Goal: Task Accomplishment & Management: Complete application form

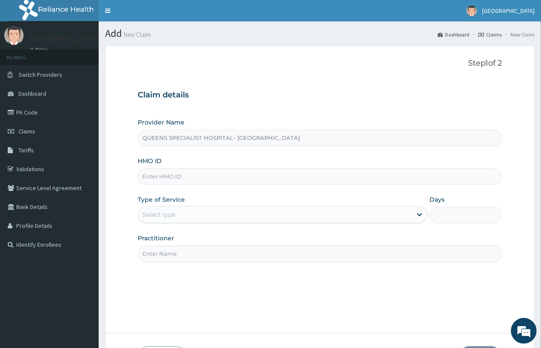
paste input "NIT/10113/A"
type input "NIT/10113/A"
click at [194, 216] on div "Select type" at bounding box center [274, 214] width 273 height 14
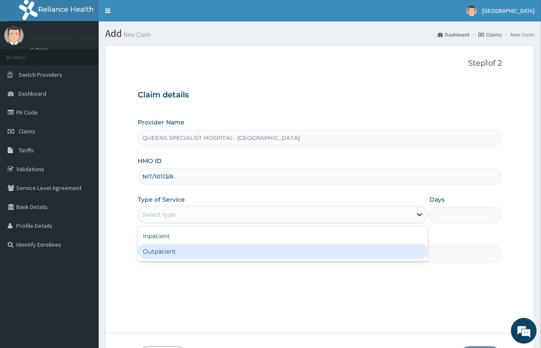
click at [182, 253] on div "Outpatient" at bounding box center [283, 250] width 290 height 15
type input "1"
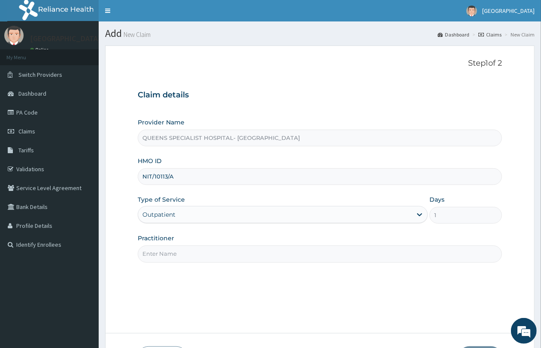
click at [182, 253] on input "Practitioner" at bounding box center [320, 253] width 364 height 17
type input "Gp"
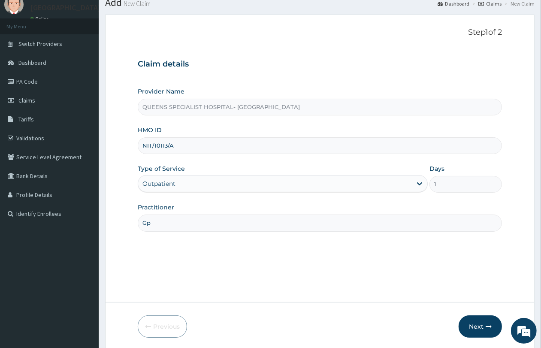
scroll to position [62, 0]
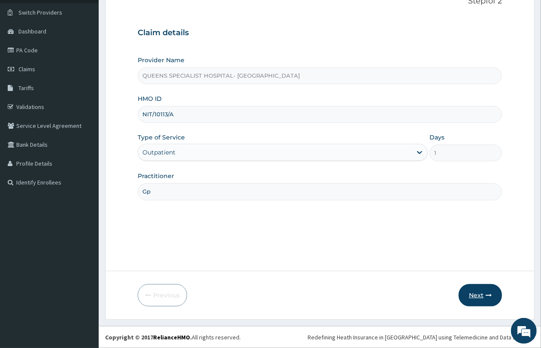
click at [481, 294] on button "Next" at bounding box center [479, 295] width 43 height 22
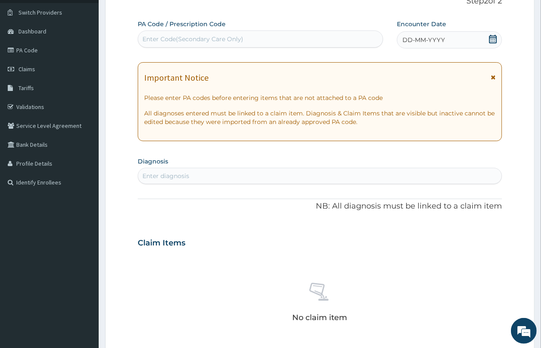
click at [164, 37] on div "Enter Code(Secondary Care Only)" at bounding box center [192, 39] width 101 height 9
paste input "PA/A418AA"
type input "PA/A418AA"
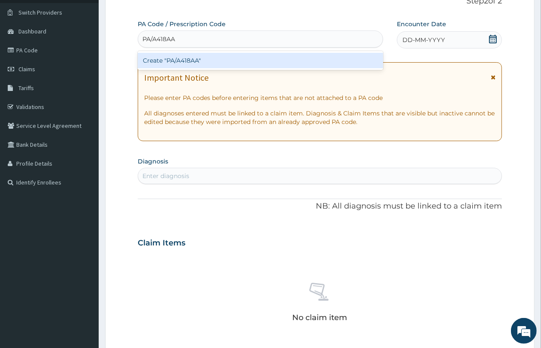
click at [192, 63] on div "Create "PA/A418AA"" at bounding box center [260, 60] width 245 height 15
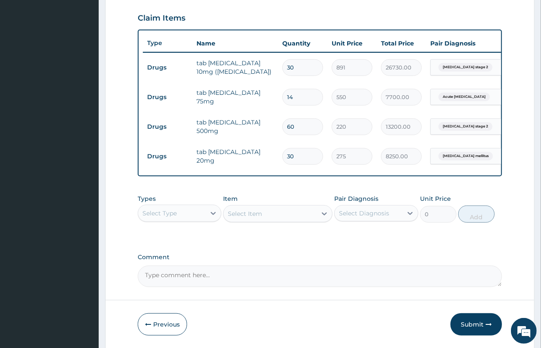
scroll to position [326, 0]
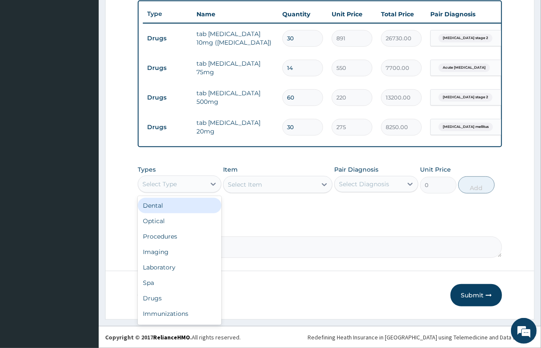
click at [193, 188] on div "Select Type" at bounding box center [171, 184] width 67 height 14
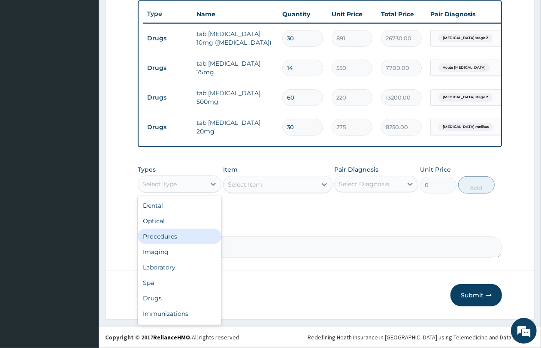
click at [191, 234] on div "Procedures" at bounding box center [180, 235] width 84 height 15
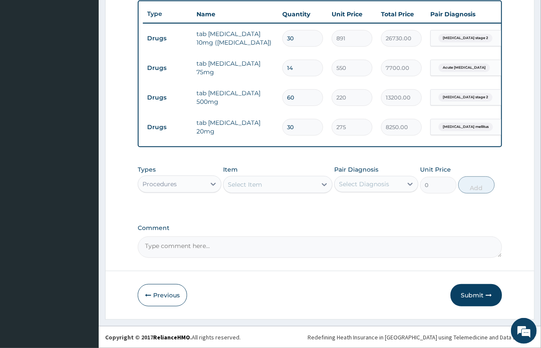
click at [268, 179] on div "Select Item" at bounding box center [269, 184] width 93 height 14
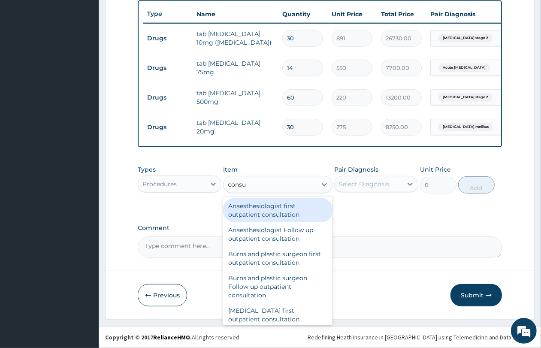
type input "consul"
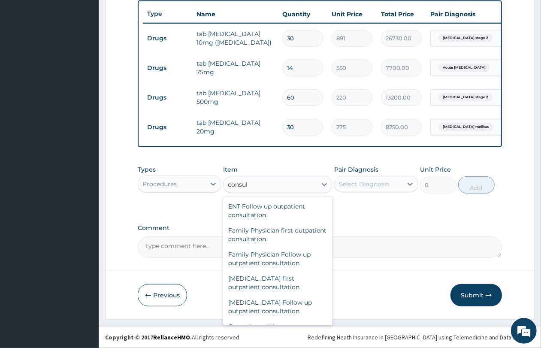
scroll to position [429, 0]
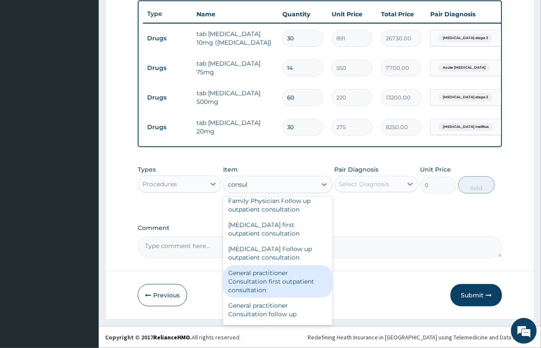
click at [270, 286] on div "General practitioner Consultation first outpatient consultation" at bounding box center [277, 281] width 109 height 33
type input "4350"
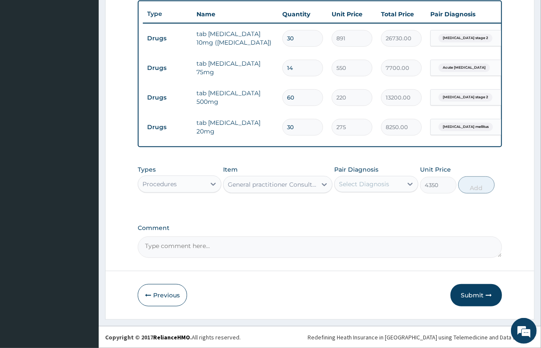
click at [360, 183] on div "Select Diagnosis" at bounding box center [364, 184] width 50 height 9
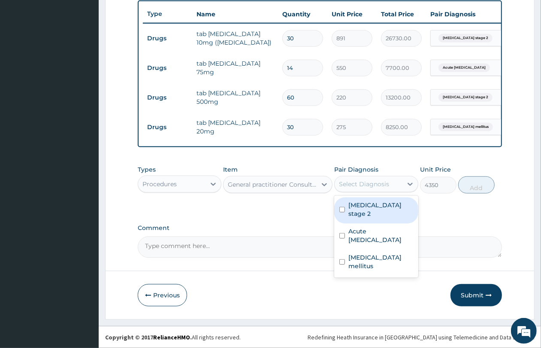
click at [361, 214] on label "Hypertension stage 2" at bounding box center [380, 209] width 64 height 17
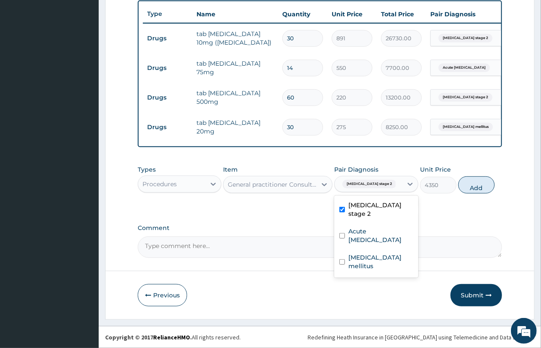
checkbox input "true"
click at [358, 228] on label "Acute sciatica" at bounding box center [380, 235] width 64 height 17
checkbox input "true"
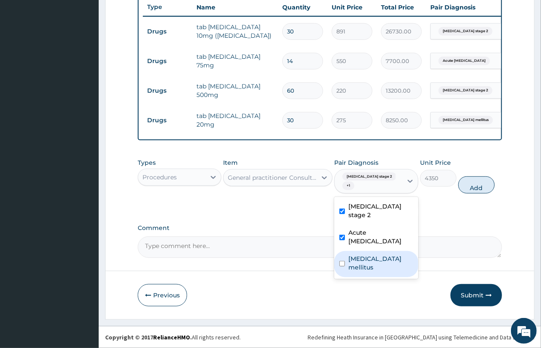
click at [358, 251] on div "Diabetes mellitus" at bounding box center [376, 264] width 84 height 26
checkbox input "true"
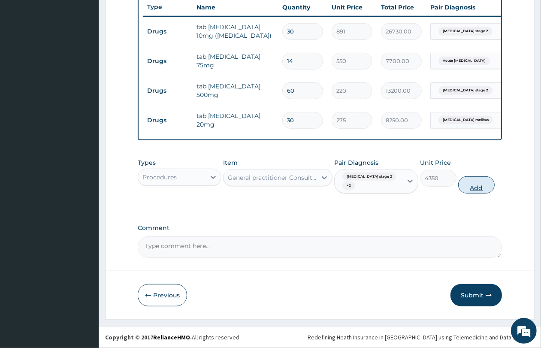
click at [472, 188] on button "Add" at bounding box center [476, 184] width 36 height 17
type input "0"
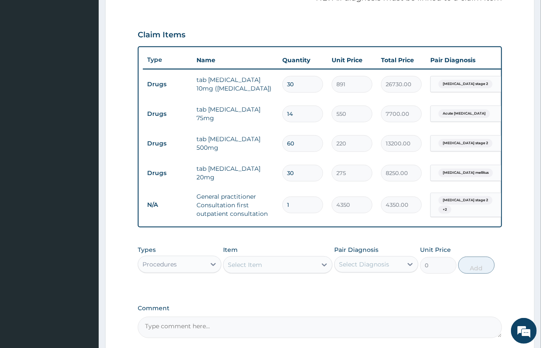
scroll to position [326, 0]
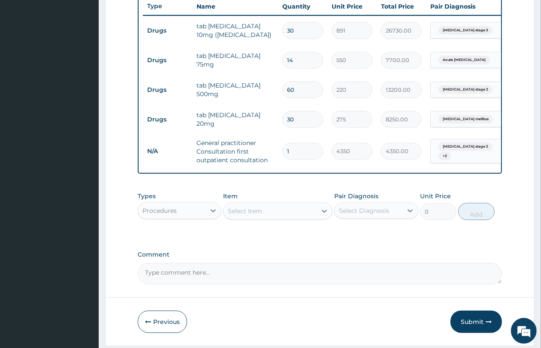
click at [187, 216] on div "Procedures" at bounding box center [171, 211] width 67 height 14
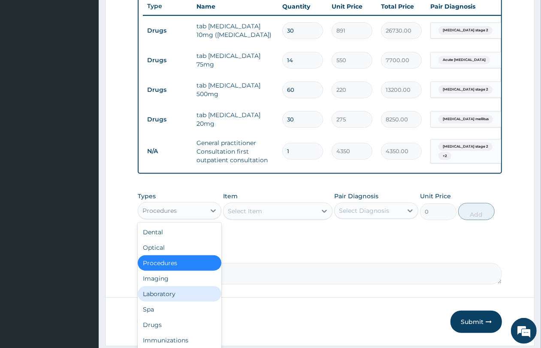
click at [179, 301] on div "Laboratory" at bounding box center [180, 293] width 84 height 15
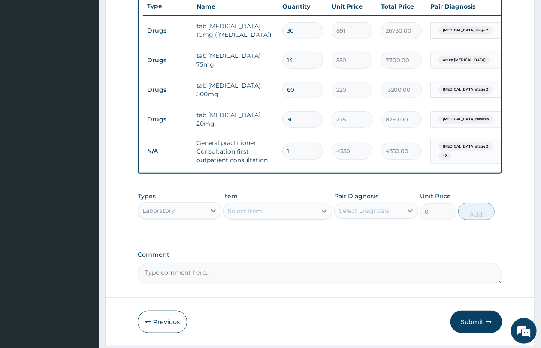
click at [258, 215] on div "Select Item" at bounding box center [245, 211] width 34 height 9
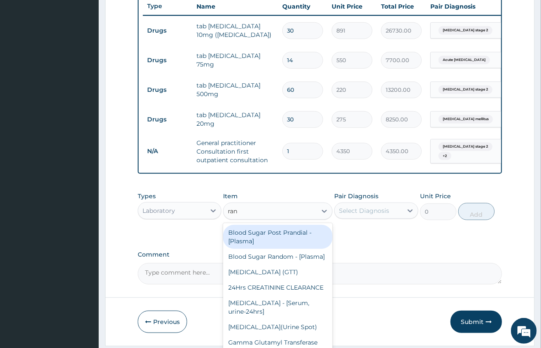
type input "rand"
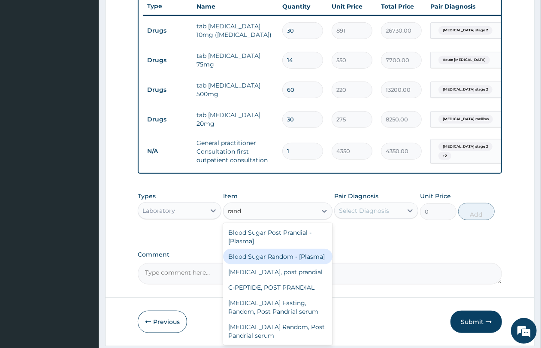
click at [266, 264] on div "Blood Sugar Random - [Plasma]" at bounding box center [277, 256] width 109 height 15
type input "2700"
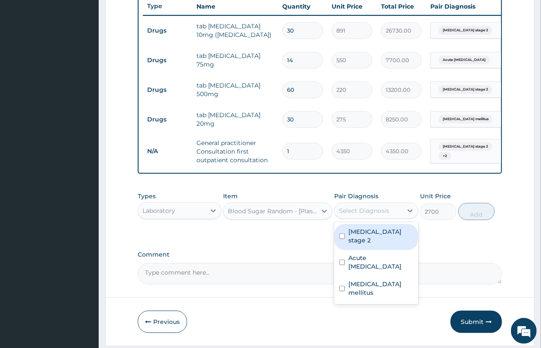
click at [370, 215] on div "Select Diagnosis" at bounding box center [364, 210] width 50 height 9
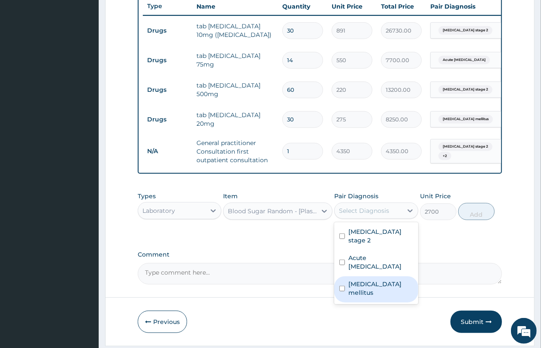
click at [349, 283] on label "[MEDICAL_DATA] mellitus" at bounding box center [380, 287] width 64 height 17
checkbox input "true"
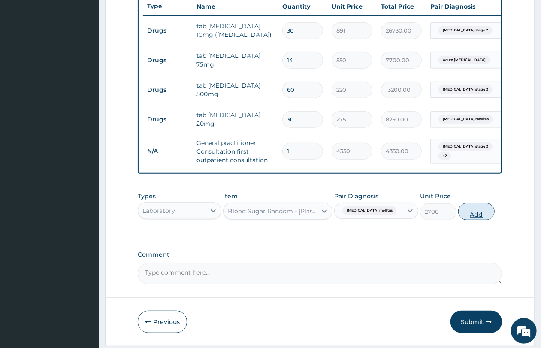
click at [483, 219] on button "Add" at bounding box center [476, 211] width 36 height 17
type input "0"
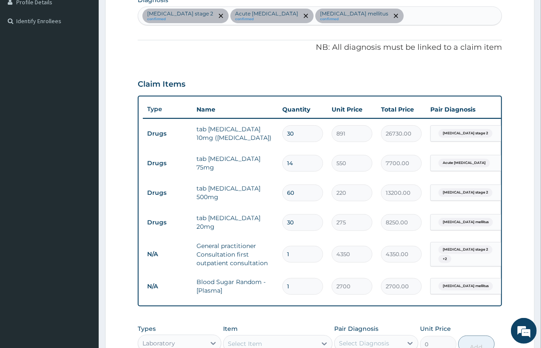
scroll to position [161, 0]
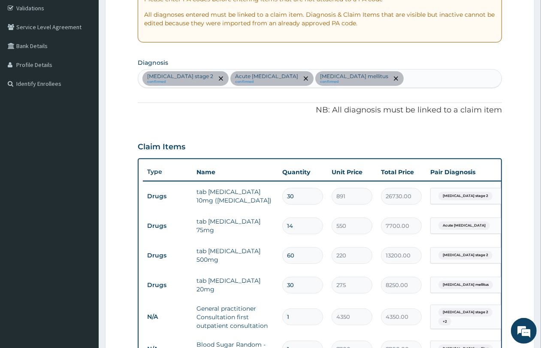
click at [397, 82] on div "Hypertension stage 2 confirmed Acute sciatica confirmed Diabetes mellitus confi…" at bounding box center [319, 78] width 363 height 18
type input "malar"
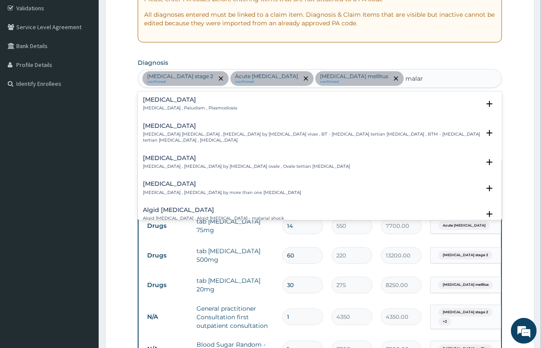
click at [212, 108] on p "Malaria , Paludism , Plasmodiosis" at bounding box center [190, 108] width 94 height 6
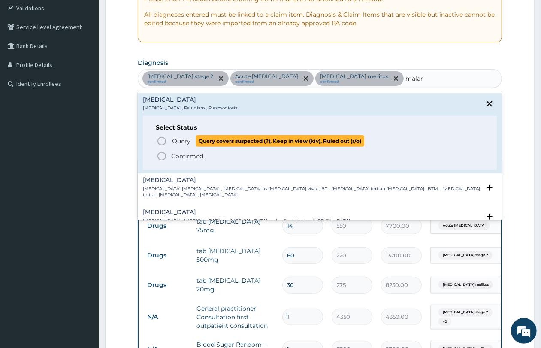
click at [206, 144] on span "Query covers suspected (?), Keep in view (kiv), Ruled out (r/o)" at bounding box center [279, 141] width 168 height 12
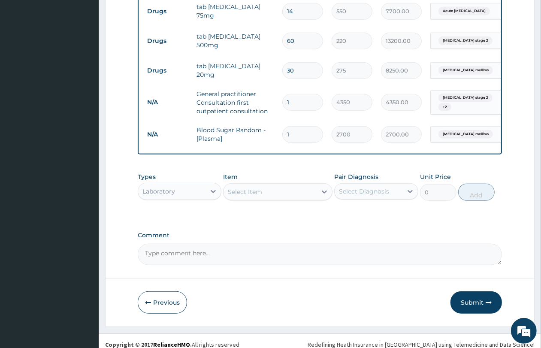
scroll to position [390, 0]
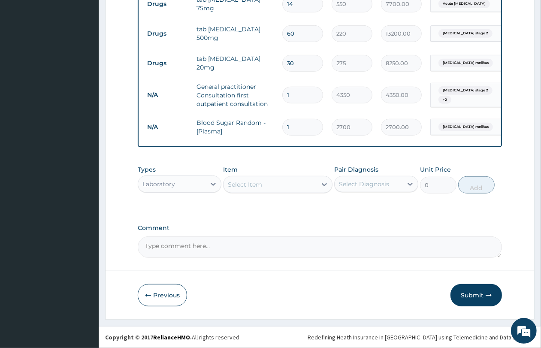
click at [240, 191] on div "Select Item" at bounding box center [277, 184] width 109 height 17
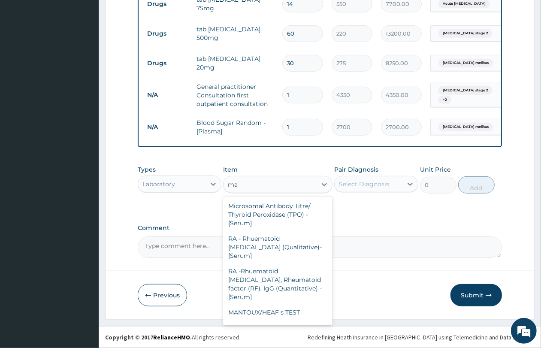
type input "m"
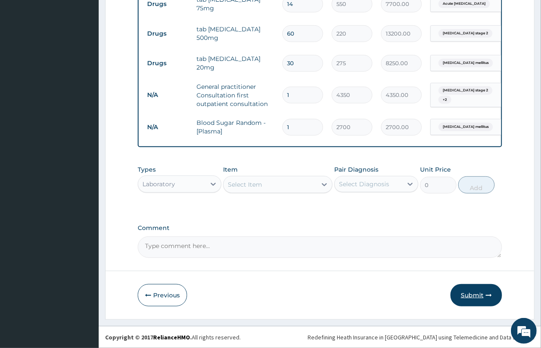
click at [461, 289] on button "Submit" at bounding box center [475, 295] width 51 height 22
click at [466, 298] on button "Submit" at bounding box center [475, 295] width 51 height 22
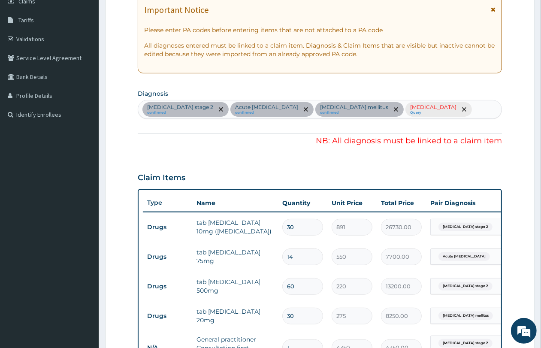
scroll to position [122, 0]
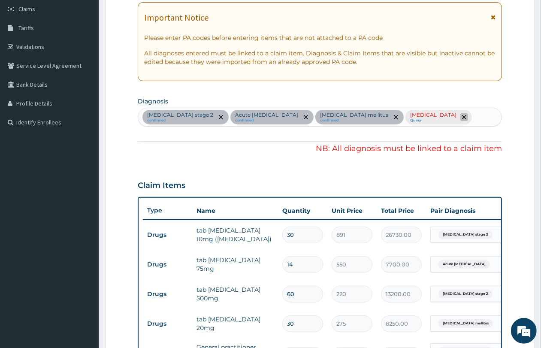
click at [462, 117] on icon "remove selection option" at bounding box center [464, 117] width 4 height 4
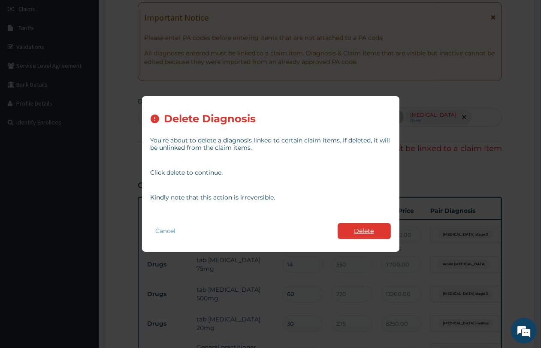
click at [381, 228] on button "Delete" at bounding box center [363, 231] width 53 height 16
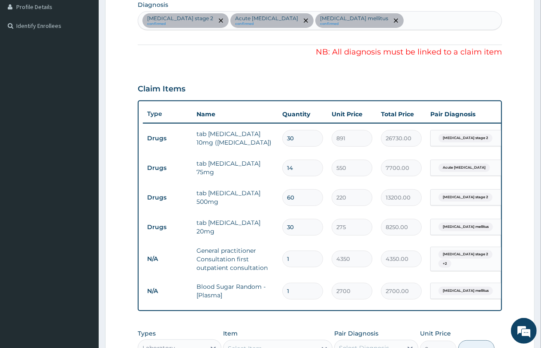
scroll to position [390, 0]
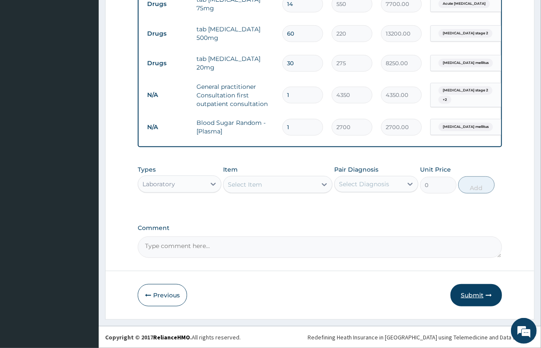
click at [467, 290] on button "Submit" at bounding box center [475, 295] width 51 height 22
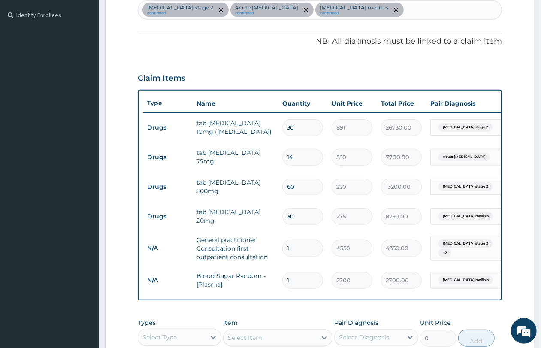
scroll to position [176, 0]
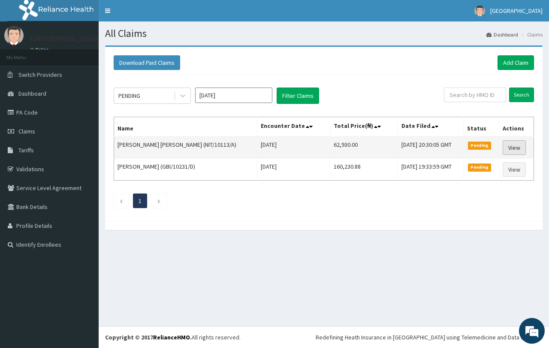
click at [508, 144] on link "View" at bounding box center [513, 147] width 23 height 15
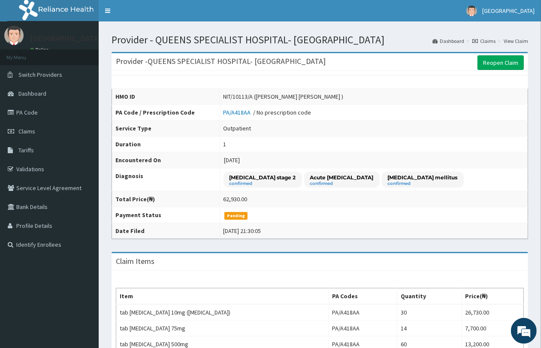
click at [491, 39] on link "Claims" at bounding box center [483, 40] width 23 height 7
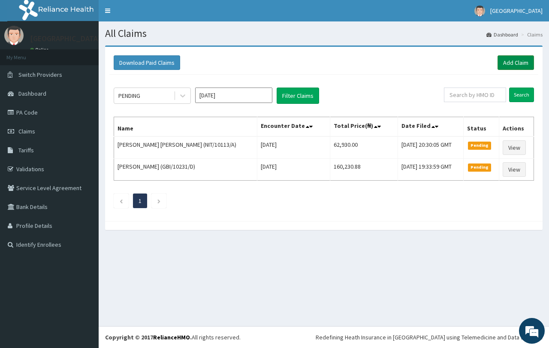
click at [519, 61] on link "Add Claim" at bounding box center [515, 62] width 36 height 15
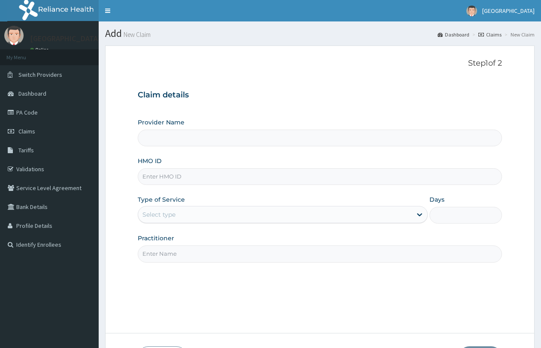
type input "QUEENS SPECIALIST HOSPITAL- [GEOGRAPHIC_DATA]"
paste input "GBI/10231/F"
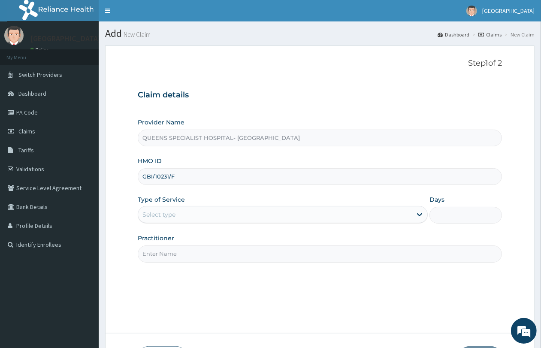
type input "GBI/10231/F"
click at [155, 210] on div "Select type" at bounding box center [158, 214] width 33 height 9
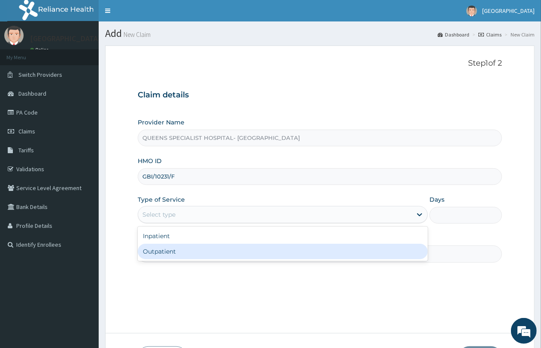
click at [167, 255] on div "Outpatient" at bounding box center [283, 250] width 290 height 15
type input "1"
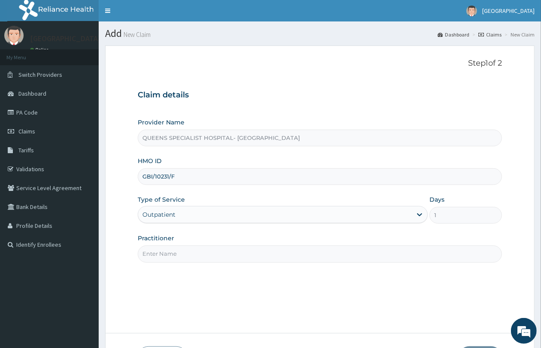
click at [167, 255] on input "Practitioner" at bounding box center [320, 253] width 364 height 17
type input "Gp"
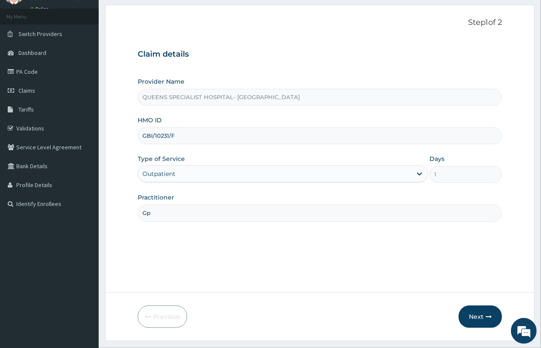
scroll to position [62, 0]
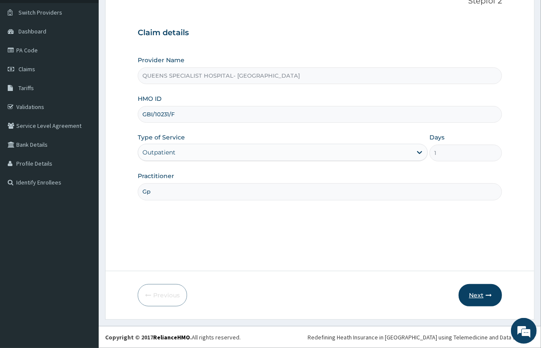
click at [481, 290] on button "Next" at bounding box center [479, 295] width 43 height 22
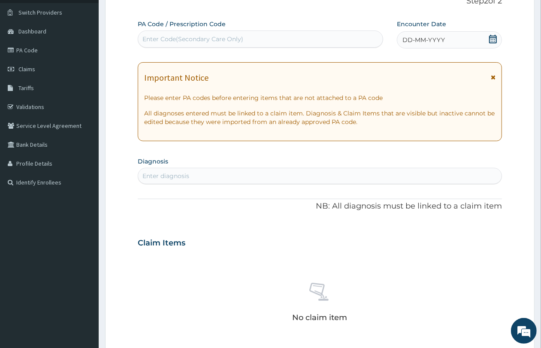
scroll to position [0, 0]
click at [491, 39] on icon at bounding box center [492, 39] width 9 height 9
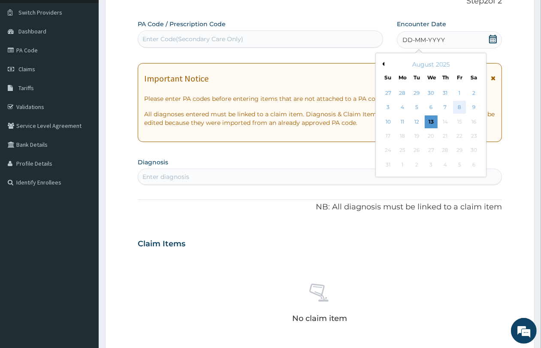
click at [456, 109] on div "8" at bounding box center [459, 107] width 13 height 13
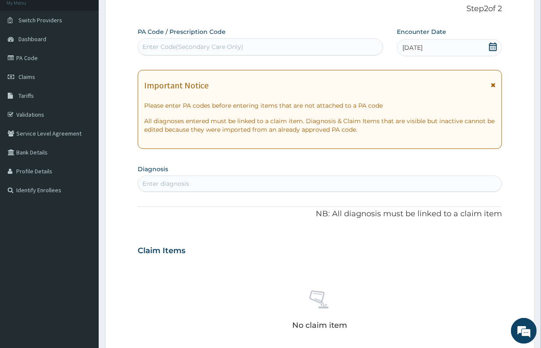
scroll to position [54, 0]
click at [193, 186] on div "Enter diagnosis" at bounding box center [319, 184] width 363 height 14
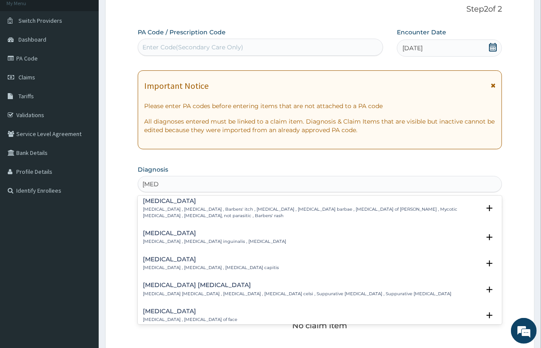
scroll to position [214, 0]
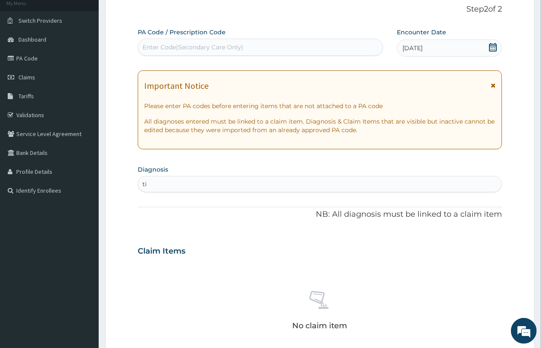
type input "t"
type input "mala"
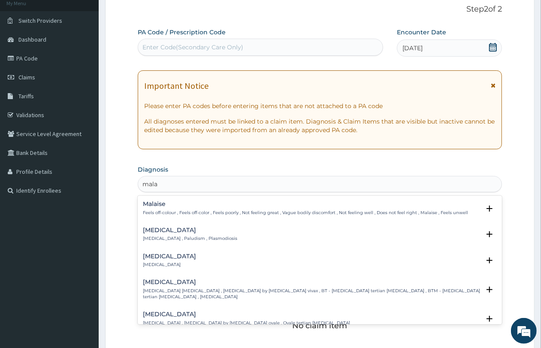
click at [179, 232] on h4 "Malaria" at bounding box center [190, 230] width 94 height 6
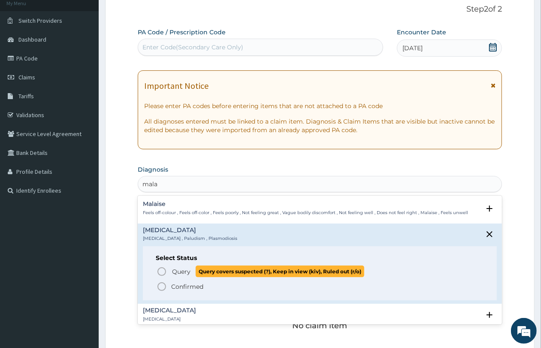
click at [187, 270] on span "Query" at bounding box center [181, 271] width 18 height 9
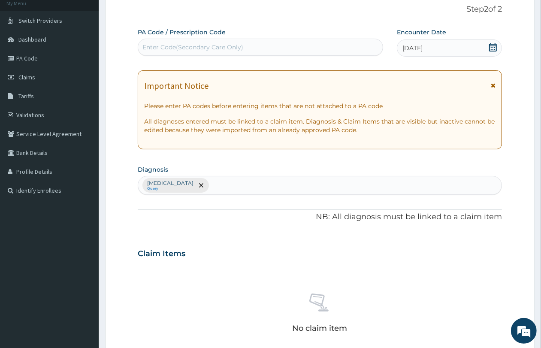
scroll to position [268, 0]
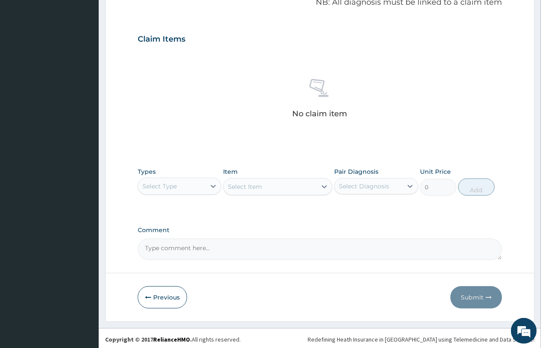
click at [193, 180] on div "Select Type" at bounding box center [171, 186] width 67 height 14
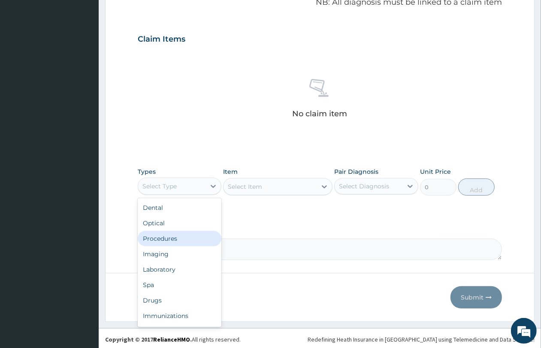
click at [176, 239] on div "Procedures" at bounding box center [180, 238] width 84 height 15
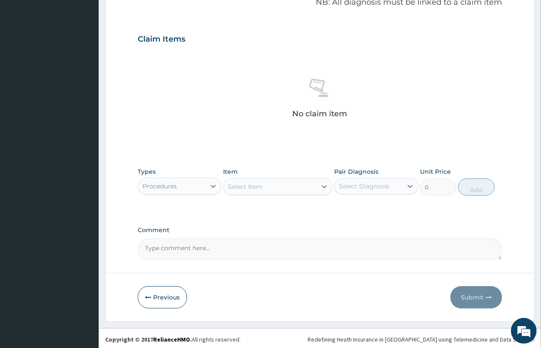
click at [273, 191] on div "Select Item" at bounding box center [269, 187] width 93 height 14
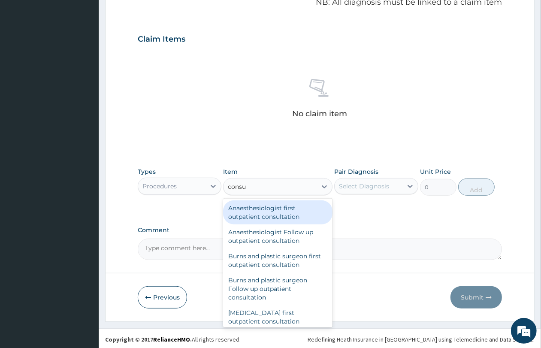
type input "consul"
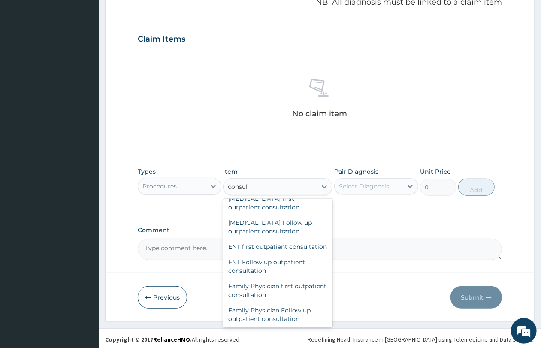
scroll to position [429, 0]
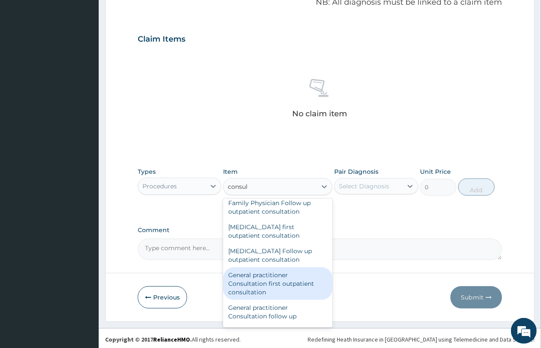
click at [276, 285] on div "General practitioner Consultation first outpatient consultation" at bounding box center [277, 283] width 109 height 33
type input "4350"
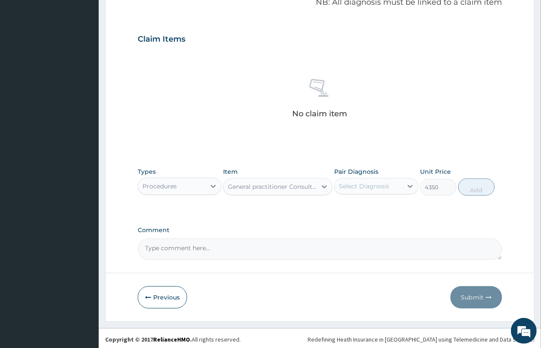
click at [354, 178] on div "Select Diagnosis" at bounding box center [376, 186] width 84 height 16
click at [361, 210] on label "Malaria" at bounding box center [374, 207] width 53 height 9
checkbox input "true"
click at [472, 187] on button "Add" at bounding box center [476, 186] width 36 height 17
type input "0"
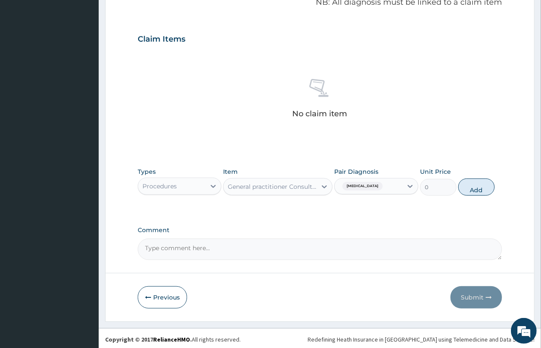
scroll to position [242, 0]
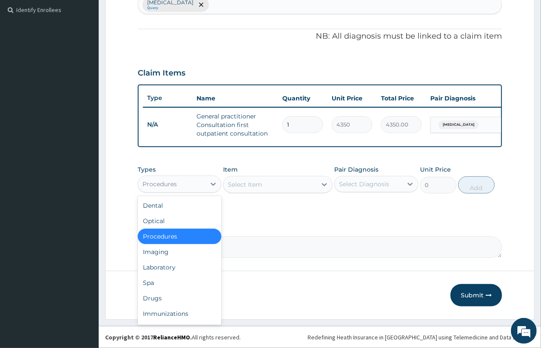
click at [168, 181] on div "Procedures" at bounding box center [159, 184] width 34 height 9
click at [174, 260] on div "Laboratory" at bounding box center [180, 266] width 84 height 15
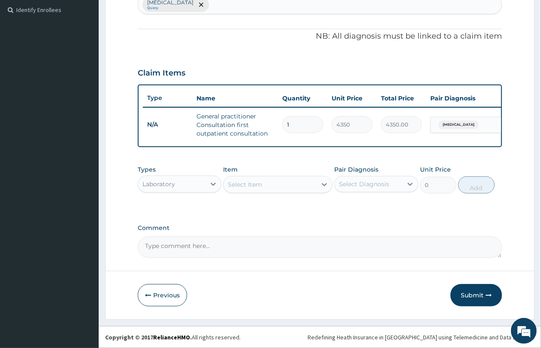
click at [273, 183] on div "Select Item" at bounding box center [269, 184] width 93 height 14
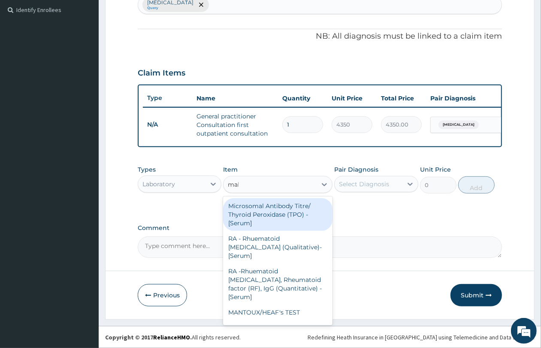
type input "mala"
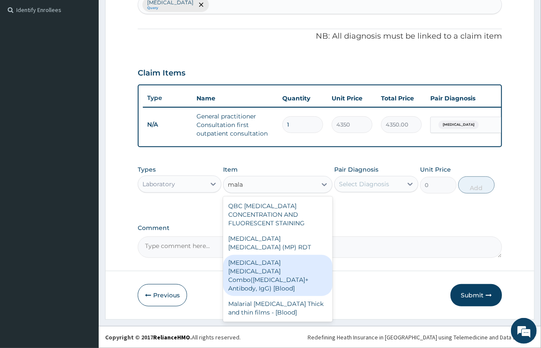
click at [288, 262] on div "Malaria Parasite Combo(Blood Film+ Antibody, IgG) [Blood]" at bounding box center [277, 275] width 109 height 41
type input "3600"
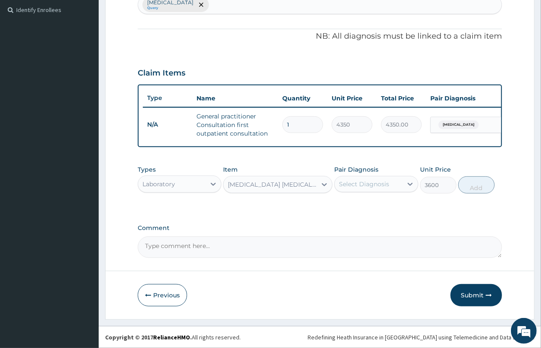
click at [363, 191] on div "Select Diagnosis" at bounding box center [376, 184] width 84 height 16
click at [370, 209] on label "Malaria" at bounding box center [374, 205] width 53 height 9
checkbox input "true"
click at [477, 185] on button "Add" at bounding box center [476, 184] width 36 height 17
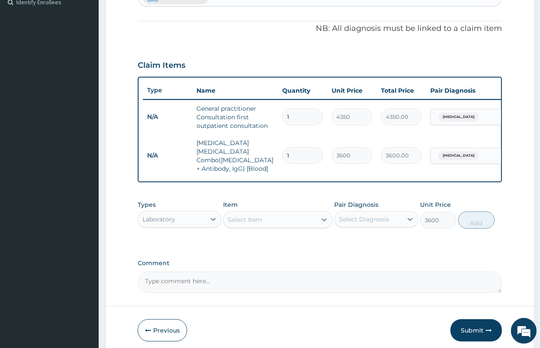
type input "0"
click at [250, 219] on div "Select Item" at bounding box center [245, 219] width 34 height 9
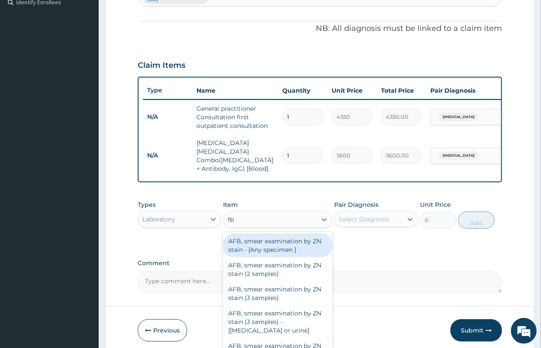
type input "fbc"
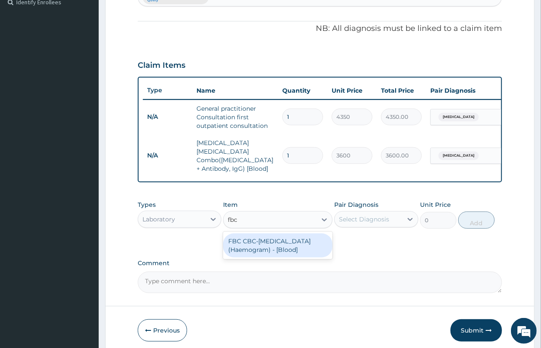
click at [249, 238] on div "FBC CBC-Complete Blood Count (Haemogram) - [Blood]" at bounding box center [277, 245] width 109 height 24
type input "5400"
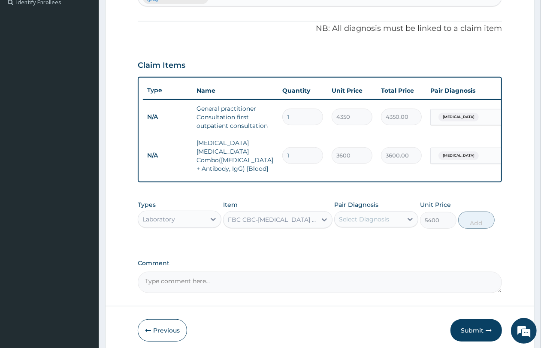
click at [369, 211] on div "Select Diagnosis" at bounding box center [376, 219] width 84 height 16
click at [364, 238] on label "Malaria" at bounding box center [374, 240] width 53 height 9
checkbox input "true"
click at [483, 213] on button "Add" at bounding box center [476, 219] width 36 height 17
type input "0"
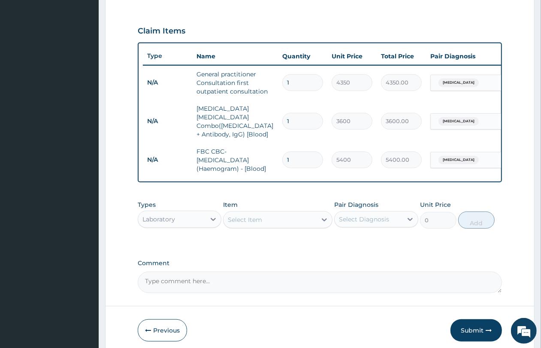
scroll to position [311, 0]
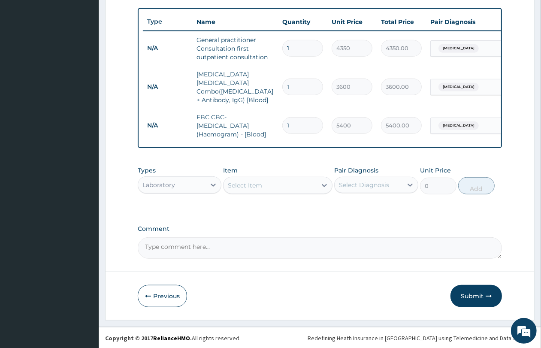
drag, startPoint x: 476, startPoint y: 300, endPoint x: 478, endPoint y: 296, distance: 4.6
click at [477, 300] on button "Submit" at bounding box center [475, 296] width 51 height 22
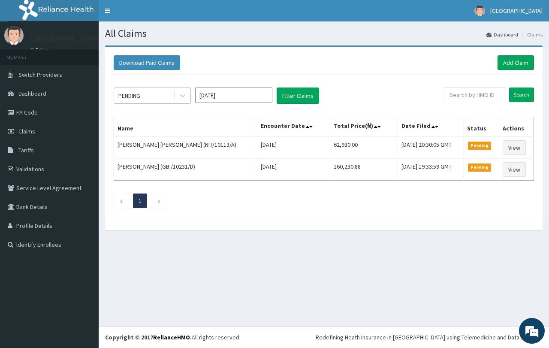
click at [160, 97] on div "PENDING" at bounding box center [144, 96] width 60 height 14
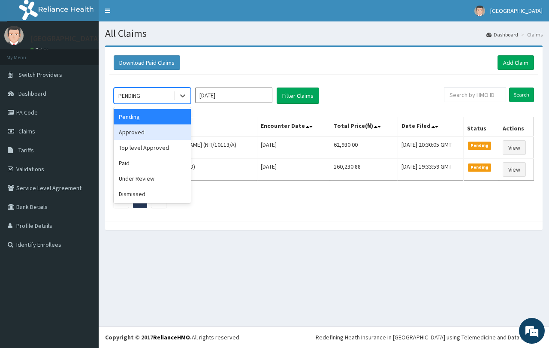
click at [163, 130] on div "Approved" at bounding box center [152, 131] width 77 height 15
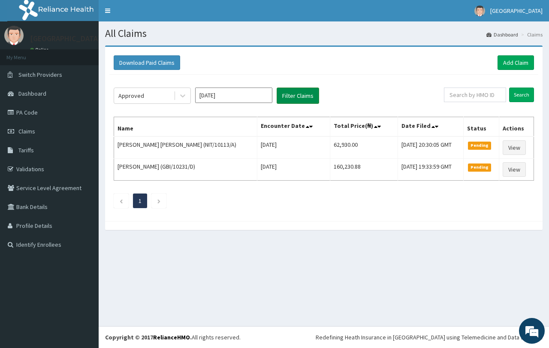
click at [311, 103] on button "Filter Claims" at bounding box center [297, 95] width 42 height 16
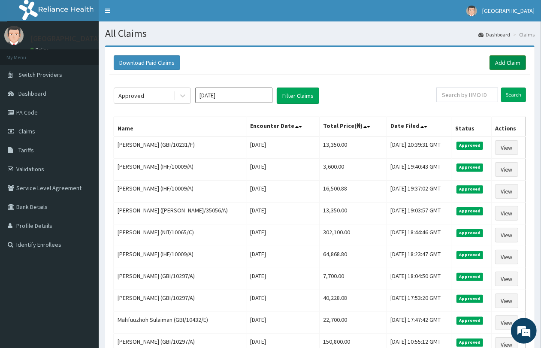
click at [500, 67] on link "Add Claim" at bounding box center [507, 62] width 36 height 15
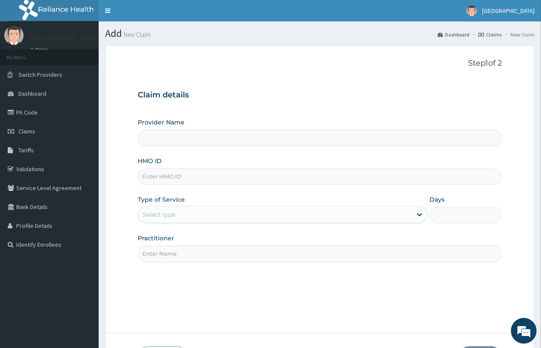
type input "QUEENS SPECIALIST HOSPITAL- ABUJA"
paste input "SSN/10433/F"
type input "SSN/10433/F"
click at [185, 217] on div "Select type" at bounding box center [274, 214] width 273 height 14
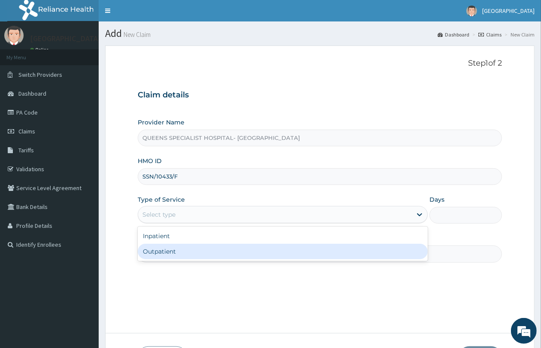
click at [185, 252] on div "Outpatient" at bounding box center [283, 250] width 290 height 15
type input "1"
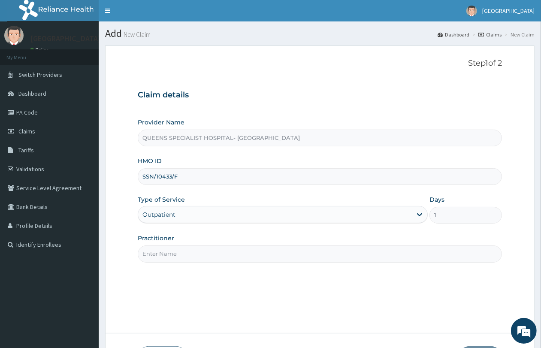
click at [186, 252] on input "Practitioner" at bounding box center [320, 253] width 364 height 17
type input "Gp"
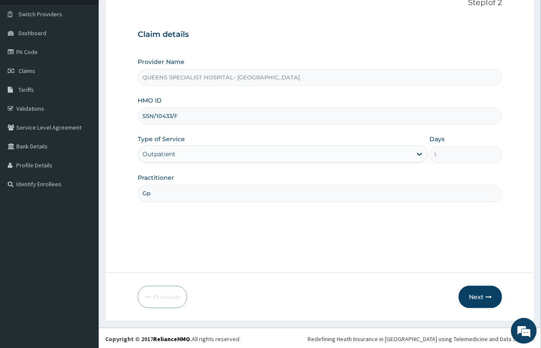
scroll to position [62, 0]
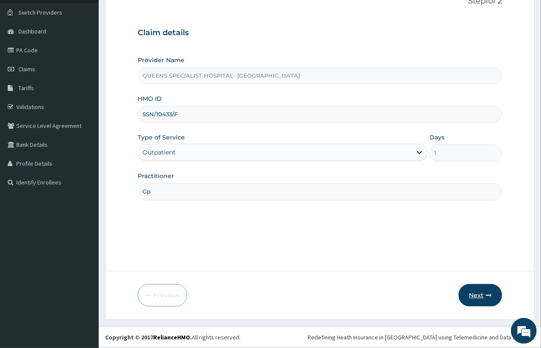
click at [467, 294] on button "Next" at bounding box center [479, 295] width 43 height 22
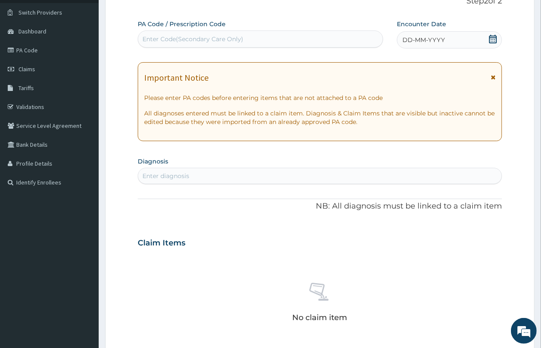
click at [421, 42] on span "DD-MM-YYYY" at bounding box center [423, 40] width 42 height 9
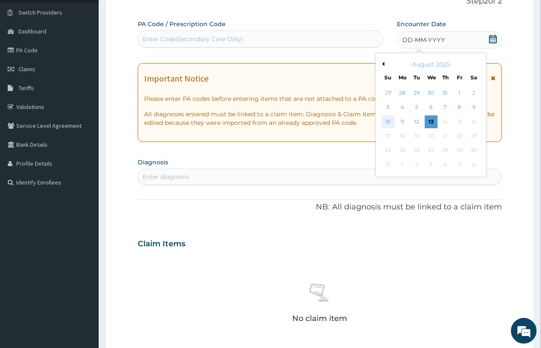
click at [386, 118] on div "10" at bounding box center [388, 121] width 13 height 13
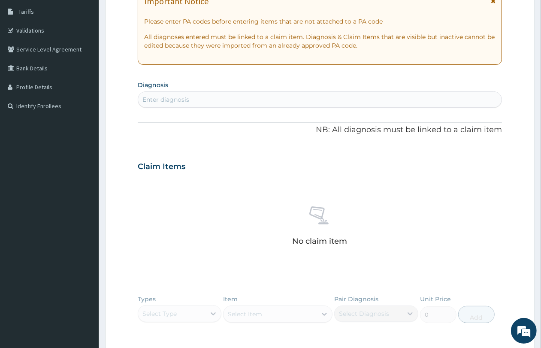
scroll to position [223, 0]
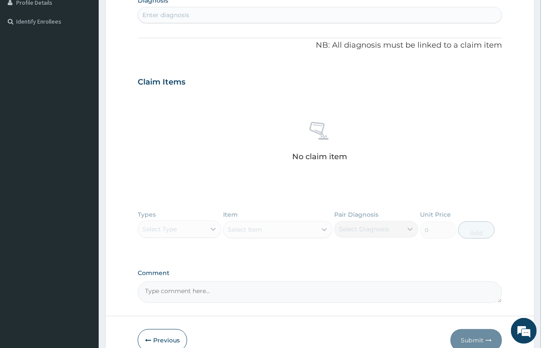
click at [220, 9] on div "Enter diagnosis" at bounding box center [319, 15] width 363 height 14
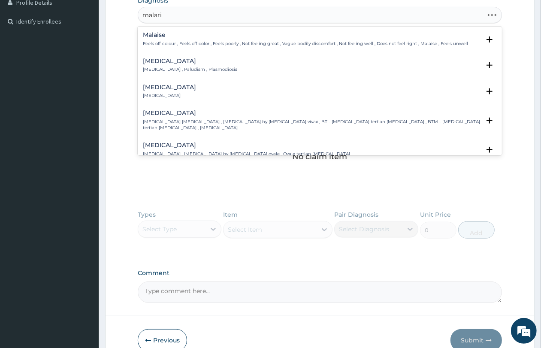
type input "malaria"
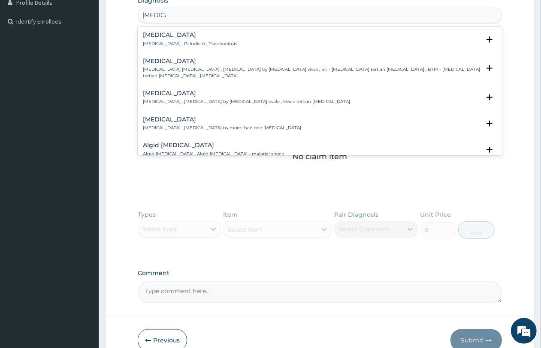
click at [193, 39] on div "Malaria Malaria , Paludism , Plasmodiosis" at bounding box center [190, 39] width 94 height 15
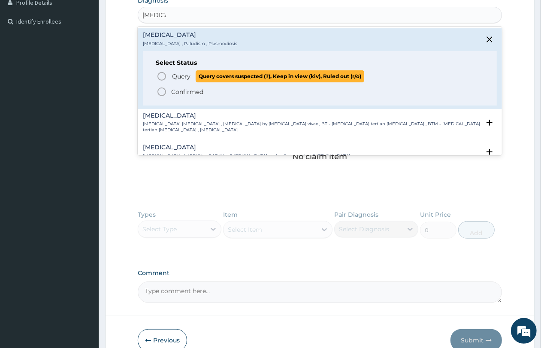
click at [185, 74] on span "Query" at bounding box center [181, 76] width 18 height 9
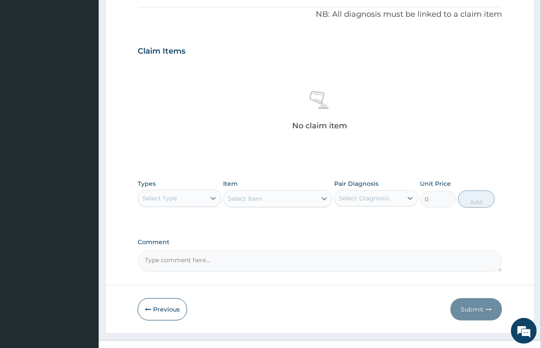
scroll to position [271, 0]
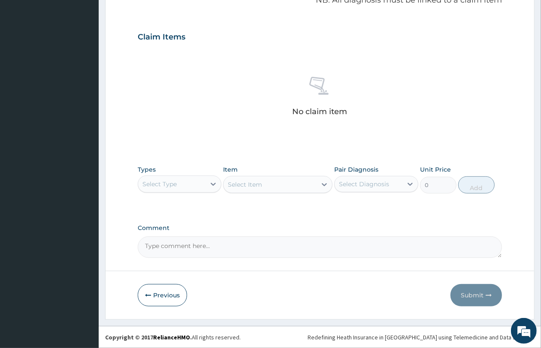
click at [170, 189] on div "Select Type" at bounding box center [171, 184] width 67 height 14
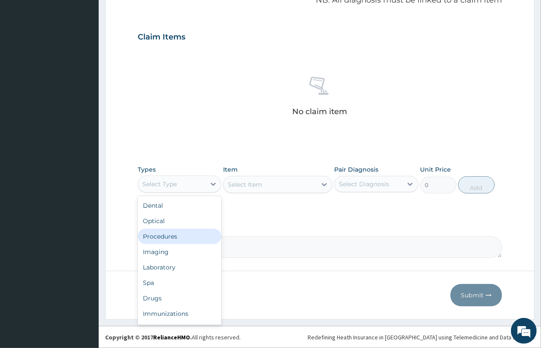
click at [171, 238] on div "Procedures" at bounding box center [180, 235] width 84 height 15
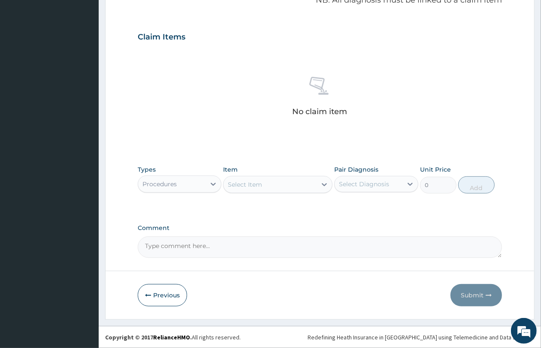
click at [240, 184] on div "Select Item" at bounding box center [245, 184] width 34 height 9
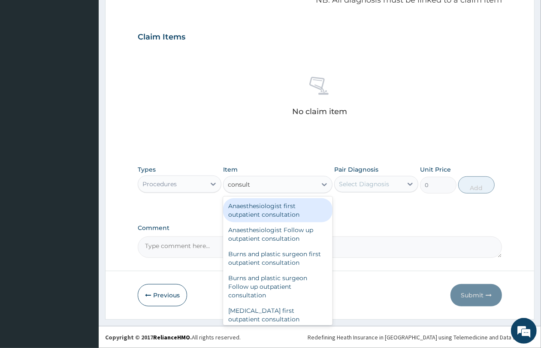
type input "consulta"
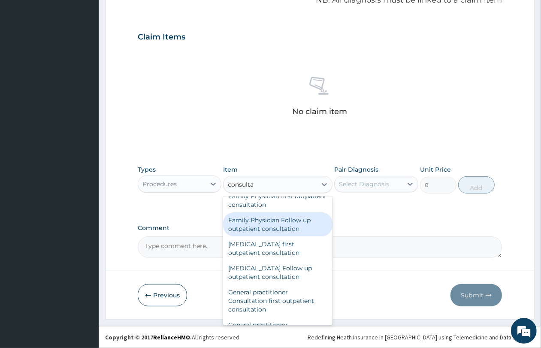
scroll to position [429, 0]
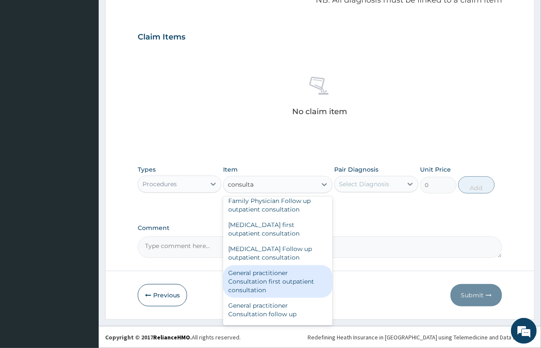
click at [266, 287] on div "General practitioner Consultation first outpatient consultation" at bounding box center [277, 281] width 109 height 33
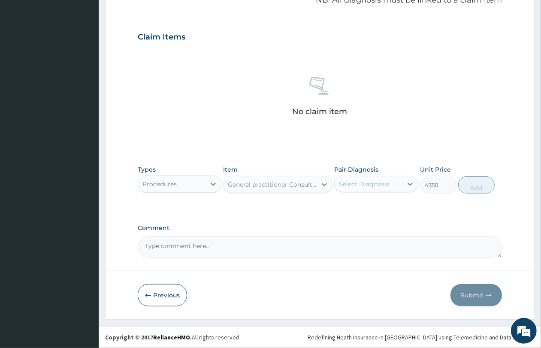
type input "4350"
click at [363, 180] on div "Select Diagnosis" at bounding box center [364, 184] width 50 height 9
click at [363, 202] on label "[MEDICAL_DATA]" at bounding box center [374, 205] width 53 height 9
click at [360, 204] on label "[MEDICAL_DATA]" at bounding box center [374, 205] width 53 height 9
checkbox input "false"
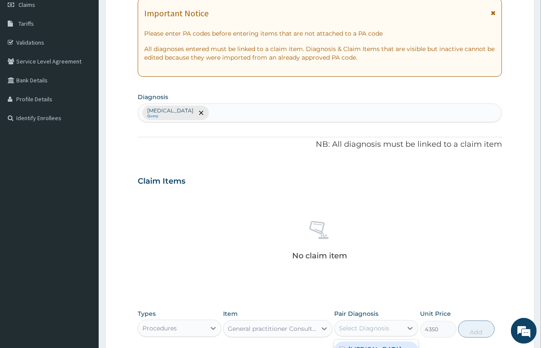
scroll to position [110, 0]
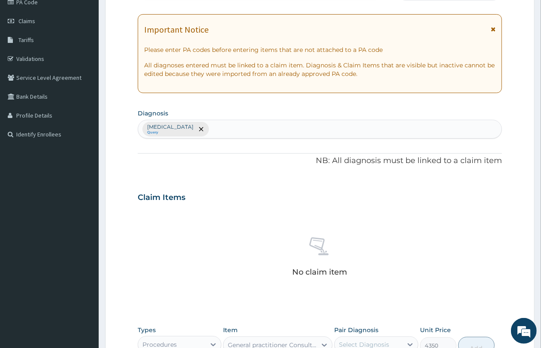
click at [191, 126] on div "Malaria Query" at bounding box center [319, 129] width 363 height 18
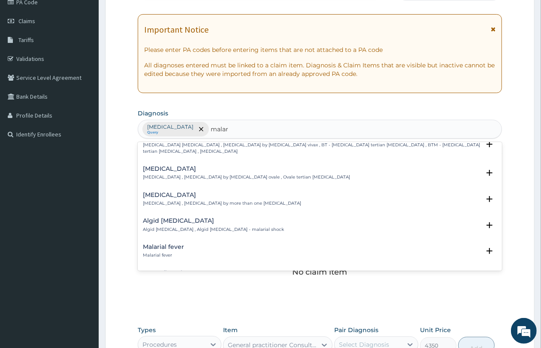
scroll to position [0, 0]
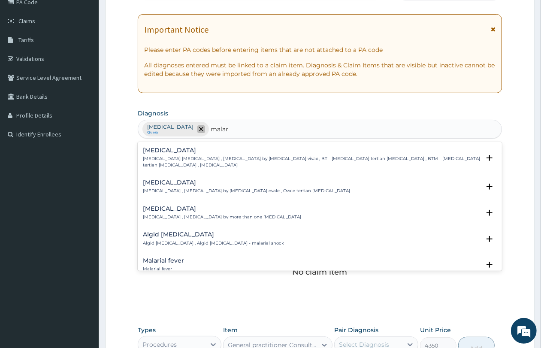
click at [197, 127] on span "remove selection option" at bounding box center [201, 129] width 8 height 8
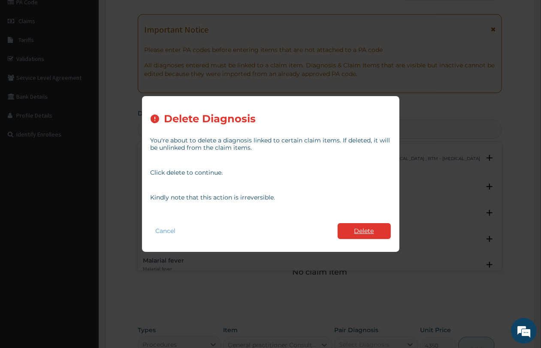
type input "malar"
click at [364, 232] on button "Delete" at bounding box center [363, 231] width 53 height 16
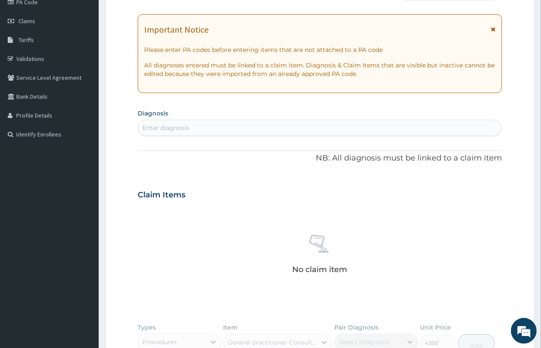
click at [181, 127] on div "Enter diagnosis" at bounding box center [165, 127] width 47 height 9
type input "m"
type input "malar"
click at [189, 131] on div "Enter diagnosis" at bounding box center [165, 127] width 47 height 9
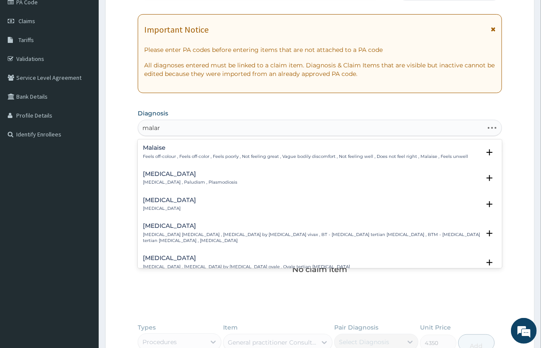
type input "malari"
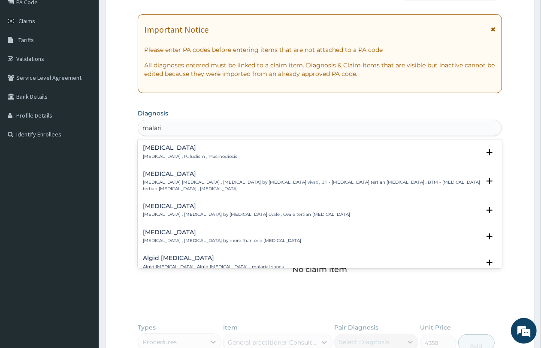
click at [180, 153] on p "Malaria , Paludism , Plasmodiosis" at bounding box center [190, 156] width 94 height 6
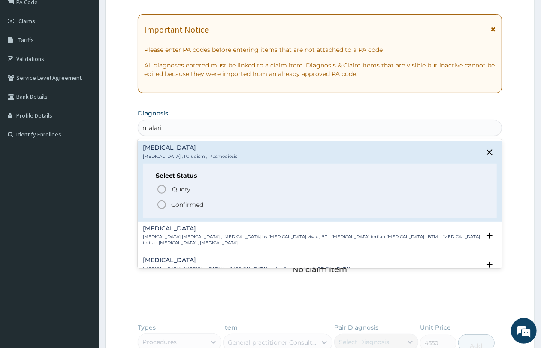
click at [182, 199] on span "Confirmed" at bounding box center [319, 204] width 327 height 10
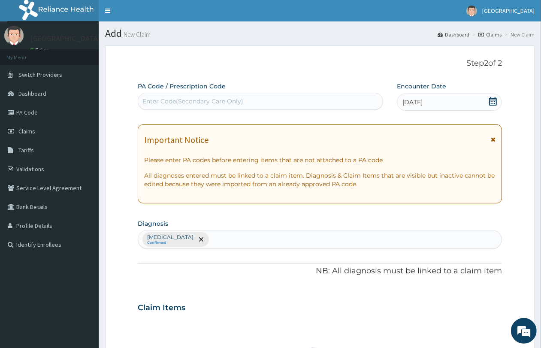
scroll to position [271, 0]
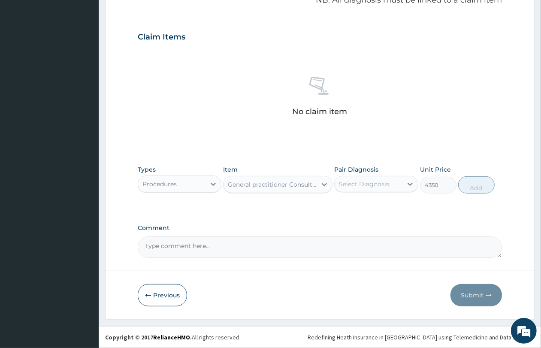
click at [350, 184] on div "Select Diagnosis" at bounding box center [364, 184] width 50 height 9
click at [357, 204] on label "Malaria" at bounding box center [374, 205] width 53 height 9
checkbox input "true"
click at [463, 187] on button "Add" at bounding box center [476, 184] width 36 height 17
type input "0"
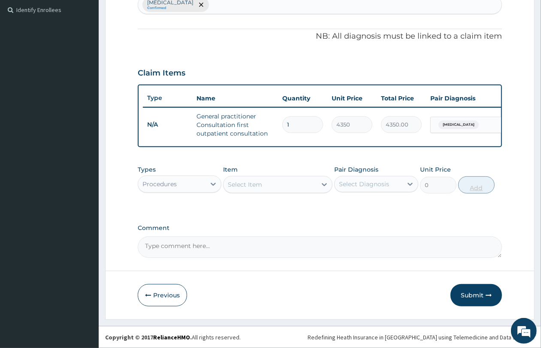
scroll to position [242, 0]
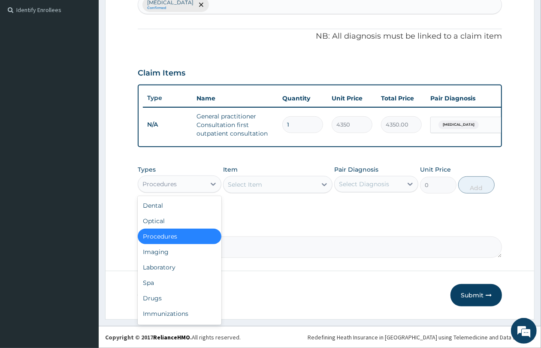
click at [182, 183] on div "Procedures" at bounding box center [171, 184] width 67 height 14
click at [176, 271] on div "Laboratory" at bounding box center [180, 266] width 84 height 15
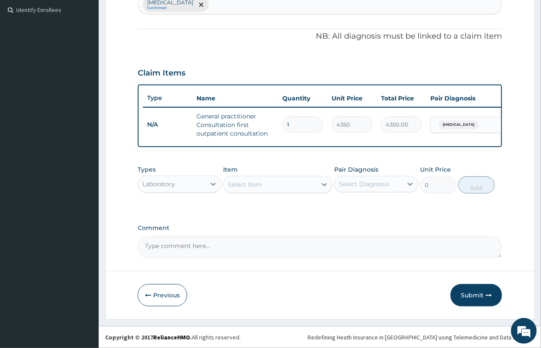
click at [247, 185] on div "Select Item" at bounding box center [245, 184] width 34 height 9
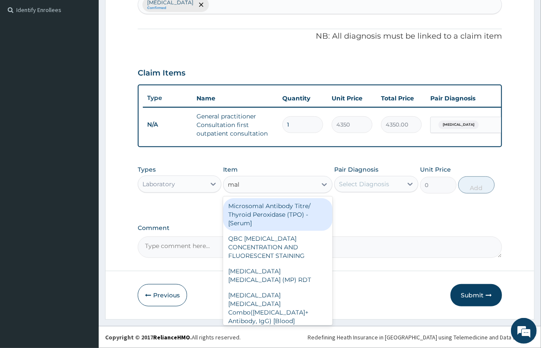
type input "mala"
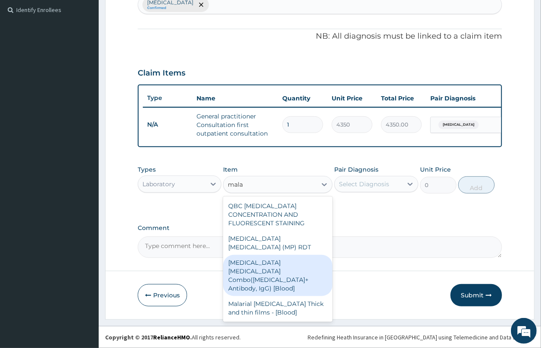
click at [279, 258] on div "[MEDICAL_DATA] [MEDICAL_DATA] Combo([MEDICAL_DATA]+ Antibody, IgG) [Blood]" at bounding box center [277, 275] width 109 height 41
type input "3600"
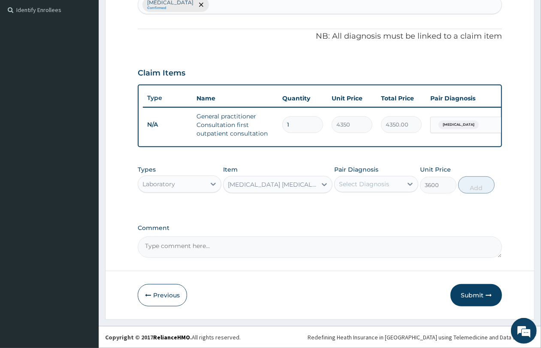
click at [379, 185] on div "Select Diagnosis" at bounding box center [364, 184] width 50 height 9
click at [379, 204] on div "Malaria" at bounding box center [376, 206] width 84 height 18
checkbox input "true"
click at [470, 186] on button "Add" at bounding box center [476, 184] width 36 height 17
type input "0"
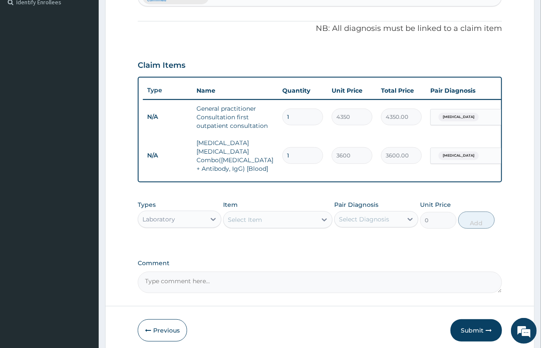
click at [234, 215] on div "Select Item" at bounding box center [245, 219] width 34 height 9
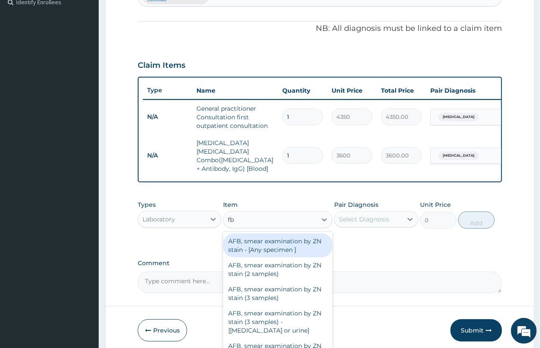
type input "fbc"
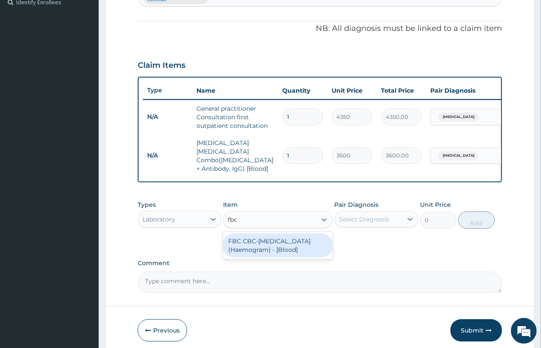
click at [249, 243] on div "FBC CBC-Complete Blood Count (Haemogram) - [Blood]" at bounding box center [277, 245] width 109 height 24
type input "5400"
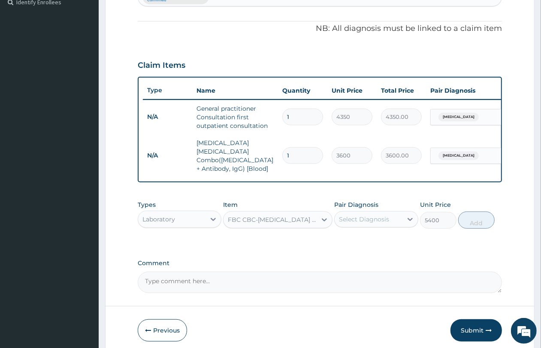
click at [384, 221] on div "Select Diagnosis" at bounding box center [364, 219] width 50 height 9
click at [379, 241] on div "Malaria" at bounding box center [376, 241] width 84 height 18
checkbox input "true"
click at [467, 220] on button "Add" at bounding box center [476, 219] width 36 height 17
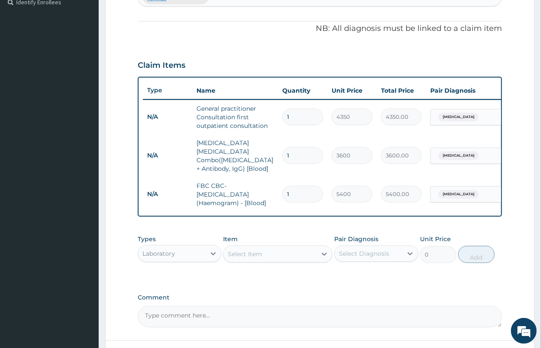
click at [166, 247] on div "Laboratory" at bounding box center [171, 253] width 67 height 14
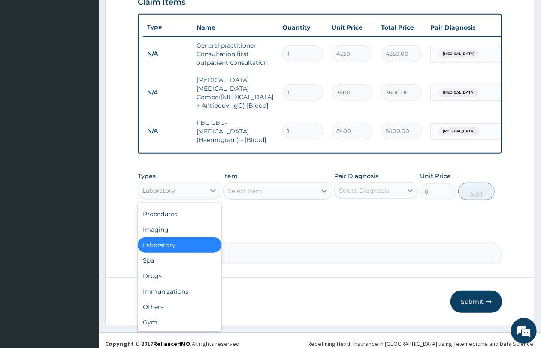
scroll to position [311, 0]
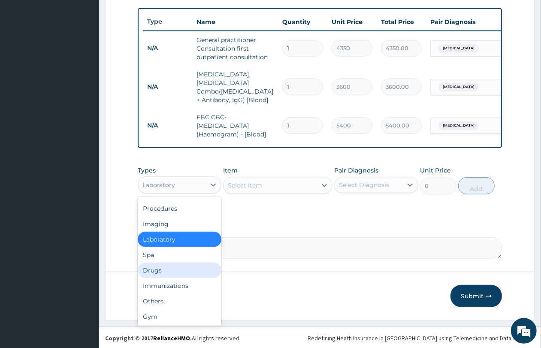
click at [181, 269] on div "Drugs" at bounding box center [180, 269] width 84 height 15
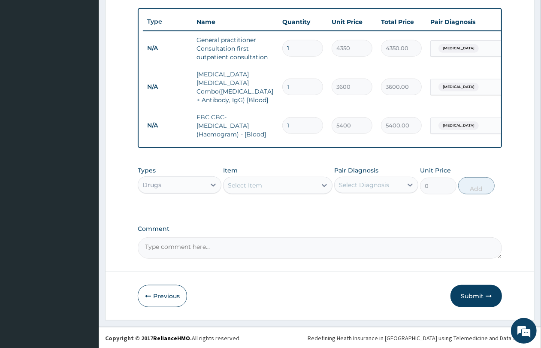
click at [246, 183] on div "Select Item" at bounding box center [245, 185] width 34 height 9
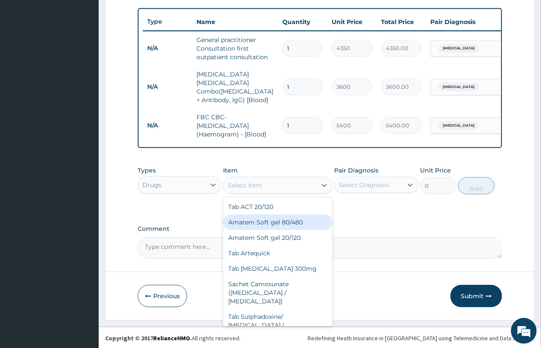
click at [263, 224] on div "Amatem Soft gel 80/480" at bounding box center [277, 221] width 109 height 15
type input "1100"
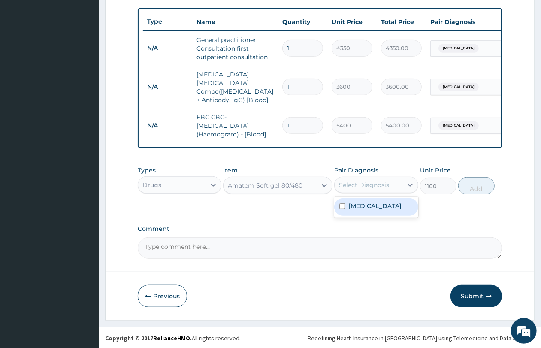
click at [361, 184] on div "Select Diagnosis" at bounding box center [364, 184] width 50 height 9
click at [364, 205] on label "[MEDICAL_DATA]" at bounding box center [374, 205] width 53 height 9
checkbox input "true"
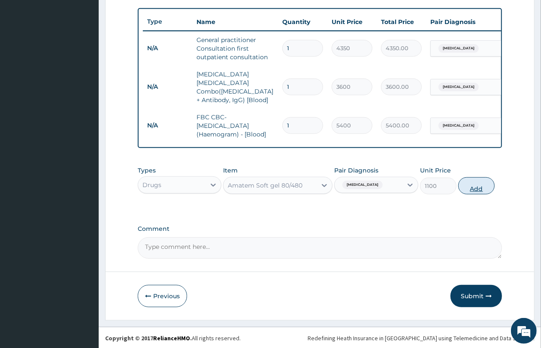
click at [472, 186] on button "Add" at bounding box center [476, 185] width 36 height 17
type input "0"
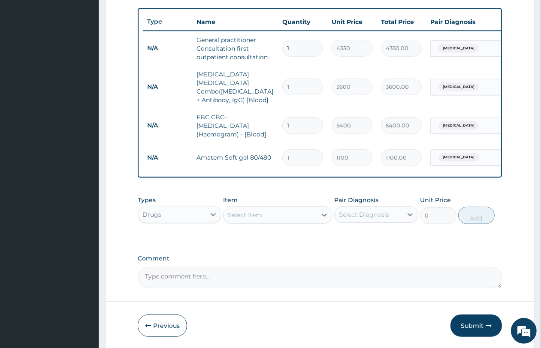
click at [240, 216] on div "Select Item" at bounding box center [245, 214] width 34 height 9
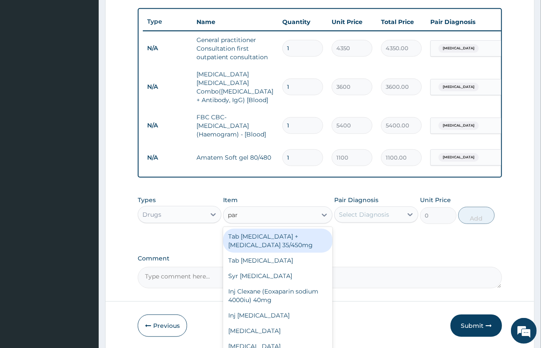
type input "para"
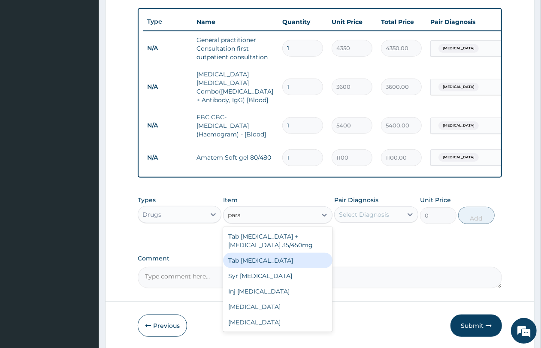
click at [255, 259] on div "Tab [MEDICAL_DATA]" at bounding box center [277, 259] width 109 height 15
type input "61.16"
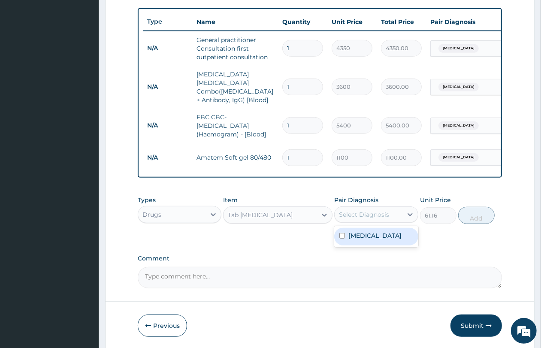
click at [388, 216] on div "Select Diagnosis" at bounding box center [364, 214] width 50 height 9
click at [372, 232] on div "[MEDICAL_DATA]" at bounding box center [376, 237] width 84 height 18
checkbox input "true"
click at [469, 213] on button "Add" at bounding box center [476, 215] width 36 height 17
type input "0"
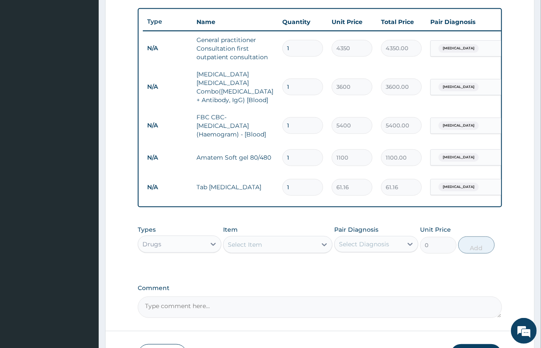
type input "18"
type input "1100.88"
type input "18"
click at [295, 155] on input "1" at bounding box center [302, 157] width 41 height 17
type input "0.00"
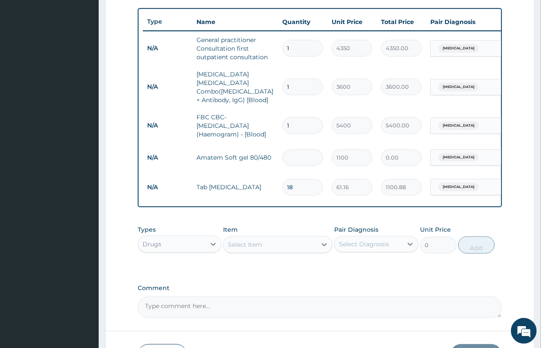
type input "6"
type input "6600.00"
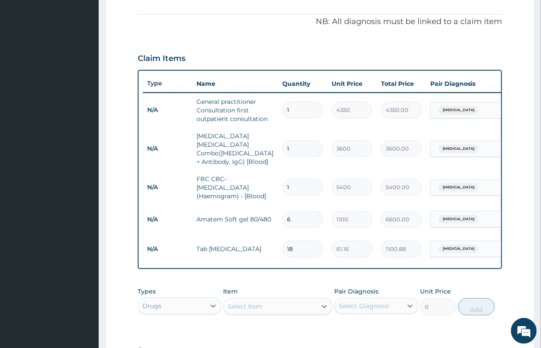
scroll to position [150, 0]
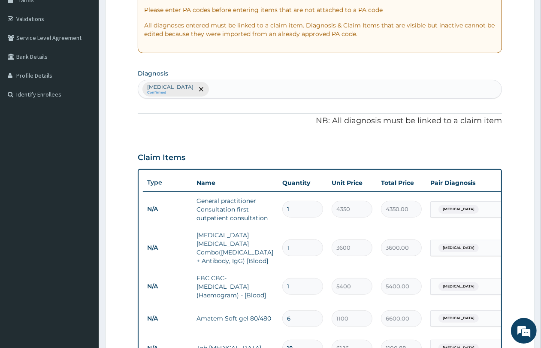
type input "6"
click at [207, 86] on div "Malaria Confirmed" at bounding box center [319, 89] width 363 height 18
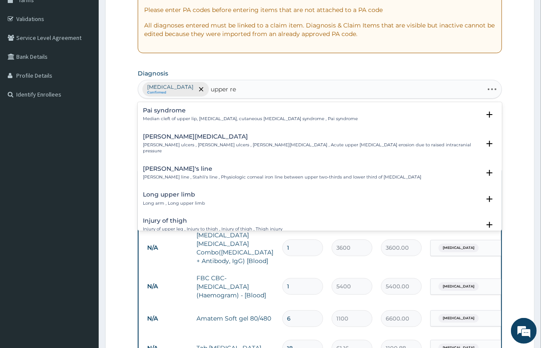
type input "upper res"
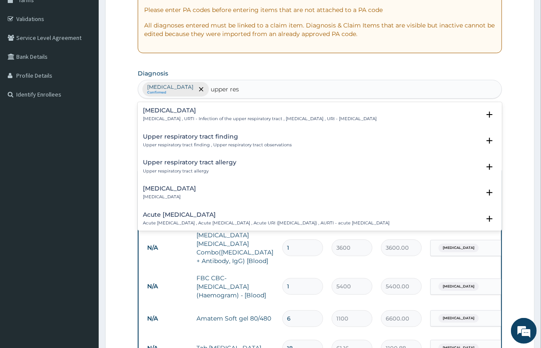
click at [203, 114] on h4 "[MEDICAL_DATA]" at bounding box center [260, 110] width 234 height 6
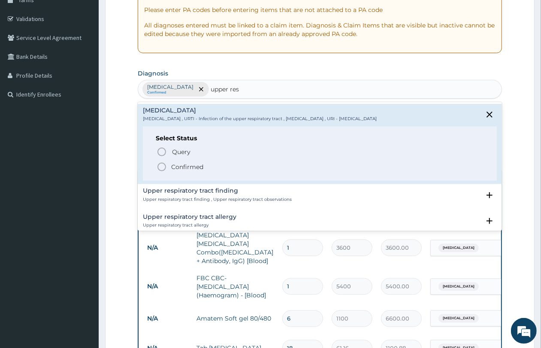
click at [198, 168] on p "Confirmed" at bounding box center [187, 166] width 32 height 9
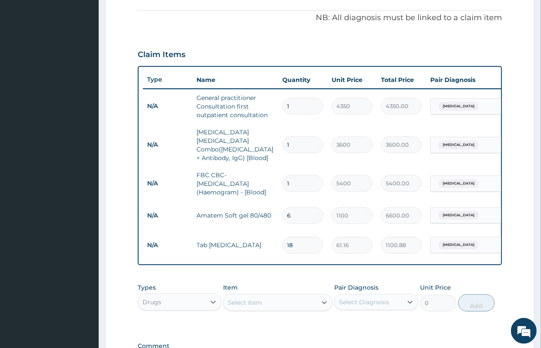
scroll to position [257, 0]
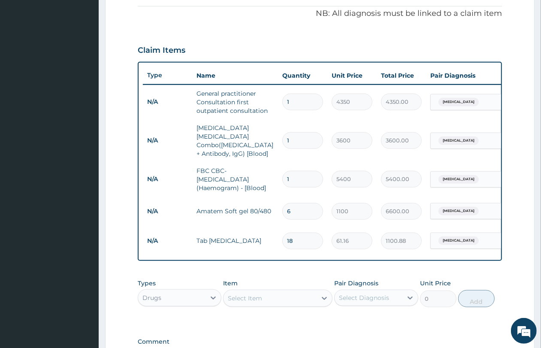
click at [476, 103] on div "[MEDICAL_DATA]" at bounding box center [464, 102] width 69 height 15
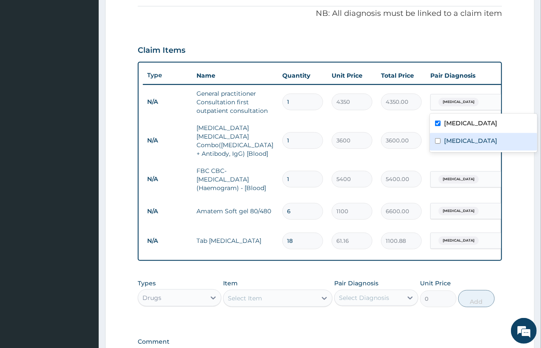
click at [467, 140] on label "[MEDICAL_DATA]" at bounding box center [470, 140] width 53 height 9
checkbox input "true"
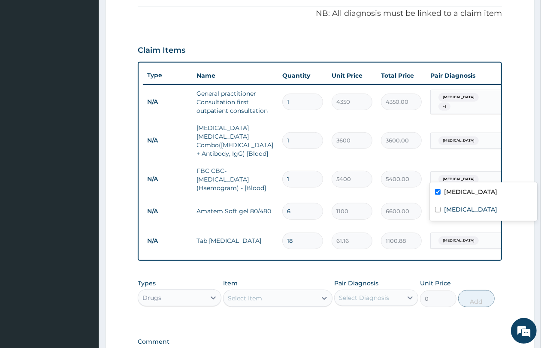
click at [472, 172] on div "[MEDICAL_DATA]" at bounding box center [464, 179] width 69 height 15
click at [466, 206] on label "[MEDICAL_DATA]" at bounding box center [470, 209] width 53 height 9
checkbox input "true"
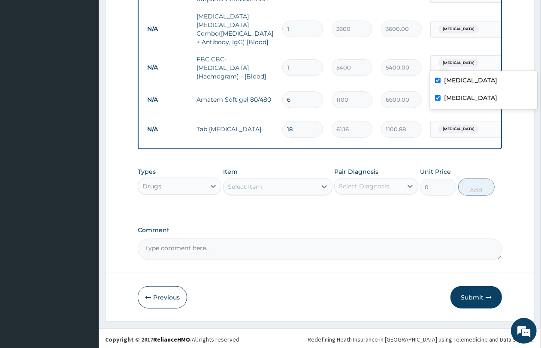
scroll to position [370, 0]
click at [256, 187] on div "Select Item" at bounding box center [245, 185] width 34 height 9
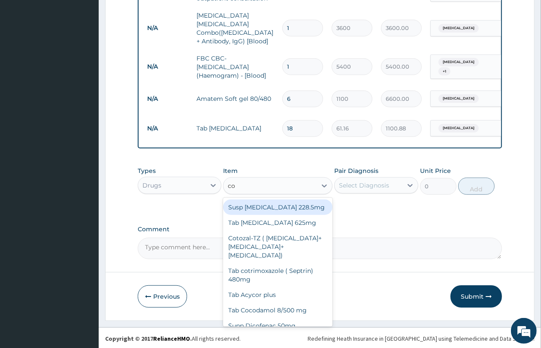
type input "cou"
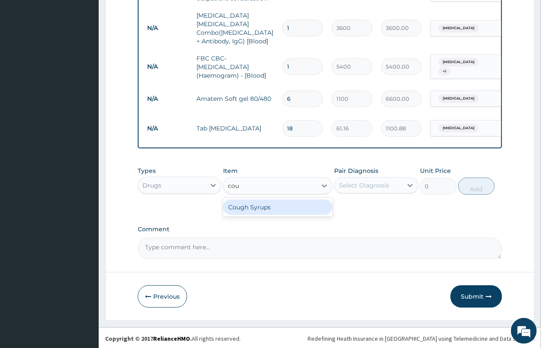
click at [241, 208] on div "Cough Syrups" at bounding box center [277, 206] width 109 height 15
type input "2200"
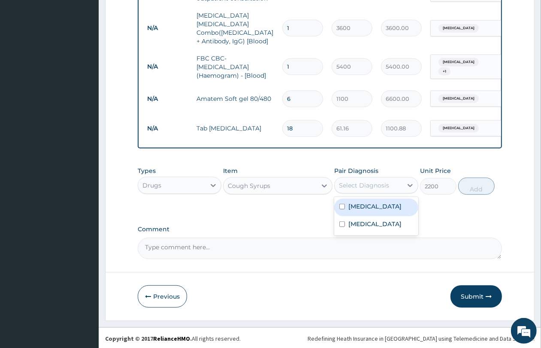
click at [358, 185] on div "Select Diagnosis" at bounding box center [364, 185] width 50 height 9
click at [365, 228] on label "[MEDICAL_DATA]" at bounding box center [374, 223] width 53 height 9
checkbox input "true"
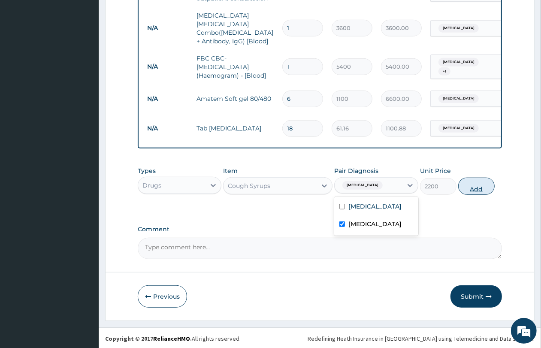
click at [479, 181] on button "Add" at bounding box center [476, 185] width 36 height 17
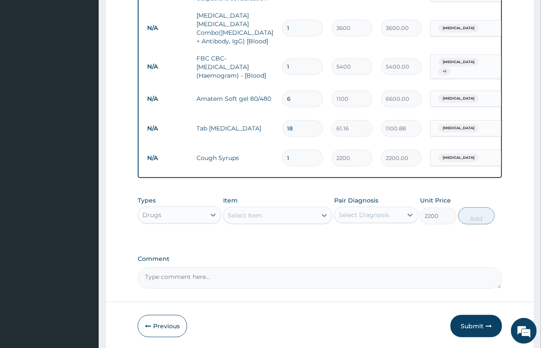
type input "0"
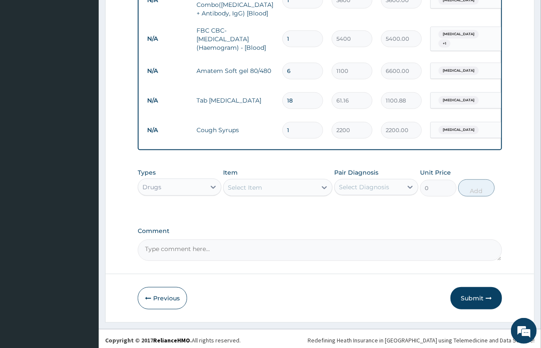
scroll to position [400, 0]
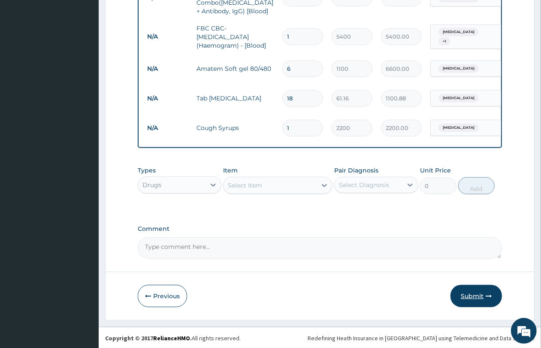
click at [469, 293] on button "Submit" at bounding box center [475, 296] width 51 height 22
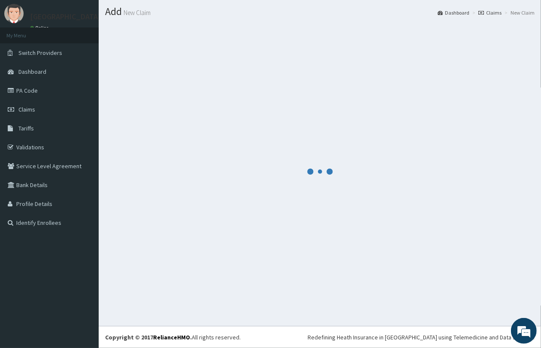
scroll to position [22, 0]
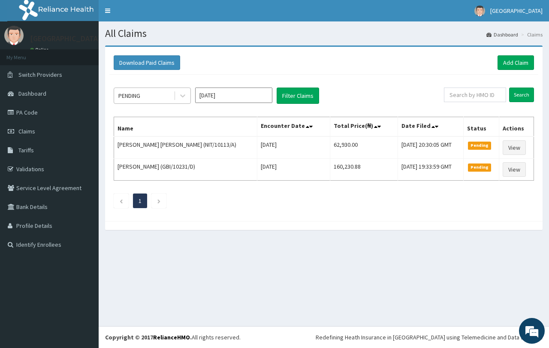
click at [149, 97] on div "PENDING" at bounding box center [144, 96] width 60 height 14
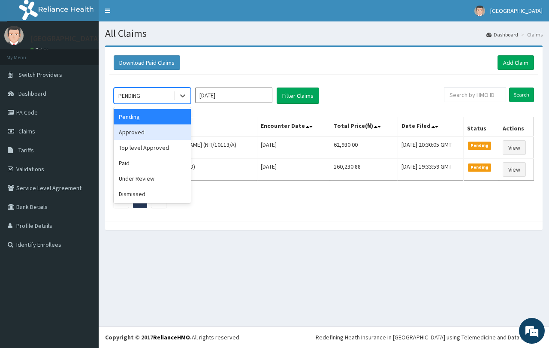
click at [154, 130] on div "Approved" at bounding box center [152, 131] width 77 height 15
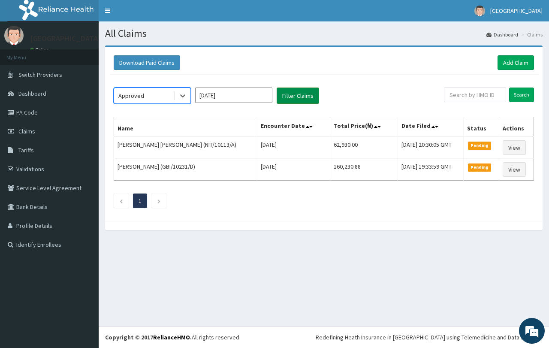
click at [316, 89] on button "Filter Claims" at bounding box center [297, 95] width 42 height 16
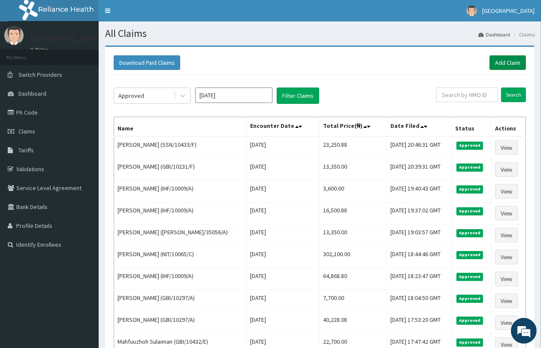
click at [515, 60] on link "Add Claim" at bounding box center [507, 62] width 36 height 15
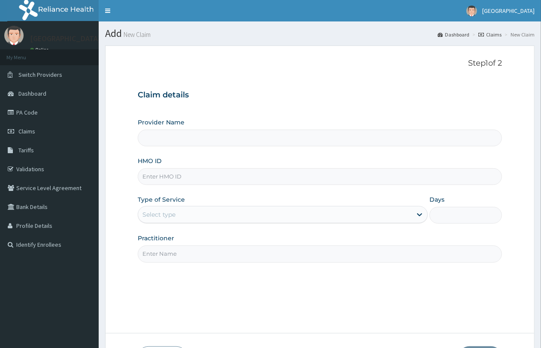
type input "SSN/10433/B"
type input "QUEENS SPECIALIST HOSPITAL- [GEOGRAPHIC_DATA]"
type input "SSN/10433/B"
click at [211, 221] on div "Select type" at bounding box center [274, 214] width 273 height 14
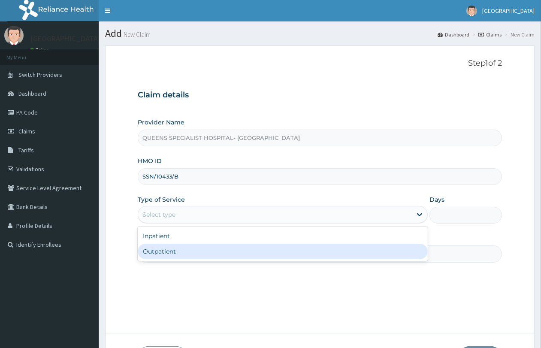
click at [206, 258] on div "Outpatient" at bounding box center [283, 250] width 290 height 15
type input "1"
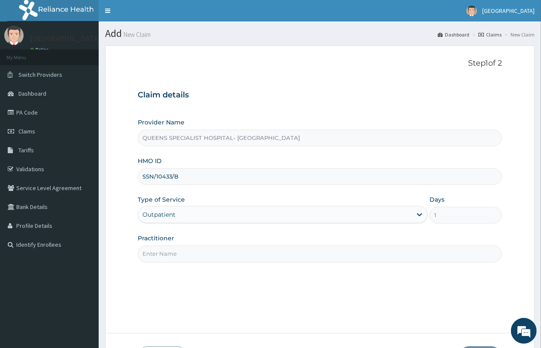
click at [206, 258] on input "Practitioner" at bounding box center [320, 253] width 364 height 17
type input "Gp"
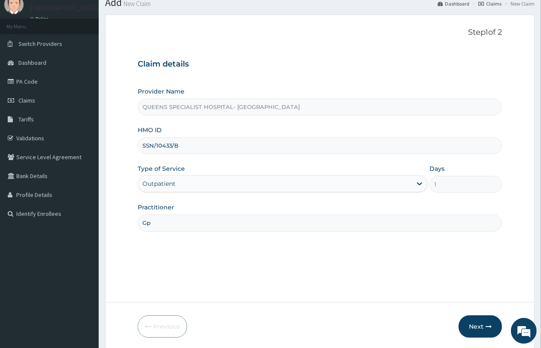
scroll to position [62, 0]
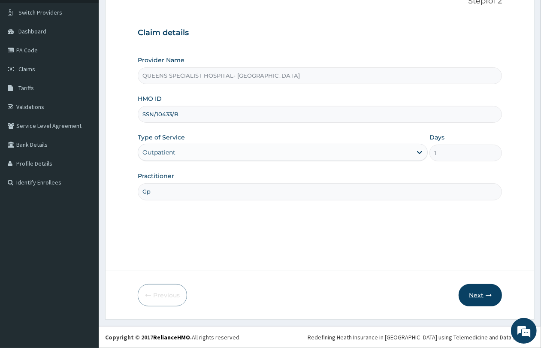
click at [470, 286] on button "Next" at bounding box center [479, 295] width 43 height 22
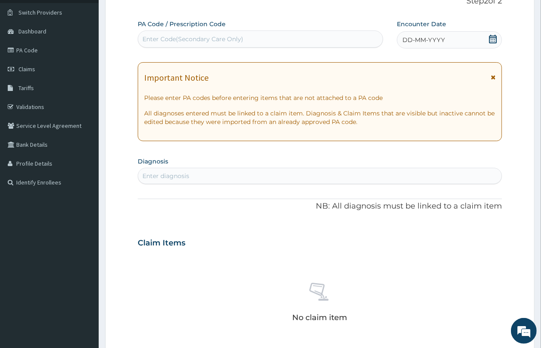
scroll to position [0, 0]
click at [213, 39] on div "Enter Code(Secondary Care Only)" at bounding box center [192, 39] width 101 height 9
paste input "PA/9D2023"
type input "PA/9D2023"
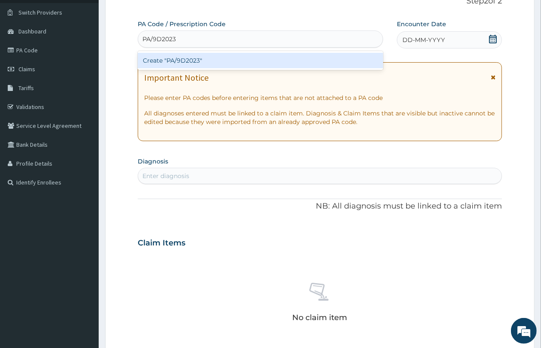
click at [219, 57] on div "Create "PA/9D2023"" at bounding box center [260, 60] width 245 height 15
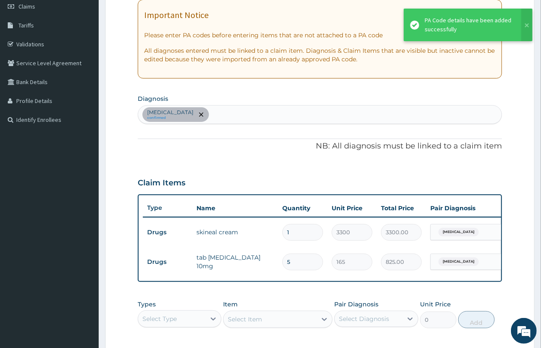
scroll to position [116, 0]
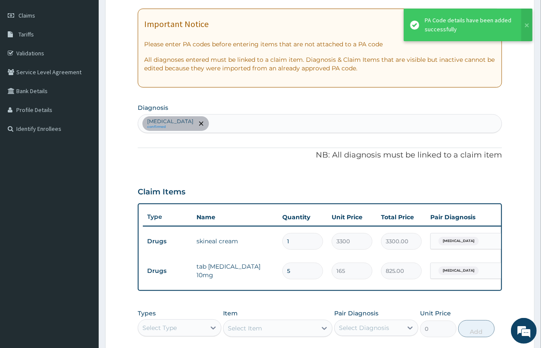
click at [261, 123] on div "[MEDICAL_DATA] confirmed" at bounding box center [319, 123] width 363 height 18
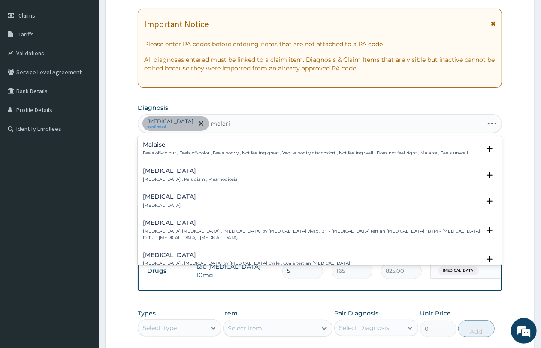
type input "malaria"
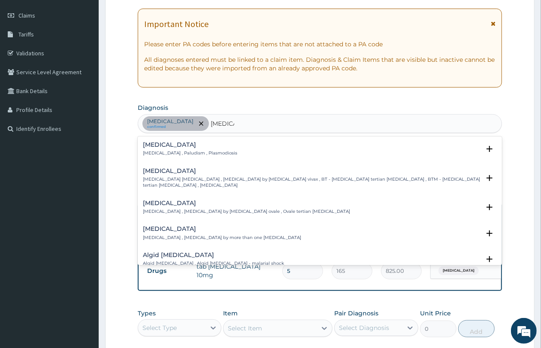
click at [187, 146] on h4 "[MEDICAL_DATA]" at bounding box center [190, 144] width 94 height 6
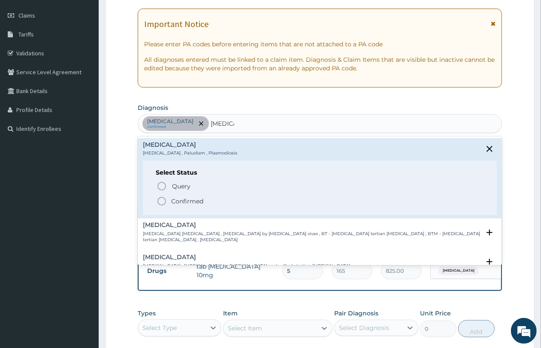
click at [204, 200] on span "Confirmed" at bounding box center [319, 201] width 327 height 10
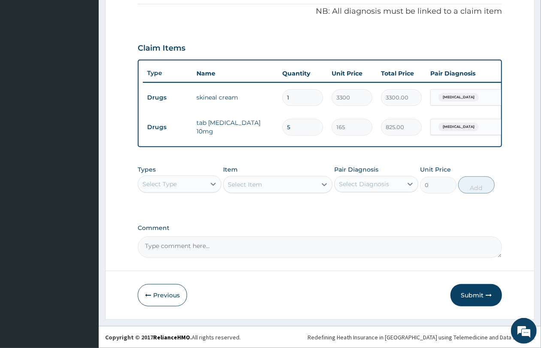
scroll to position [267, 0]
click at [200, 183] on div "Select Type" at bounding box center [171, 184] width 67 height 14
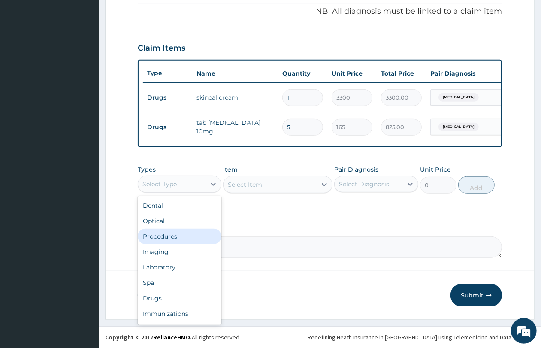
drag, startPoint x: 192, startPoint y: 234, endPoint x: 199, endPoint y: 223, distance: 13.2
click at [192, 234] on div "Procedures" at bounding box center [180, 235] width 84 height 15
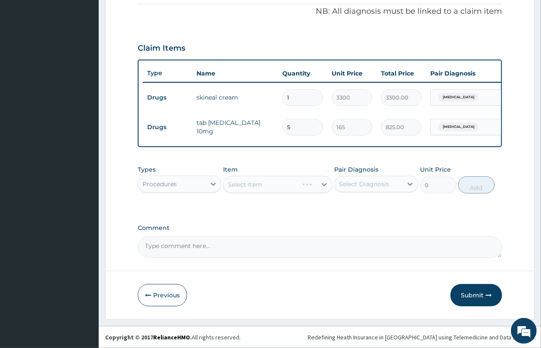
click at [264, 184] on div "Select Item" at bounding box center [277, 184] width 109 height 17
click at [239, 187] on div "Select Item" at bounding box center [245, 184] width 34 height 9
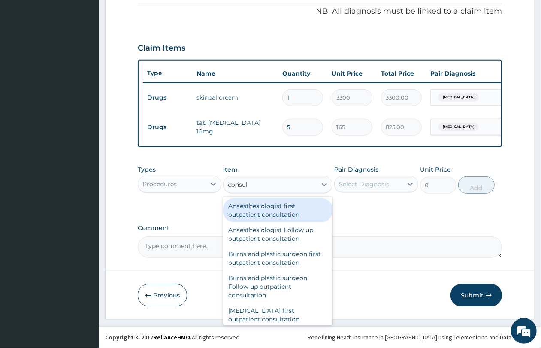
type input "consult"
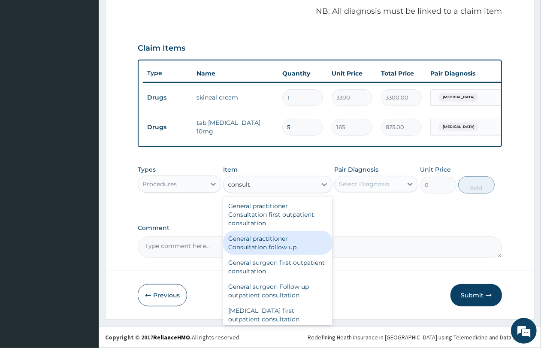
scroll to position [429, 0]
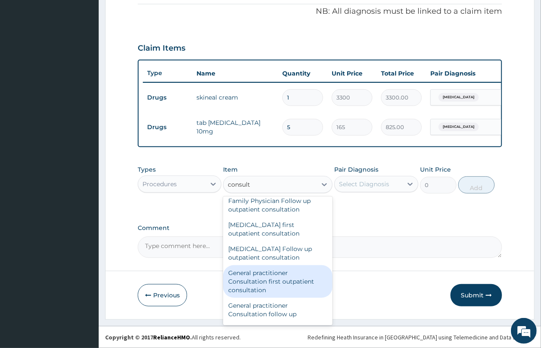
click at [278, 285] on div "General practitioner Consultation first outpatient consultation" at bounding box center [277, 281] width 109 height 33
type input "4350"
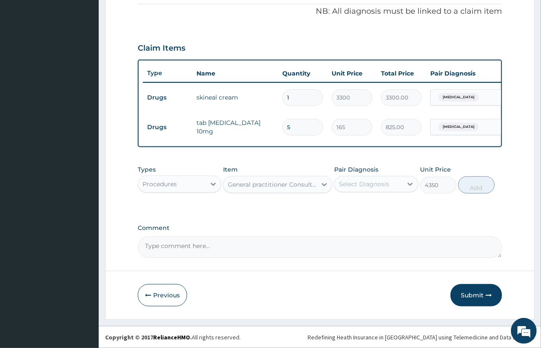
click at [351, 186] on div "Select Diagnosis" at bounding box center [364, 184] width 50 height 9
click at [369, 222] on label "Malaria" at bounding box center [374, 222] width 53 height 9
checkbox input "true"
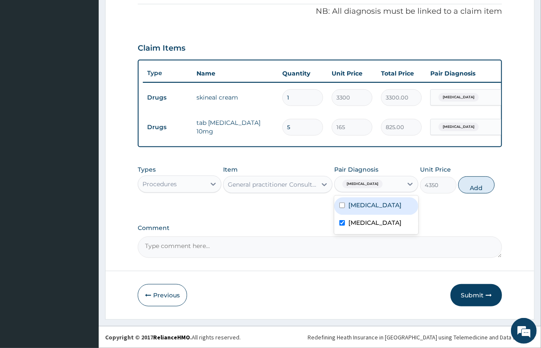
click at [349, 196] on div "Miliaria Malaria" at bounding box center [376, 214] width 84 height 39
click at [354, 201] on label "Miliaria" at bounding box center [374, 205] width 53 height 9
checkbox input "true"
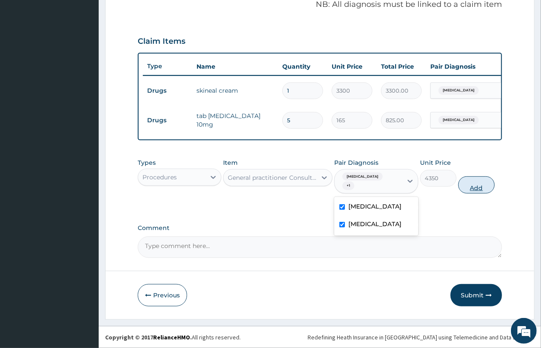
click at [472, 186] on button "Add" at bounding box center [476, 184] width 36 height 17
type input "0"
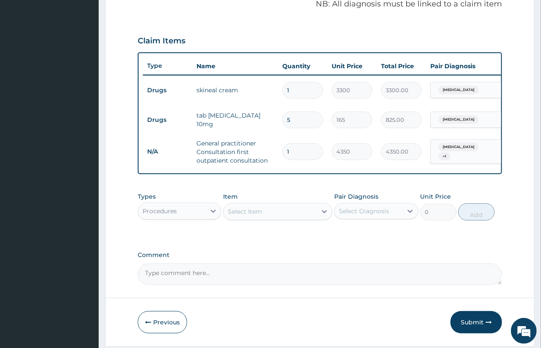
click at [181, 218] on div "Procedures" at bounding box center [171, 211] width 67 height 14
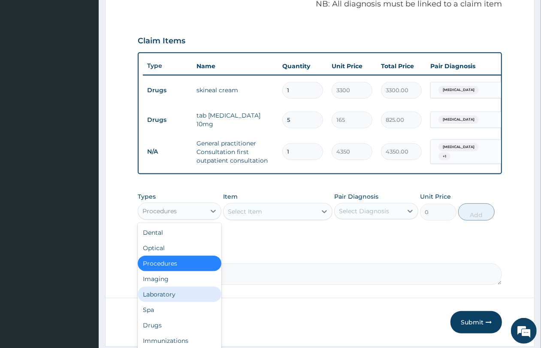
click at [179, 294] on div "Laboratory" at bounding box center [180, 293] width 84 height 15
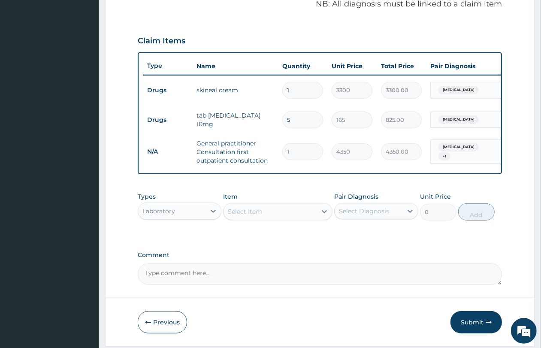
click at [273, 218] on div "Select Item" at bounding box center [269, 211] width 93 height 14
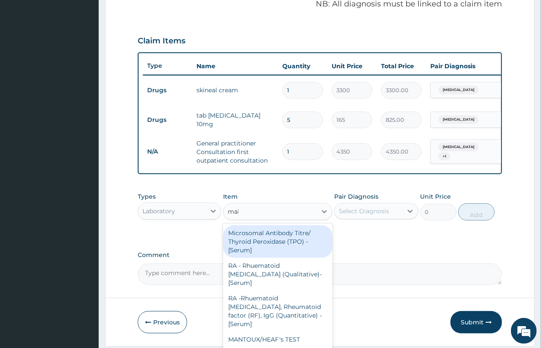
type input "mala"
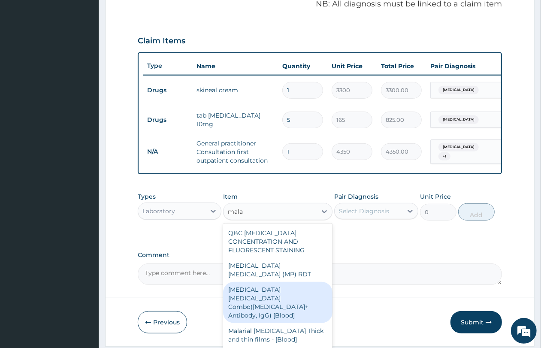
click at [296, 295] on div "Malaria Parasite Combo(Blood Film+ Antibody, IgG) [Blood]" at bounding box center [277, 302] width 109 height 41
type input "3600"
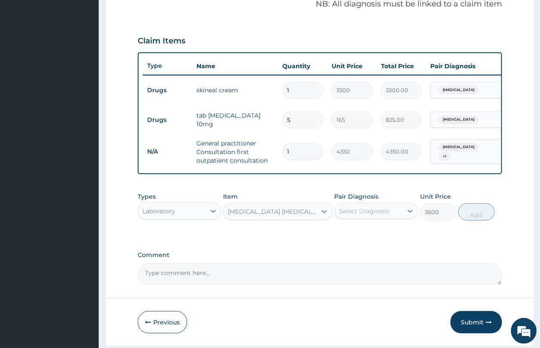
click at [359, 215] on div "Select Diagnosis" at bounding box center [364, 211] width 50 height 9
click at [359, 249] on div "Malaria" at bounding box center [376, 251] width 84 height 18
checkbox input "true"
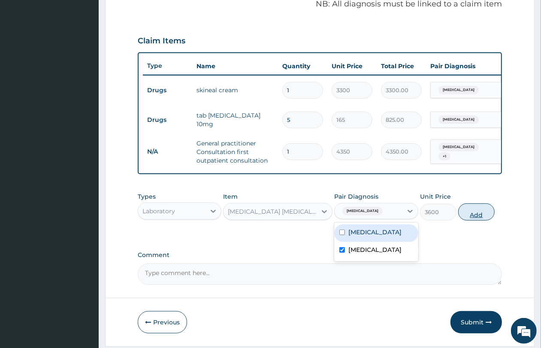
click at [481, 216] on button "Add" at bounding box center [476, 211] width 36 height 17
type input "0"
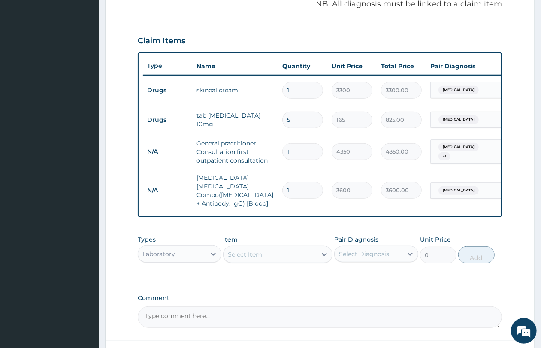
click at [264, 256] on div "Select Item" at bounding box center [269, 254] width 93 height 14
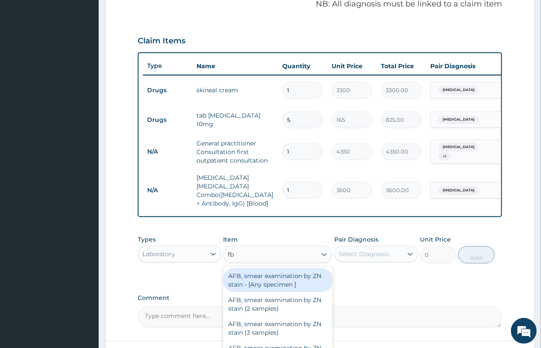
type input "fbc"
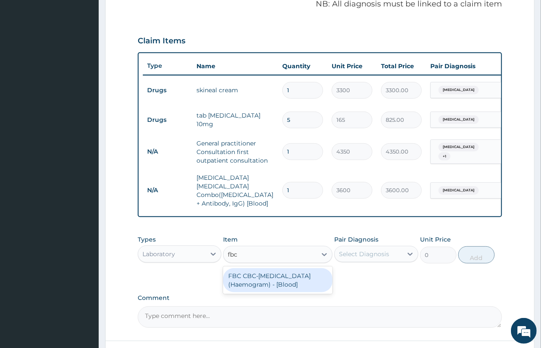
click at [268, 273] on div "FBC CBC-Complete Blood Count (Haemogram) - [Blood]" at bounding box center [277, 280] width 109 height 24
type input "5400"
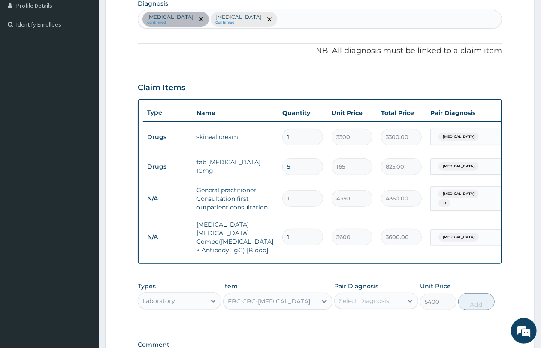
scroll to position [106, 0]
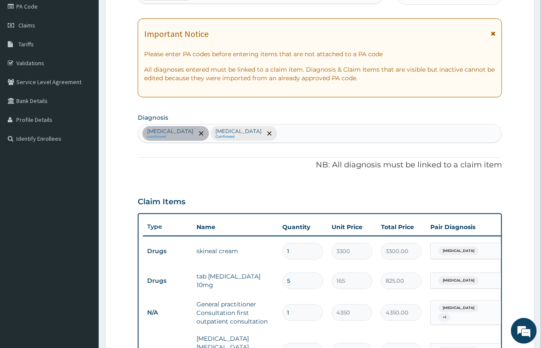
click at [273, 125] on div "Miliaria confirmed Malaria Confirmed" at bounding box center [319, 133] width 363 height 18
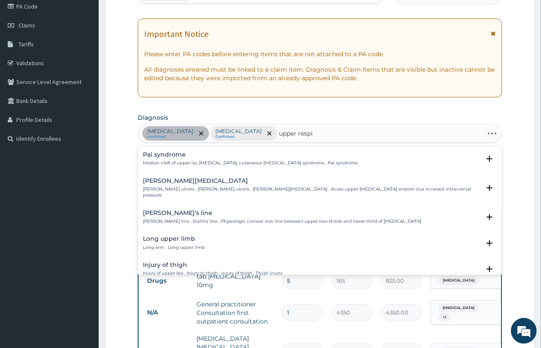
type input "upper respir"
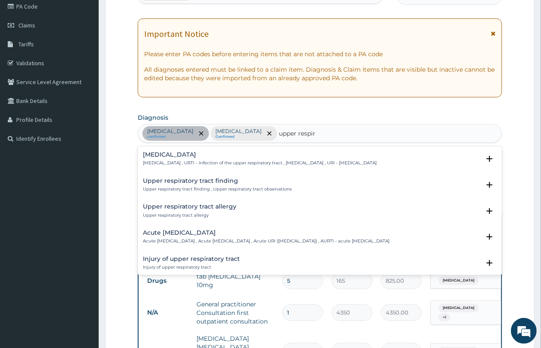
click at [236, 157] on h4 "Upper respiratory infection" at bounding box center [260, 154] width 234 height 6
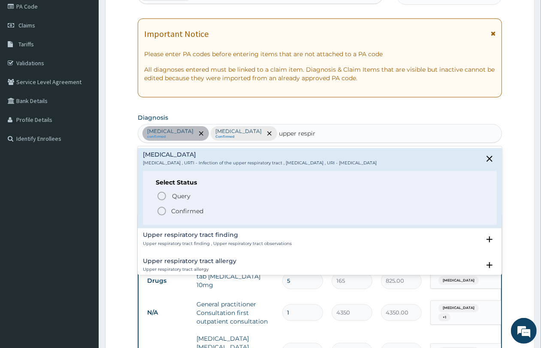
click at [220, 209] on span "Confirmed" at bounding box center [319, 211] width 327 height 10
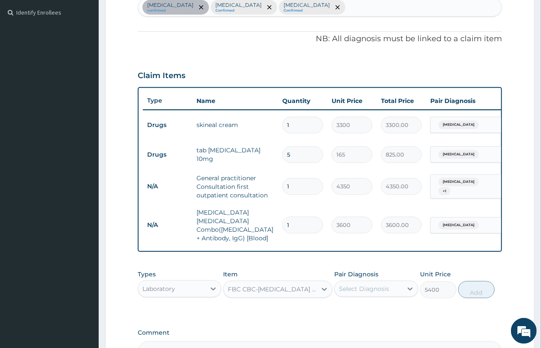
scroll to position [267, 0]
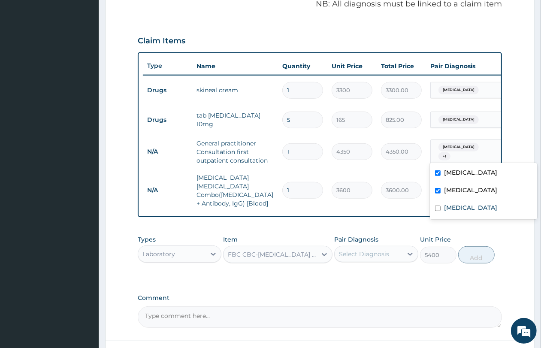
click at [481, 153] on div "Malaria + 1" at bounding box center [464, 152] width 69 height 24
click at [477, 206] on label "Upper respiratory infection" at bounding box center [470, 207] width 53 height 9
checkbox input "true"
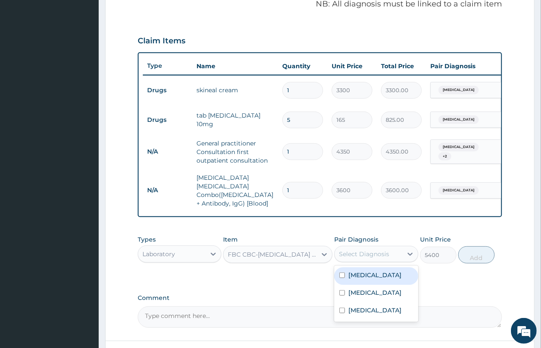
click at [345, 252] on div "Select Diagnosis" at bounding box center [364, 253] width 50 height 9
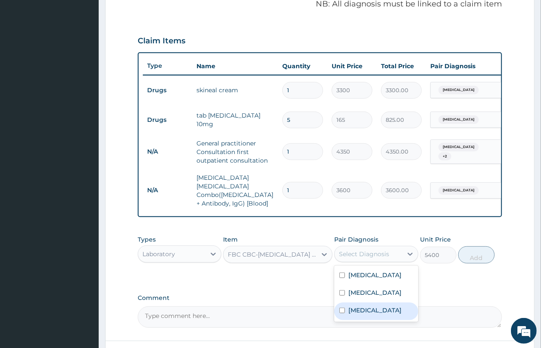
click at [360, 309] on label "Upper respiratory infection" at bounding box center [374, 310] width 53 height 9
checkbox input "true"
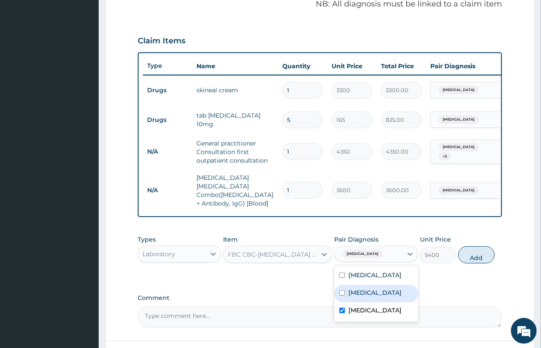
click at [372, 297] on div "Malaria" at bounding box center [376, 294] width 84 height 18
checkbox input "true"
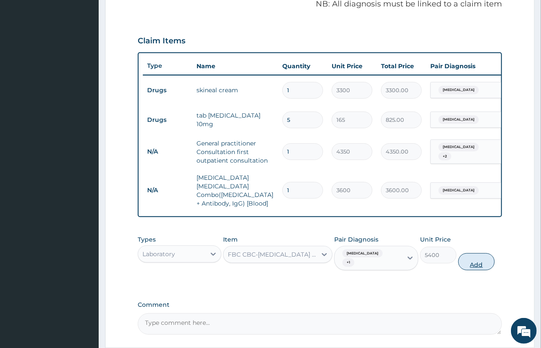
click at [466, 264] on button "Add" at bounding box center [476, 261] width 36 height 17
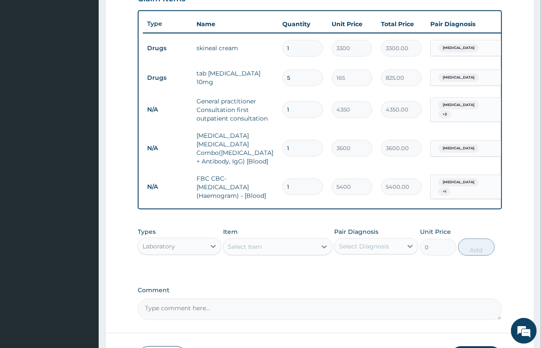
scroll to position [370, 0]
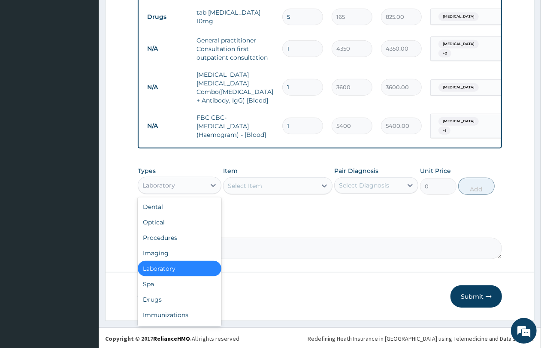
click at [194, 180] on div "Laboratory" at bounding box center [171, 185] width 67 height 14
click at [182, 300] on div "Drugs" at bounding box center [180, 298] width 84 height 15
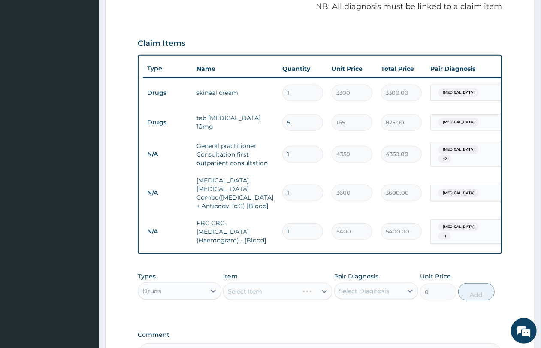
scroll to position [262, 0]
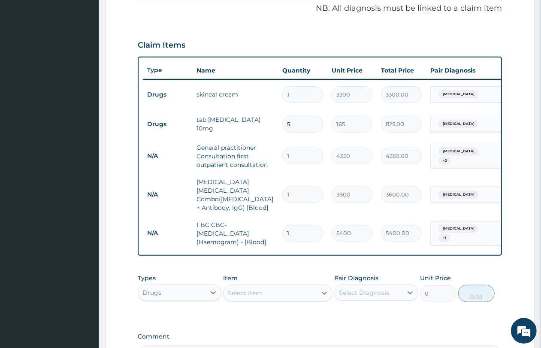
click at [249, 292] on div "Select Item" at bounding box center [245, 292] width 34 height 9
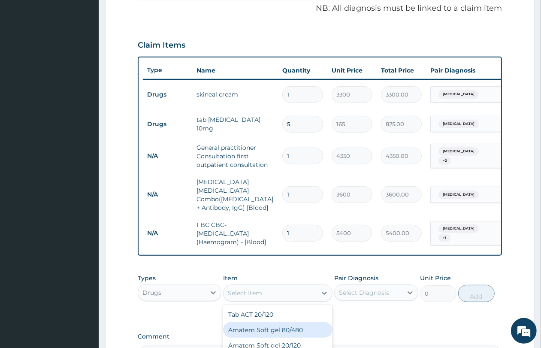
click at [270, 329] on div "Amatem Soft gel 80/480" at bounding box center [277, 329] width 109 height 15
type input "1100"
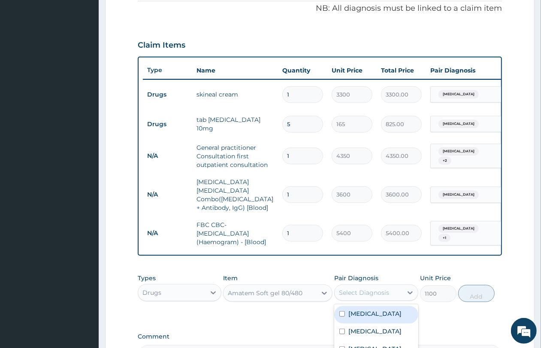
click at [367, 296] on div "Select Diagnosis" at bounding box center [367, 292] width 67 height 14
click at [369, 324] on div "Malaria" at bounding box center [376, 332] width 84 height 18
checkbox input "true"
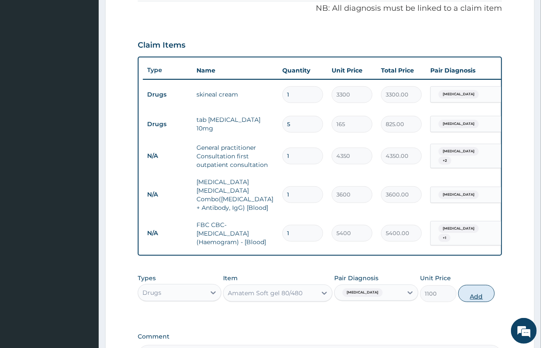
click at [477, 296] on button "Add" at bounding box center [476, 293] width 36 height 17
type input "0"
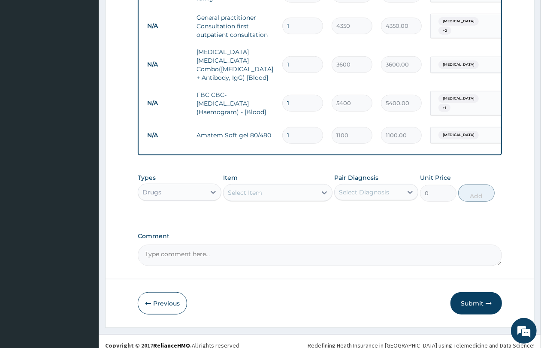
scroll to position [400, 0]
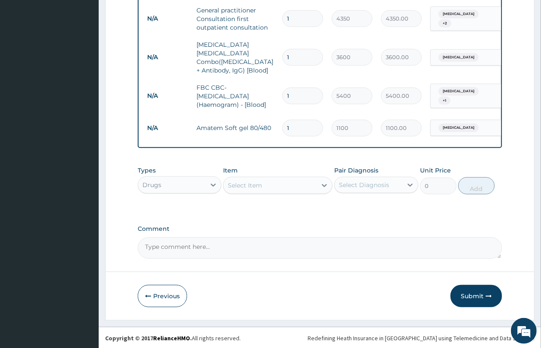
click at [292, 179] on div "Select Item" at bounding box center [269, 185] width 93 height 14
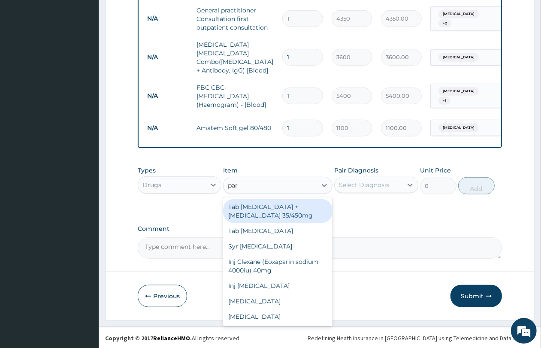
type input "para"
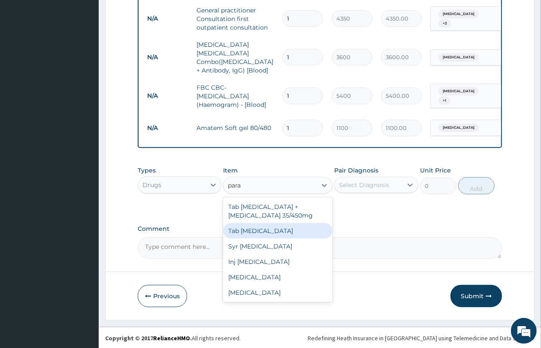
click at [284, 229] on div "Tab Paracetamol" at bounding box center [277, 230] width 109 height 15
type input "61.16"
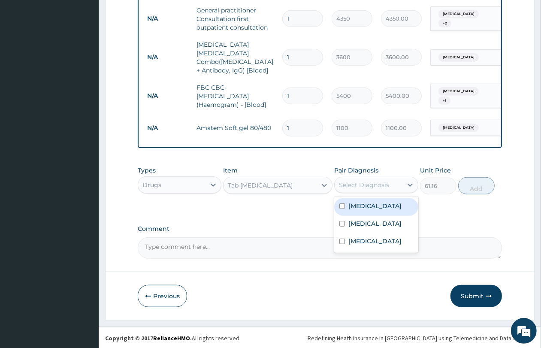
click at [352, 186] on div "Select Diagnosis" at bounding box center [364, 184] width 50 height 9
click at [357, 220] on label "Malaria" at bounding box center [374, 223] width 53 height 9
checkbox input "true"
click at [485, 188] on button "Add" at bounding box center [476, 185] width 36 height 17
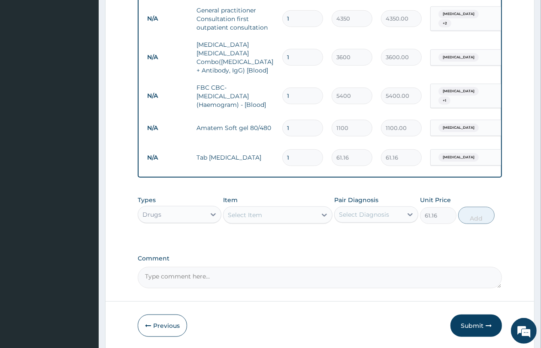
type input "0"
click at [247, 215] on div "Select Item" at bounding box center [245, 214] width 34 height 9
type input "cough"
click at [269, 217] on div "Select Item" at bounding box center [269, 215] width 93 height 14
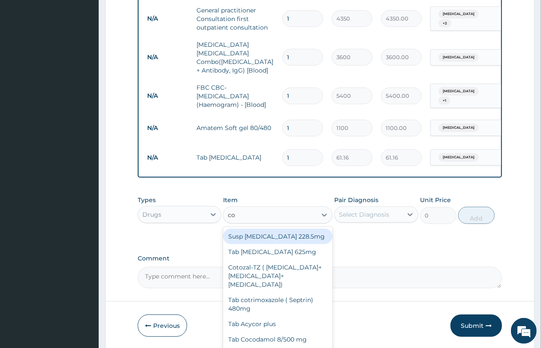
type input "cou"
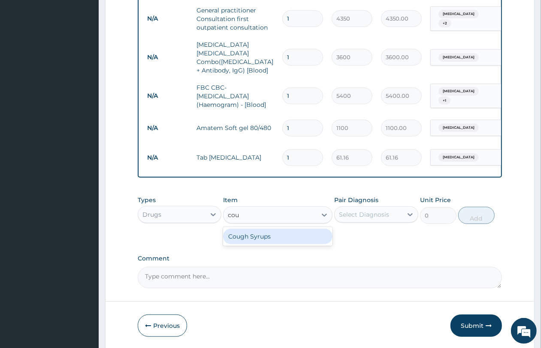
click at [267, 228] on div "Cough Syrups" at bounding box center [277, 235] width 109 height 15
type input "2200"
click at [366, 213] on div "Select Diagnosis" at bounding box center [364, 214] width 50 height 9
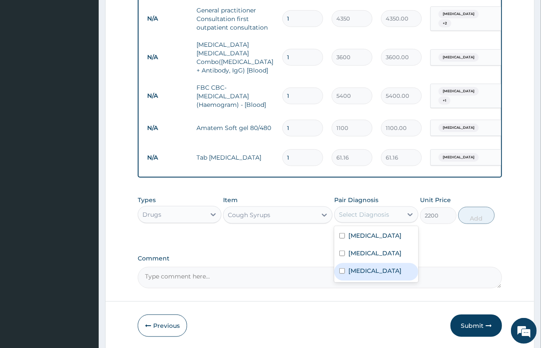
click at [374, 275] on label "Upper respiratory infection" at bounding box center [374, 270] width 53 height 9
checkbox input "true"
click at [467, 213] on button "Add" at bounding box center [476, 215] width 36 height 17
type input "0"
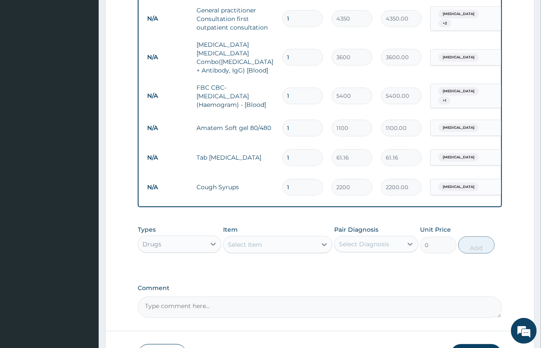
click at [292, 149] on input "1" at bounding box center [302, 157] width 41 height 17
type input "18"
type input "1100.88"
type input "18"
click at [305, 120] on input "1" at bounding box center [302, 128] width 41 height 17
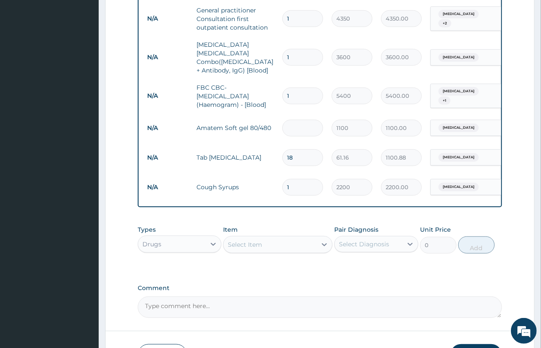
type input "0.00"
type input "6"
type input "6600.00"
type input "6"
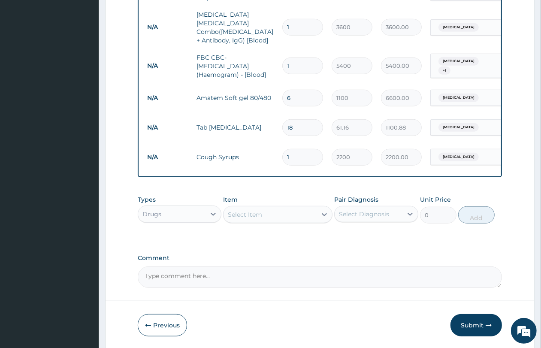
scroll to position [459, 0]
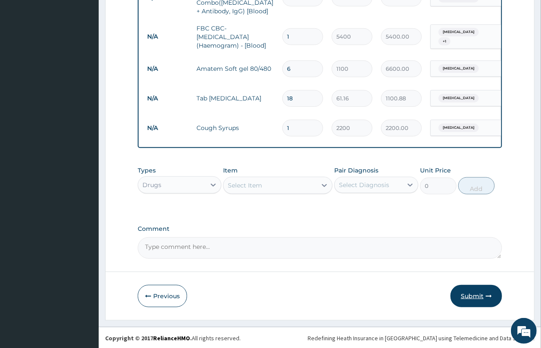
click at [468, 294] on button "Submit" at bounding box center [475, 296] width 51 height 22
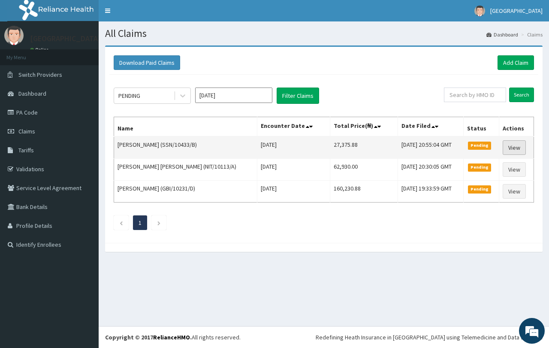
click at [507, 148] on link "View" at bounding box center [513, 147] width 23 height 15
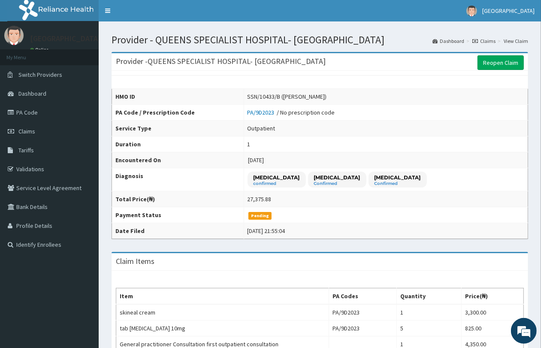
click at [481, 37] on link "Claims" at bounding box center [483, 40] width 23 height 7
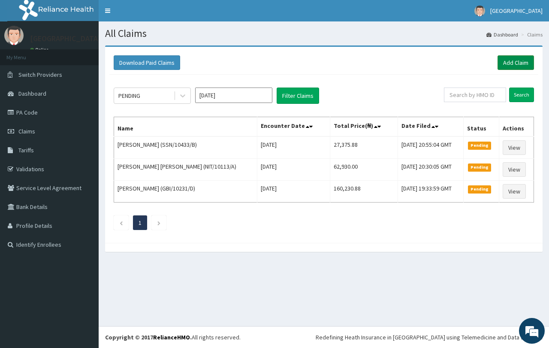
click at [504, 59] on link "Add Claim" at bounding box center [515, 62] width 36 height 15
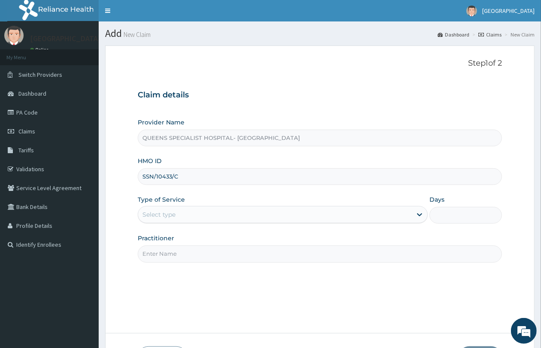
type input "SSN/10433/C"
click at [219, 219] on div "Select type" at bounding box center [274, 214] width 273 height 14
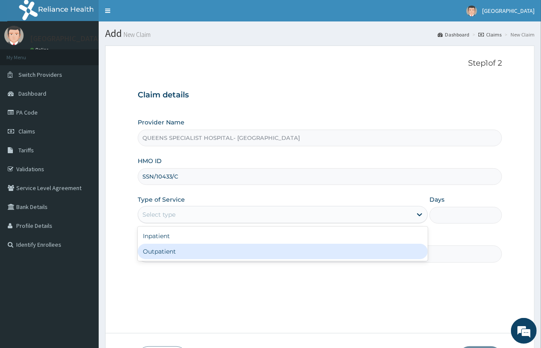
click at [209, 249] on div "Outpatient" at bounding box center [283, 250] width 290 height 15
type input "1"
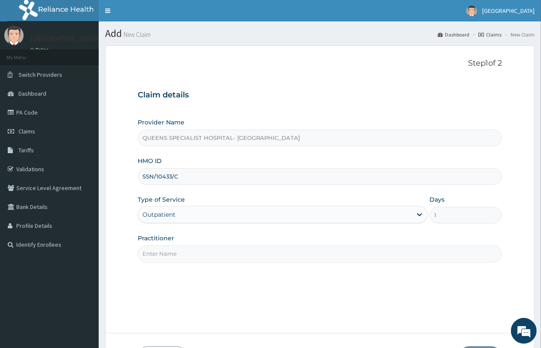
click at [209, 249] on input "Practitioner" at bounding box center [320, 253] width 364 height 17
type input "Gp"
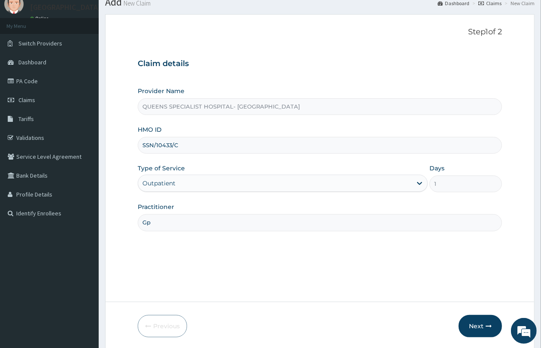
scroll to position [62, 0]
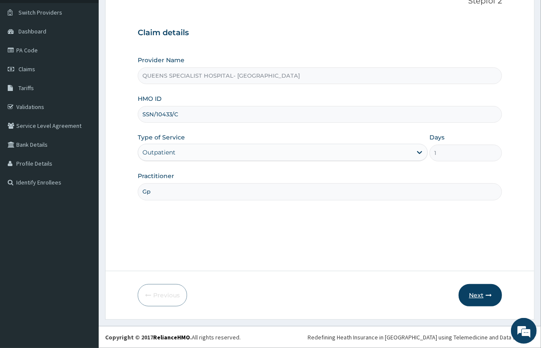
click at [472, 293] on button "Next" at bounding box center [479, 295] width 43 height 22
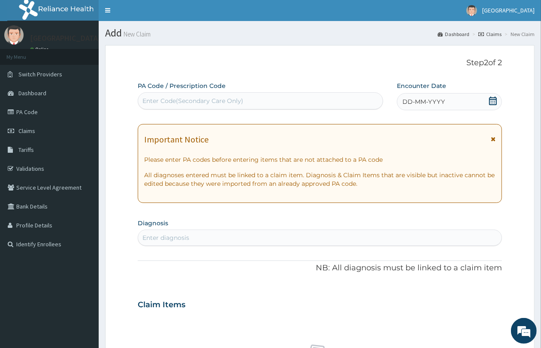
scroll to position [0, 0]
click at [261, 103] on div "Enter Code(Secondary Care Only)" at bounding box center [260, 101] width 244 height 14
paste input "PA/345E59"
type input "PA/345E59"
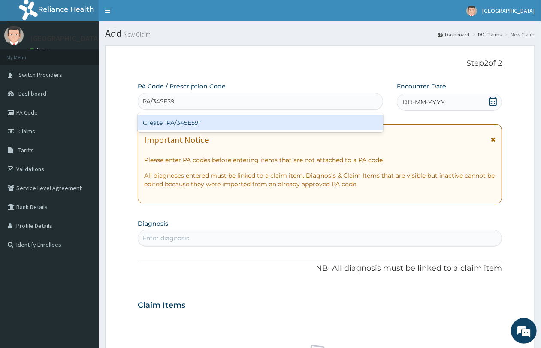
click at [261, 123] on div "Create "PA/345E59"" at bounding box center [260, 122] width 245 height 15
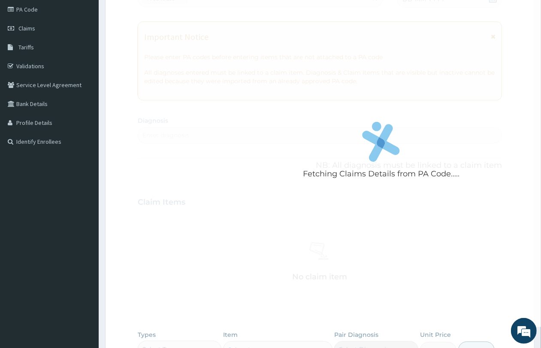
scroll to position [107, 0]
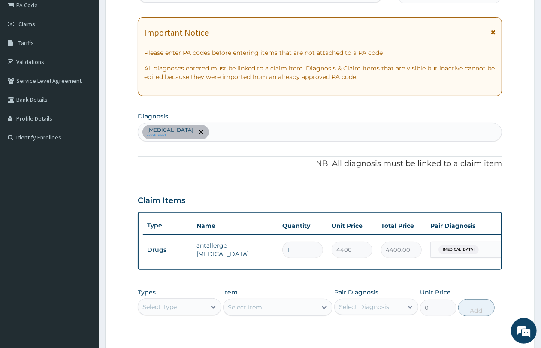
click at [264, 133] on div "Vernal keratoconjunctivitis confirmed" at bounding box center [319, 132] width 363 height 18
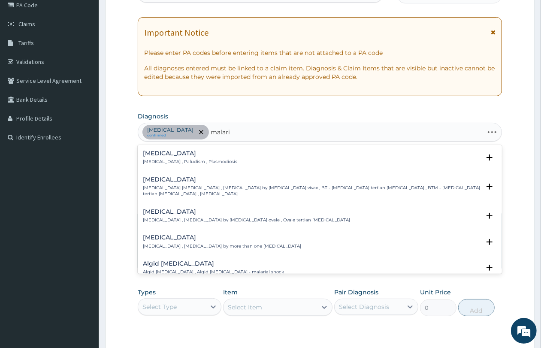
type input "malaria"
click at [162, 152] on h4 "Malaria" at bounding box center [190, 153] width 94 height 6
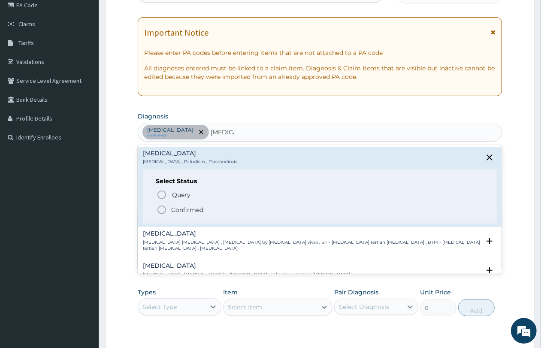
click at [198, 211] on p "Confirmed" at bounding box center [187, 209] width 32 height 9
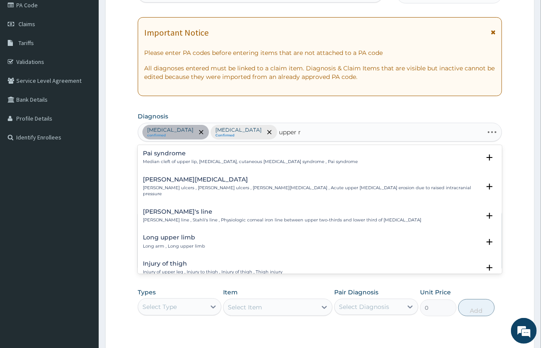
type input "upper re"
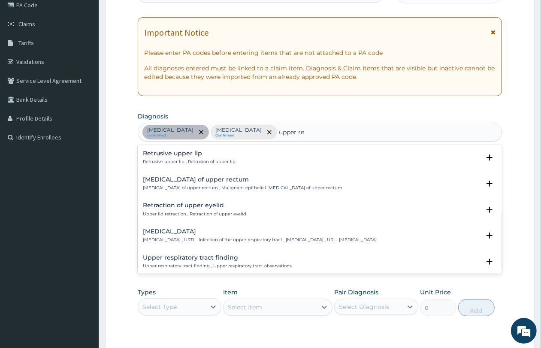
click at [196, 232] on h4 "Upper respiratory infection" at bounding box center [260, 231] width 234 height 6
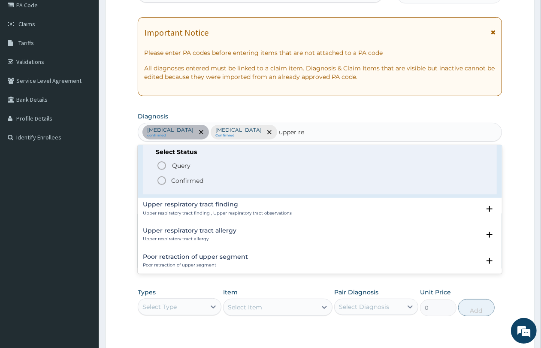
click at [217, 182] on span "Confirmed" at bounding box center [319, 180] width 327 height 10
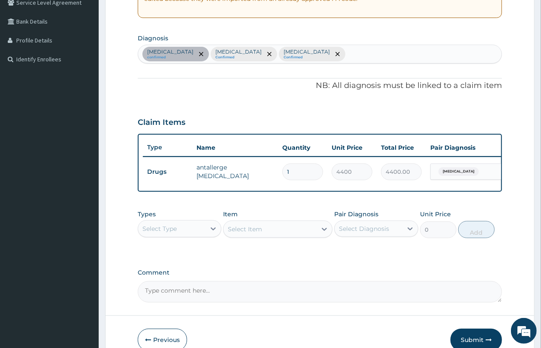
scroll to position [214, 0]
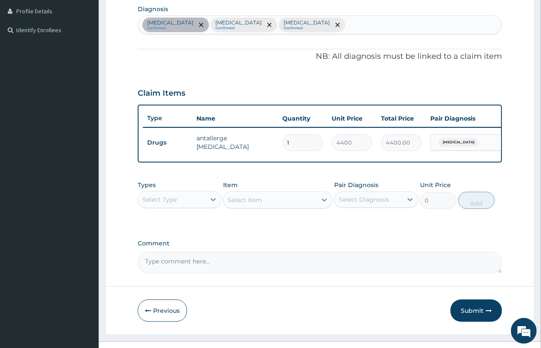
click at [191, 206] on div "Select Type" at bounding box center [171, 199] width 67 height 14
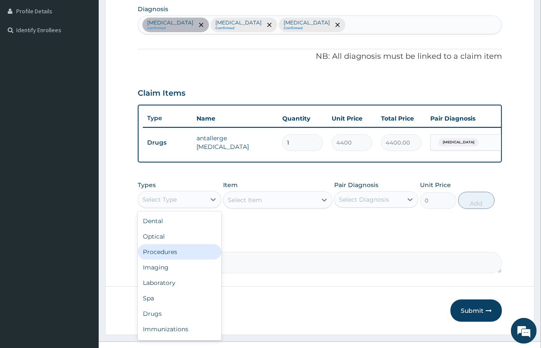
click at [189, 258] on div "Procedures" at bounding box center [180, 251] width 84 height 15
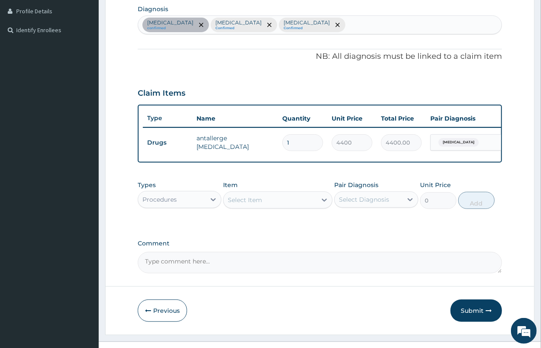
click at [250, 207] on div "Select Item" at bounding box center [269, 200] width 93 height 14
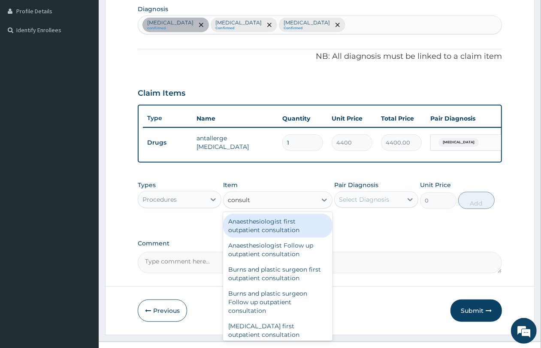
type input "consulta"
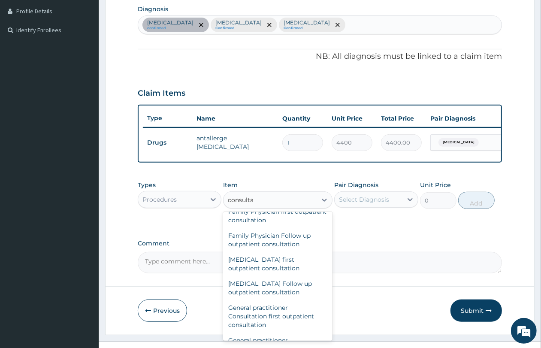
scroll to position [429, 0]
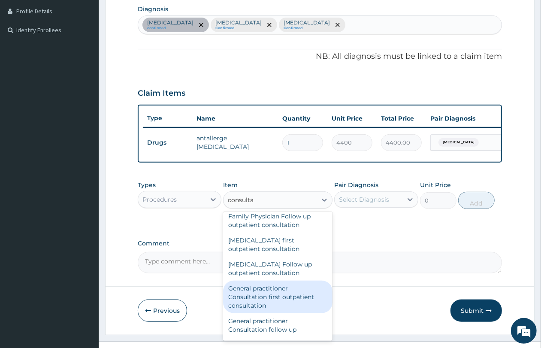
click at [268, 310] on div "General practitioner Consultation first outpatient consultation" at bounding box center [277, 296] width 109 height 33
type input "4350"
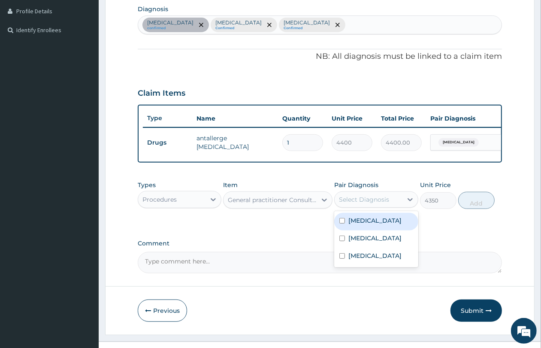
click at [356, 204] on div "Select Diagnosis" at bounding box center [364, 199] width 50 height 9
click at [369, 225] on label "Vernal keratoconjunctivitis" at bounding box center [374, 220] width 53 height 9
checkbox input "true"
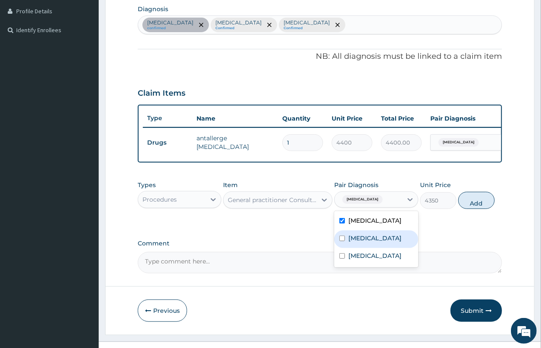
click at [364, 242] on label "[MEDICAL_DATA]" at bounding box center [374, 238] width 53 height 9
checkbox input "true"
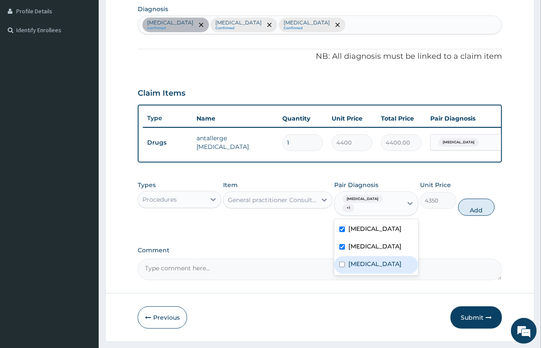
click at [361, 268] on label "[MEDICAL_DATA]" at bounding box center [374, 263] width 53 height 9
checkbox input "true"
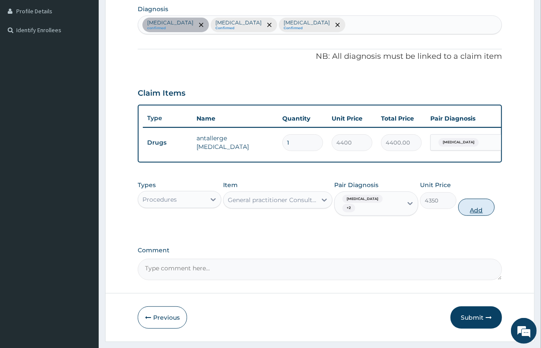
click at [474, 216] on button "Add" at bounding box center [476, 206] width 36 height 17
type input "0"
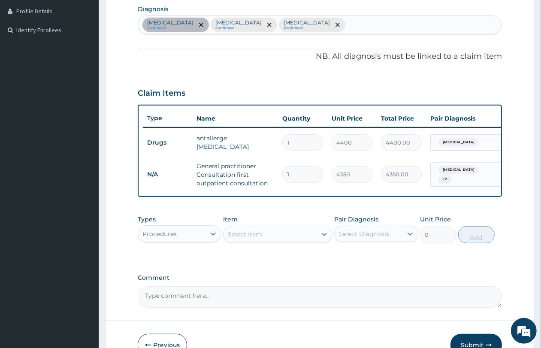
click at [161, 234] on div "Procedures" at bounding box center [180, 233] width 84 height 17
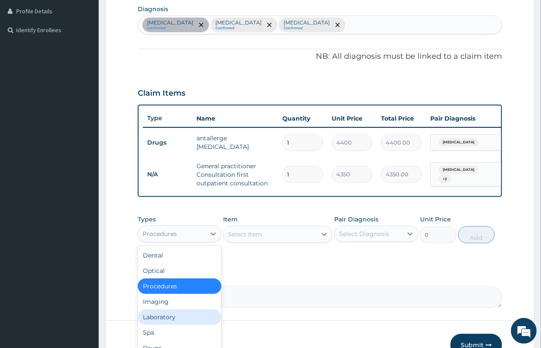
click at [174, 325] on div "Laboratory" at bounding box center [180, 316] width 84 height 15
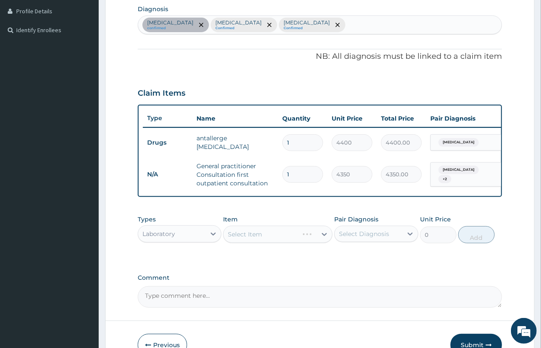
click at [231, 236] on div "Select Item" at bounding box center [277, 233] width 109 height 17
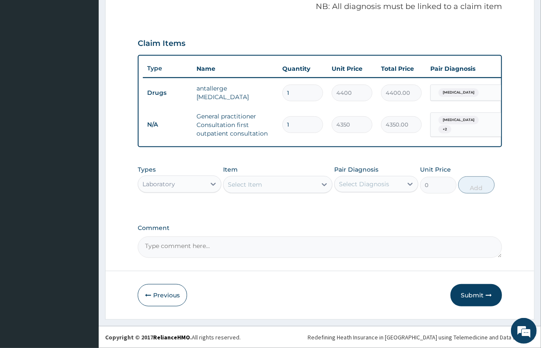
scroll to position [271, 0]
click at [264, 188] on div "Select Item" at bounding box center [269, 184] width 93 height 14
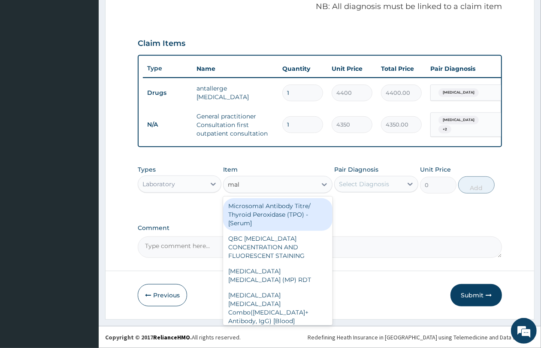
type input "mala"
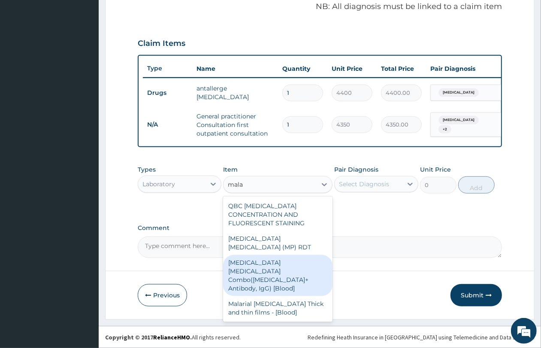
click at [275, 255] on div "[MEDICAL_DATA] [MEDICAL_DATA] Combo([MEDICAL_DATA]+ Antibody, IgG) [Blood]" at bounding box center [277, 275] width 109 height 41
type input "3600"
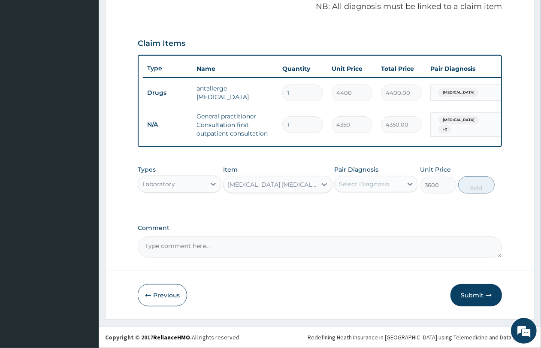
click at [356, 183] on div "Select Diagnosis" at bounding box center [364, 184] width 50 height 9
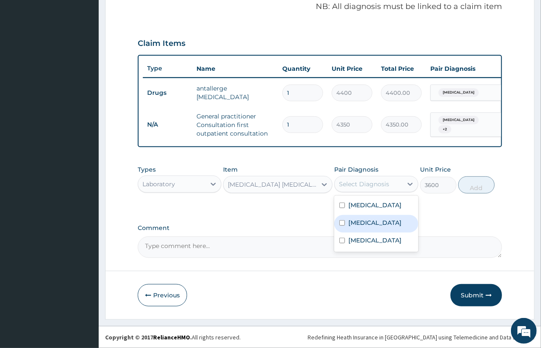
click at [367, 227] on label "[MEDICAL_DATA]" at bounding box center [374, 222] width 53 height 9
checkbox input "true"
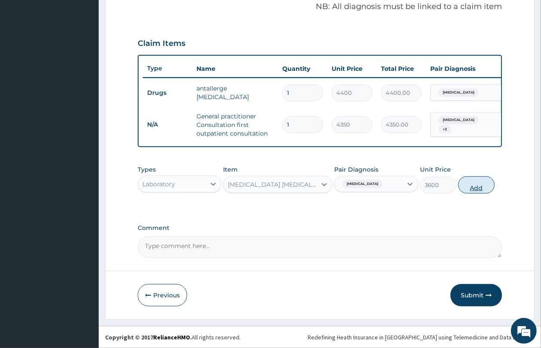
click at [483, 188] on button "Add" at bounding box center [476, 184] width 36 height 17
type input "0"
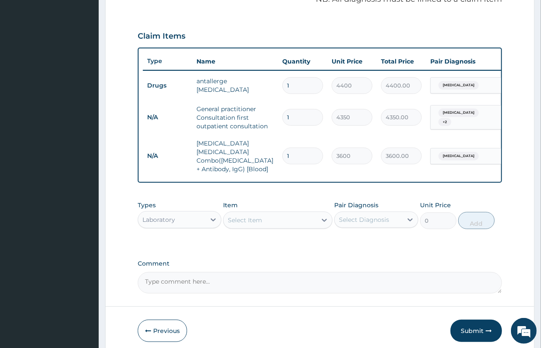
click at [261, 221] on div "Select Item" at bounding box center [245, 220] width 34 height 9
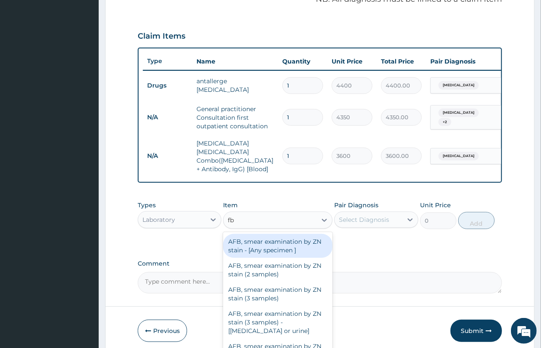
type input "fbc"
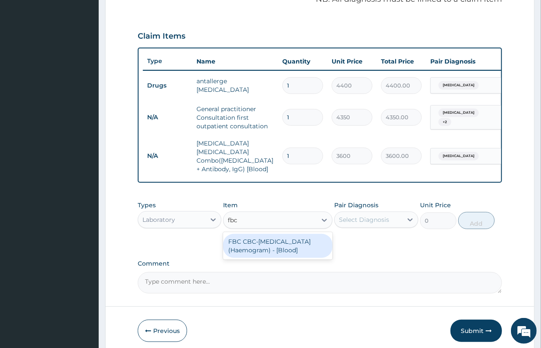
click at [272, 235] on div "FBC CBC-[MEDICAL_DATA] (Haemogram) - [Blood]" at bounding box center [277, 246] width 109 height 24
type input "5400"
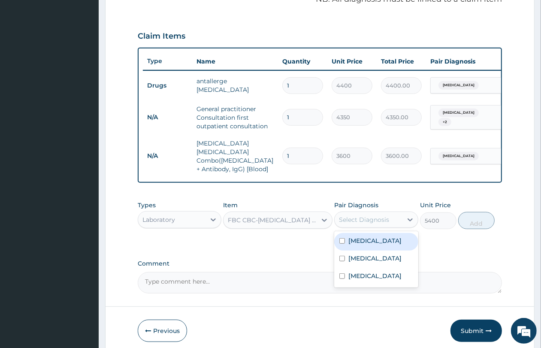
click at [369, 219] on div "Select Diagnosis" at bounding box center [364, 219] width 50 height 9
click at [369, 260] on div "Malaria" at bounding box center [376, 259] width 84 height 18
checkbox input "true"
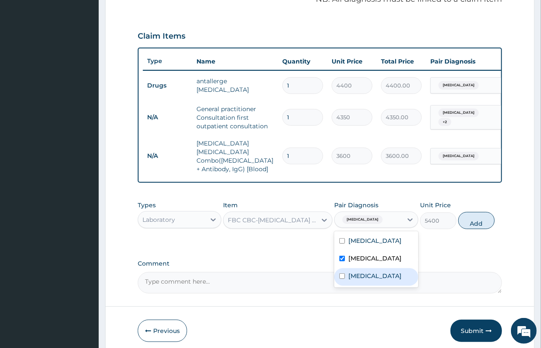
click at [369, 277] on div "Upper respiratory infection" at bounding box center [376, 277] width 84 height 18
checkbox input "true"
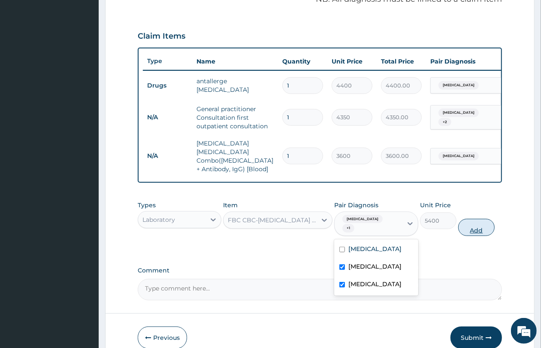
click at [486, 223] on button "Add" at bounding box center [476, 227] width 36 height 17
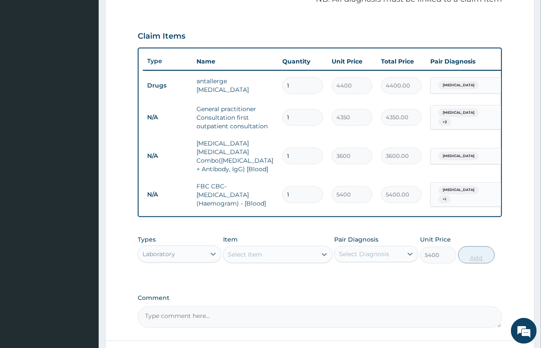
type input "0"
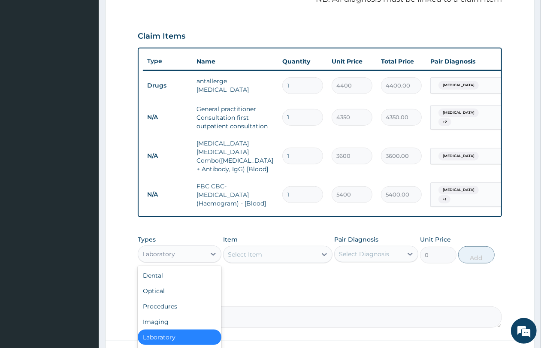
click at [190, 254] on div "Laboratory" at bounding box center [171, 254] width 67 height 14
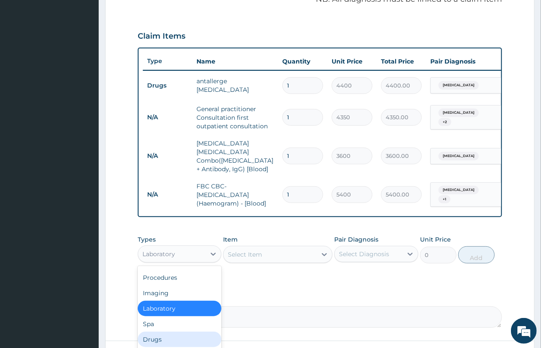
click at [185, 335] on div "Drugs" at bounding box center [180, 338] width 84 height 15
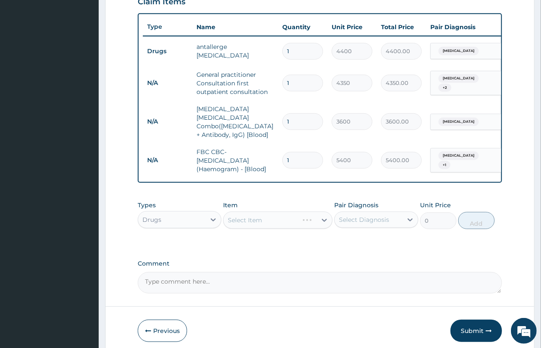
scroll to position [325, 0]
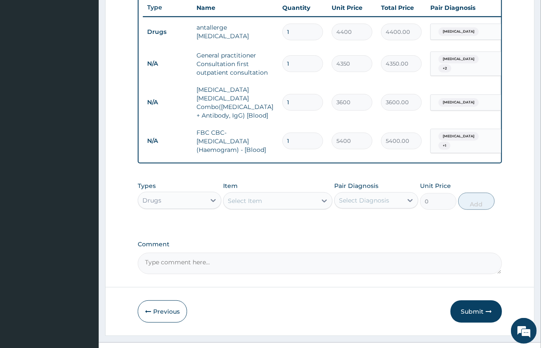
click at [279, 201] on div "Select Item" at bounding box center [269, 201] width 93 height 14
type input "lona"
click at [268, 204] on div "Select Item" at bounding box center [269, 201] width 93 height 14
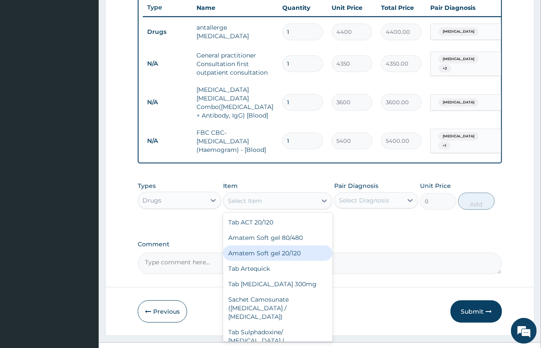
click at [292, 253] on div "Amatem Soft gel 20/120" at bounding box center [277, 252] width 109 height 15
type input "275"
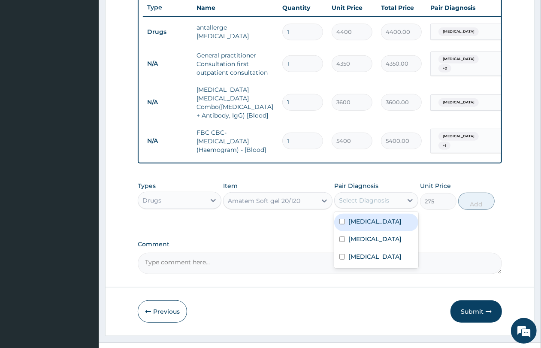
click at [363, 201] on div "Select Diagnosis" at bounding box center [364, 200] width 50 height 9
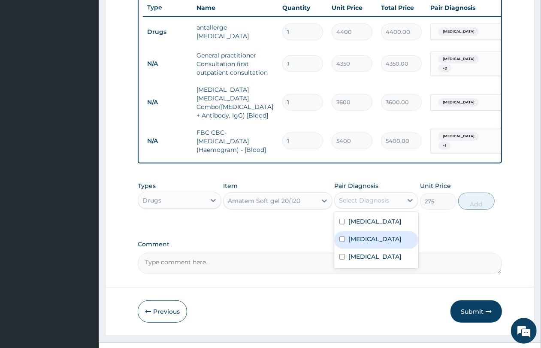
click at [360, 243] on label "[MEDICAL_DATA]" at bounding box center [374, 238] width 53 height 9
checkbox input "true"
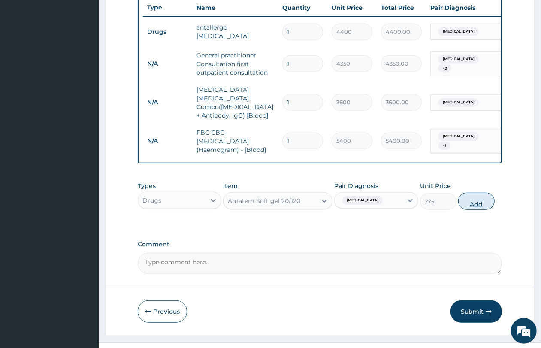
click at [483, 199] on button "Add" at bounding box center [476, 200] width 36 height 17
type input "0"
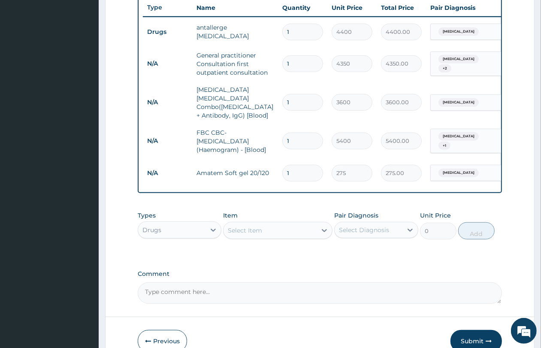
type input "0.00"
type input "2"
type input "550.00"
type input "24"
type input "6600.00"
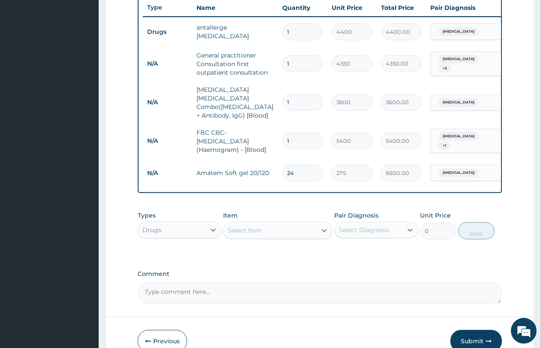
type input "24"
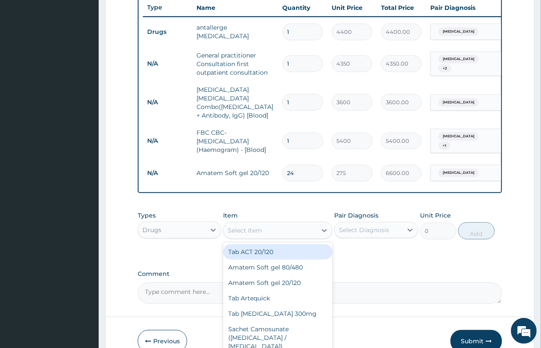
click at [262, 232] on div "Select Item" at bounding box center [269, 230] width 93 height 14
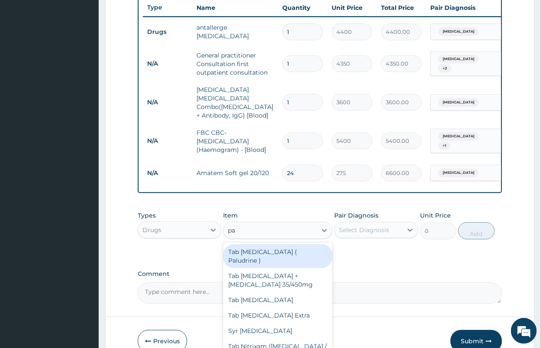
type input "par"
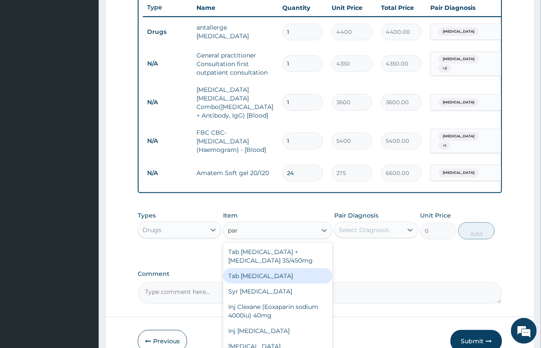
click at [269, 277] on div "Tab [MEDICAL_DATA]" at bounding box center [277, 275] width 109 height 15
type input "61.16"
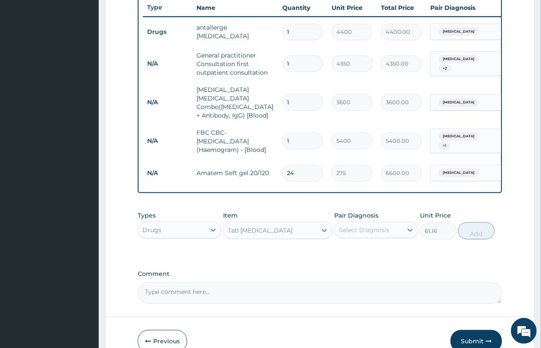
click at [361, 231] on div "Select Diagnosis" at bounding box center [364, 229] width 50 height 9
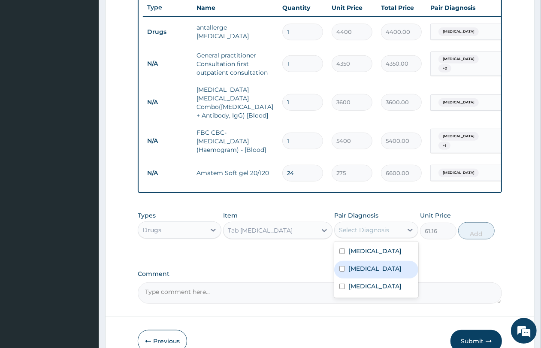
click at [360, 278] on div "[MEDICAL_DATA]" at bounding box center [376, 270] width 84 height 18
checkbox input "true"
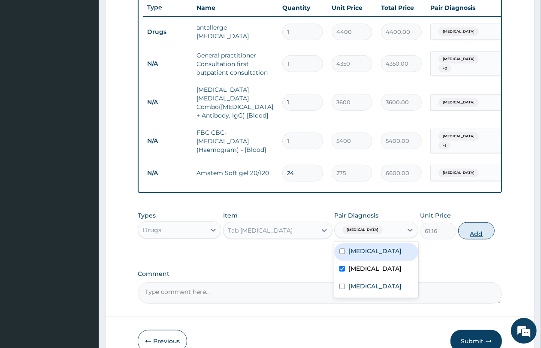
click at [480, 230] on button "Add" at bounding box center [476, 230] width 36 height 17
type input "0"
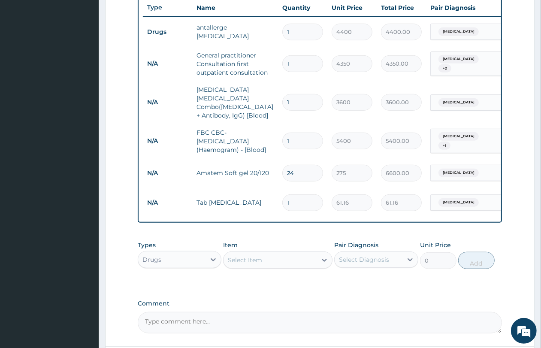
type input "0.00"
type input "9"
type input "550.44"
type input "9"
click at [244, 258] on div "Select Item" at bounding box center [245, 259] width 34 height 9
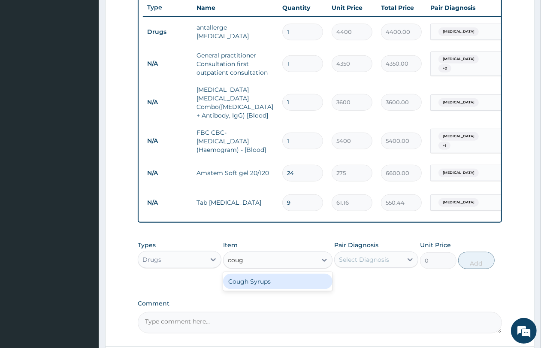
type input "cough"
click at [251, 276] on div "Cough Syrups" at bounding box center [277, 280] width 109 height 15
type input "2200"
click at [349, 255] on div "Select Diagnosis" at bounding box center [364, 259] width 50 height 9
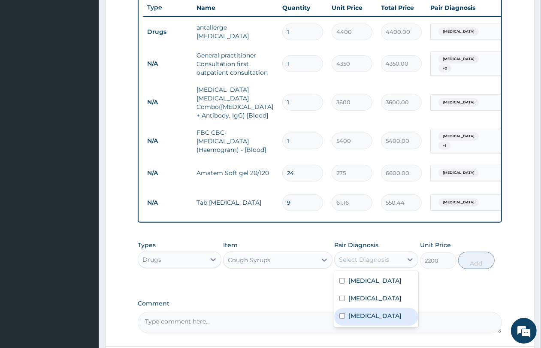
click at [372, 320] on label "[MEDICAL_DATA]" at bounding box center [374, 315] width 53 height 9
checkbox input "true"
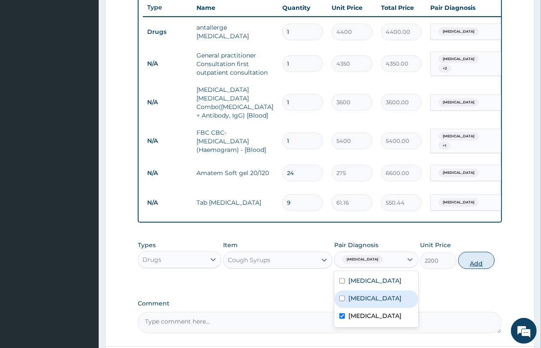
click at [485, 262] on button "Add" at bounding box center [476, 260] width 36 height 17
type input "0"
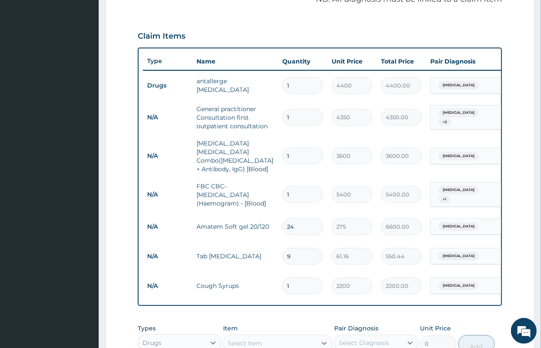
scroll to position [429, 0]
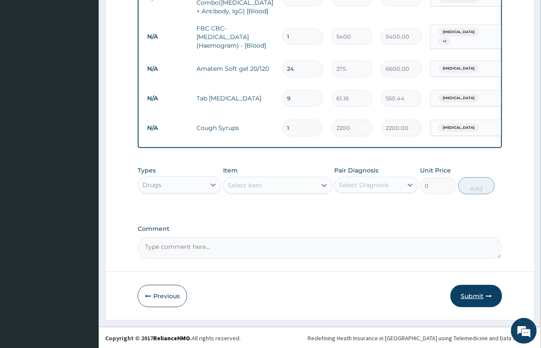
click at [469, 289] on button "Submit" at bounding box center [475, 296] width 51 height 22
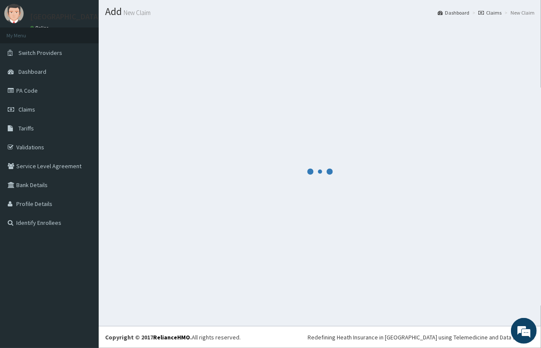
scroll to position [22, 0]
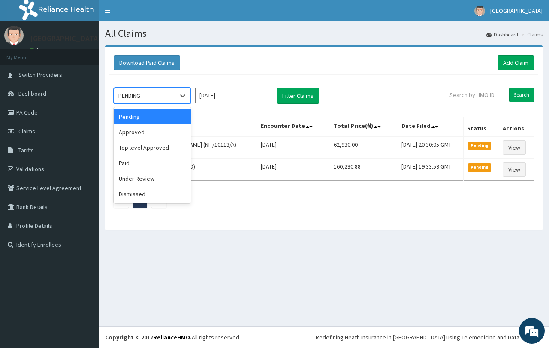
click at [159, 96] on div "PENDING" at bounding box center [144, 96] width 60 height 14
click at [153, 136] on div "Approved" at bounding box center [152, 131] width 77 height 15
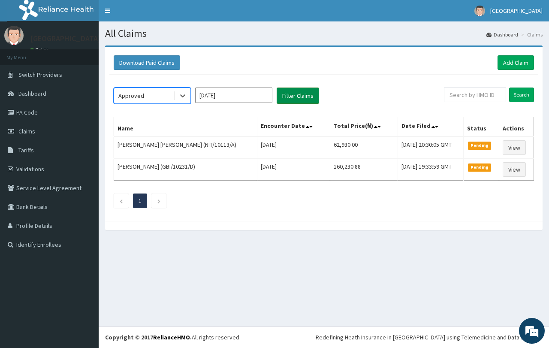
click at [284, 94] on button "Filter Claims" at bounding box center [297, 95] width 42 height 16
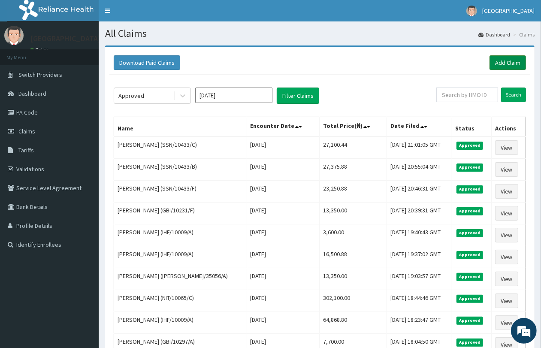
click at [517, 65] on link "Add Claim" at bounding box center [507, 62] width 36 height 15
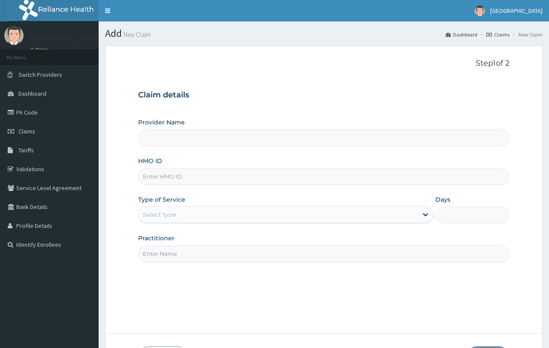
type input "QUEENS SPECIALIST HOSPITAL- [GEOGRAPHIC_DATA]"
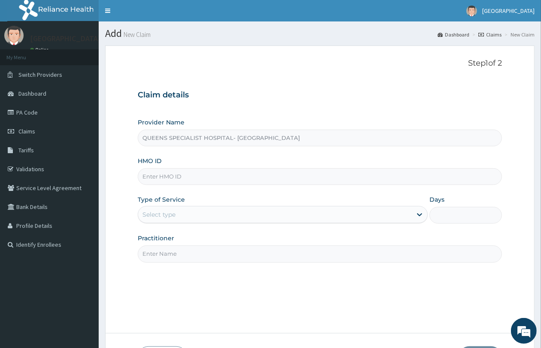
paste input "SSN/10433/D"
type input "SSN/10433/D"
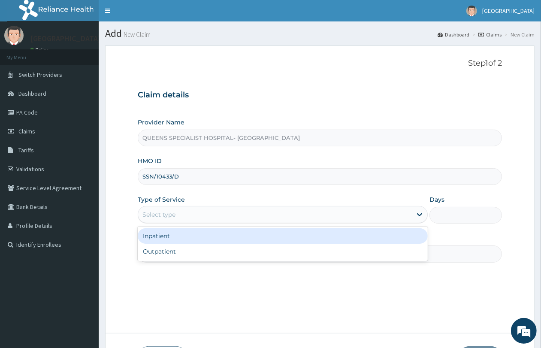
click at [205, 217] on div "Select type" at bounding box center [274, 214] width 273 height 14
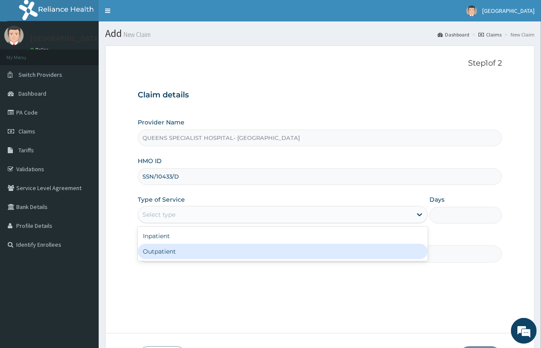
click at [209, 244] on div "Outpatient" at bounding box center [283, 250] width 290 height 15
type input "1"
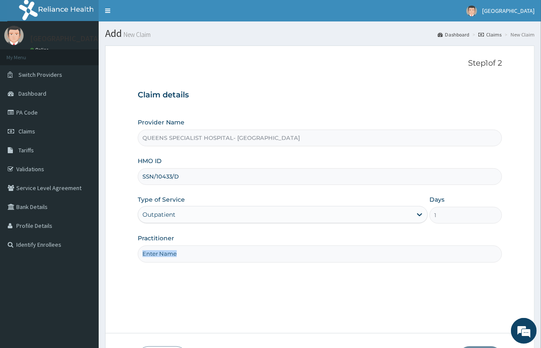
click at [209, 244] on div "Practitioner" at bounding box center [320, 248] width 364 height 28
click at [210, 258] on input "Practitioner" at bounding box center [320, 253] width 364 height 17
type input "Gp"
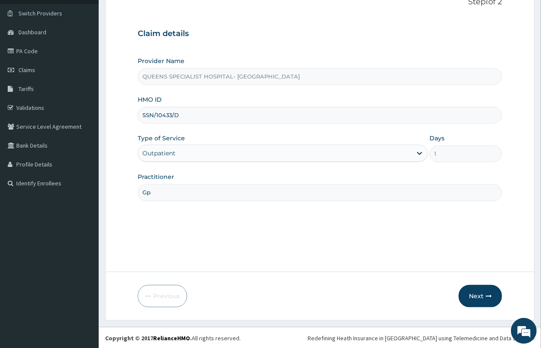
scroll to position [62, 0]
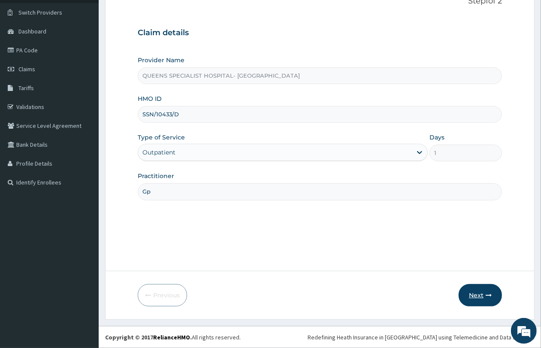
click at [489, 298] on button "Next" at bounding box center [479, 295] width 43 height 22
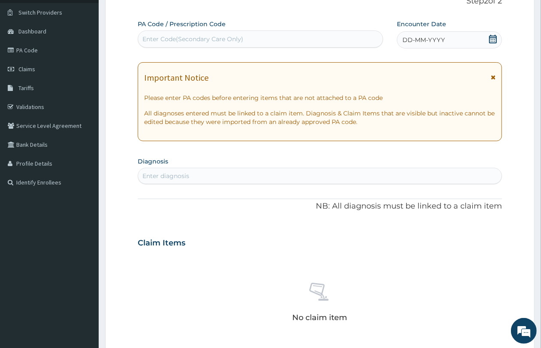
scroll to position [0, 0]
click at [410, 37] on span "DD-MM-YYYY" at bounding box center [423, 40] width 42 height 9
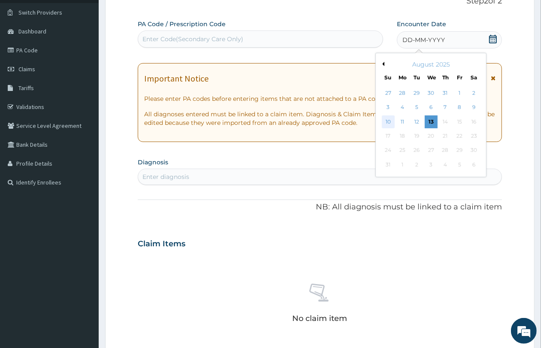
click at [387, 123] on div "10" at bounding box center [388, 121] width 13 height 13
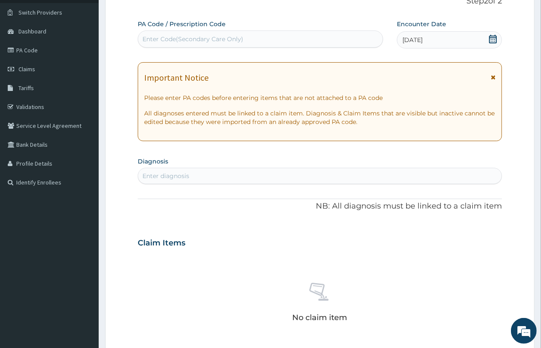
click at [333, 162] on section "Diagnosis Enter diagnosis" at bounding box center [320, 169] width 364 height 29
click at [331, 171] on div "Enter diagnosis" at bounding box center [319, 176] width 363 height 14
type input "[MEDICAL_DATA]"
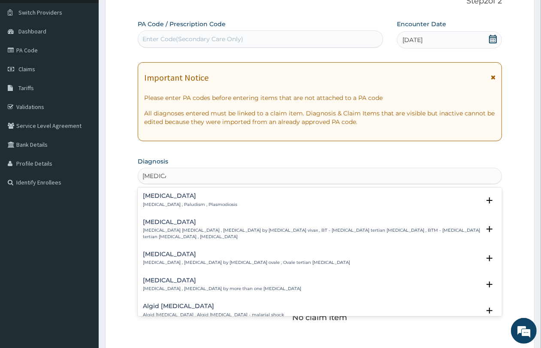
click at [211, 198] on h4 "[MEDICAL_DATA]" at bounding box center [190, 195] width 94 height 6
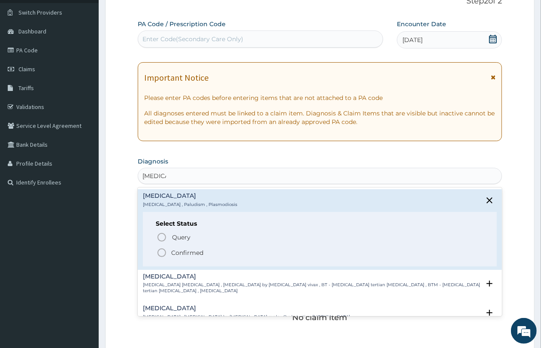
click at [213, 258] on div "Select Status Query Query covers suspected (?), Keep in view (kiv), Ruled out (…" at bounding box center [320, 239] width 354 height 54
click at [213, 250] on span "Confirmed" at bounding box center [319, 252] width 327 height 10
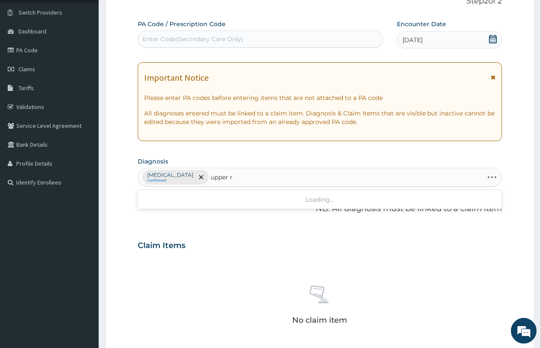
type input "upper re"
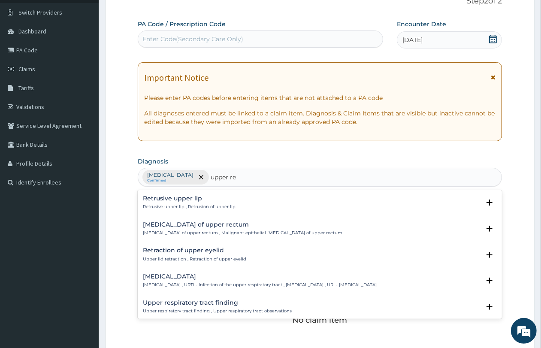
click at [226, 283] on p "[MEDICAL_DATA] , URTI - Infection of the upper respiratory tract , [MEDICAL_DAT…" at bounding box center [260, 285] width 234 height 6
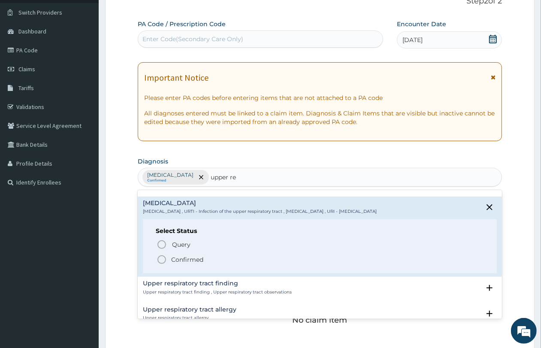
scroll to position [54, 0]
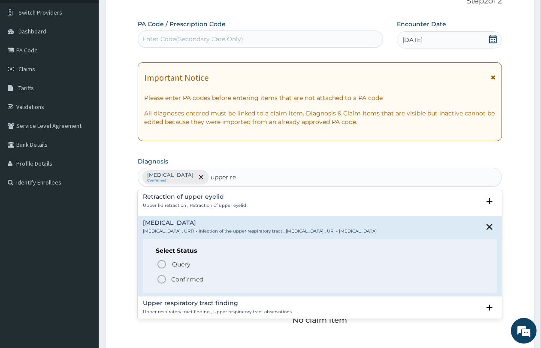
click at [215, 277] on span "Confirmed" at bounding box center [319, 279] width 327 height 10
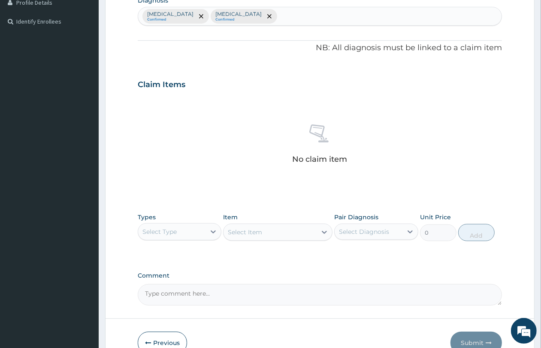
scroll to position [271, 0]
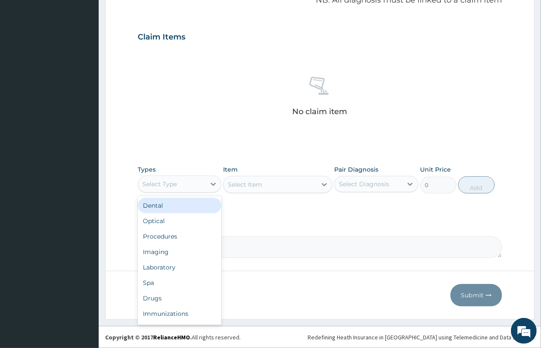
click at [176, 183] on div "Select Type" at bounding box center [159, 184] width 34 height 9
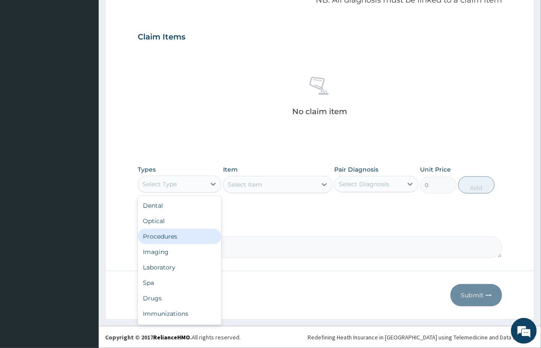
click at [180, 239] on div "Procedures" at bounding box center [180, 235] width 84 height 15
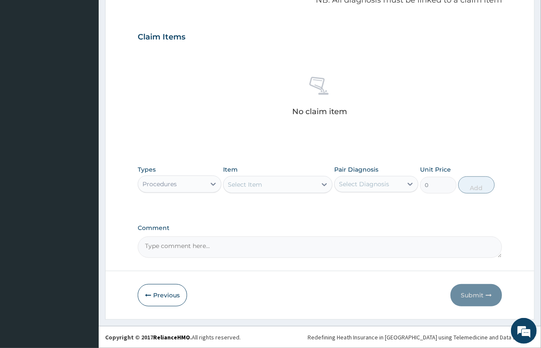
click at [273, 185] on div "Select Item" at bounding box center [269, 184] width 93 height 14
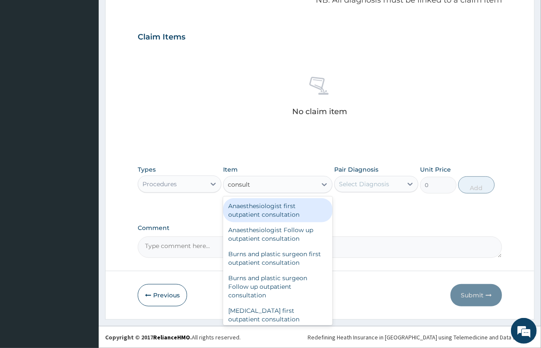
type input "consulta"
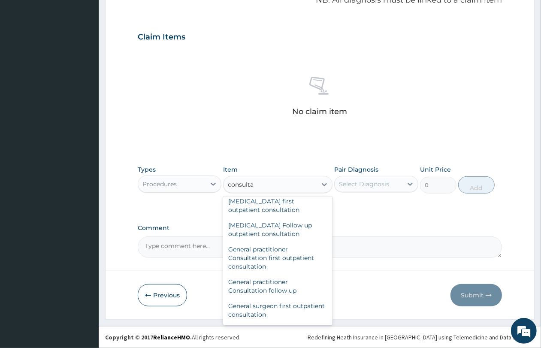
scroll to position [429, 0]
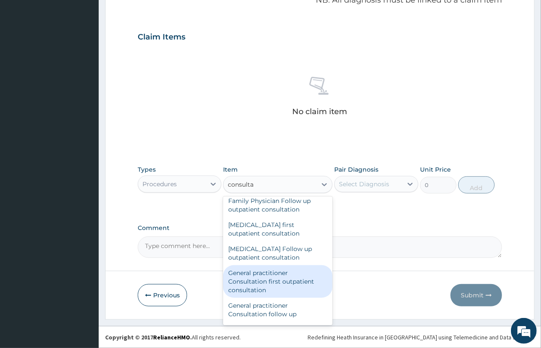
click at [302, 288] on div "General practitioner Consultation first outpatient consultation" at bounding box center [277, 281] width 109 height 33
type input "4350"
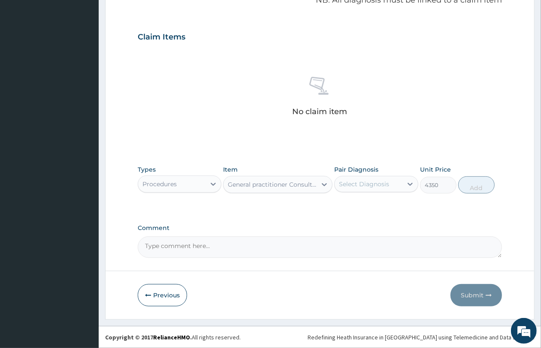
click at [367, 186] on div "Select Diagnosis" at bounding box center [364, 184] width 50 height 9
click at [375, 208] on div "Malaria" at bounding box center [376, 206] width 84 height 18
checkbox input "true"
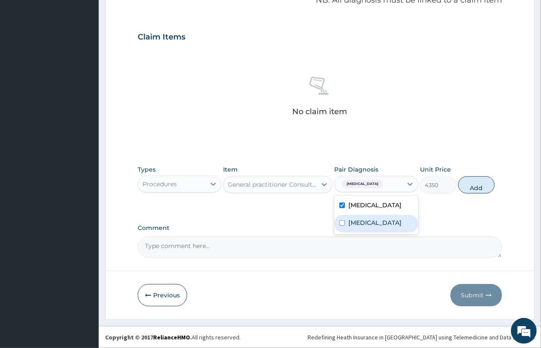
click at [374, 227] on label "Upper respiratory infection" at bounding box center [374, 222] width 53 height 9
checkbox input "true"
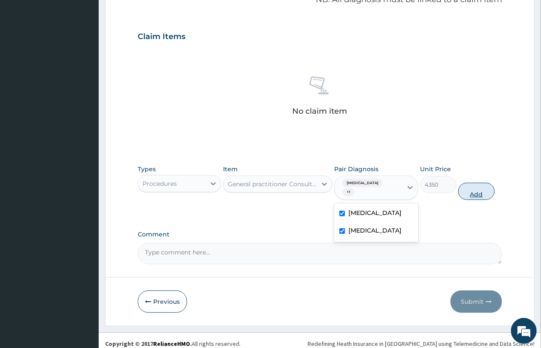
click at [478, 189] on button "Add" at bounding box center [476, 191] width 36 height 17
type input "0"
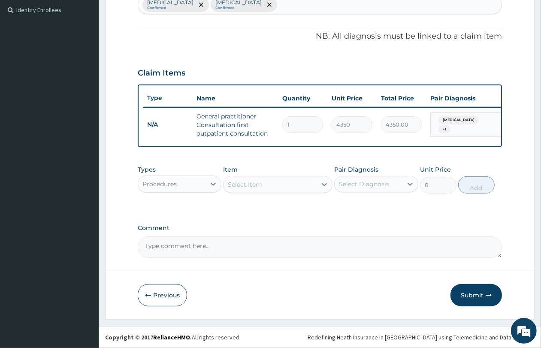
scroll to position [242, 0]
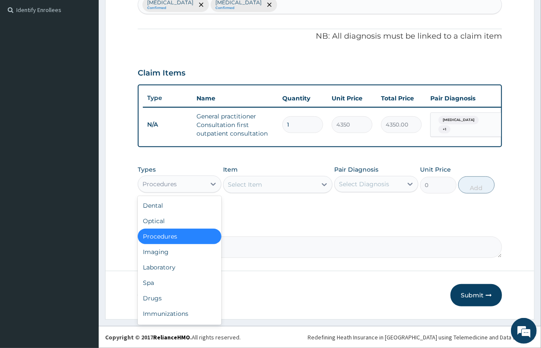
click at [173, 177] on div "Procedures" at bounding box center [171, 184] width 67 height 14
click at [180, 268] on div "Laboratory" at bounding box center [180, 266] width 84 height 15
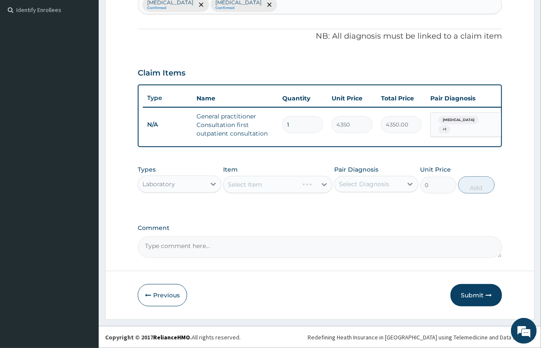
click at [259, 183] on div "Select Item" at bounding box center [277, 184] width 109 height 17
click at [263, 181] on div "Select Item" at bounding box center [269, 184] width 93 height 14
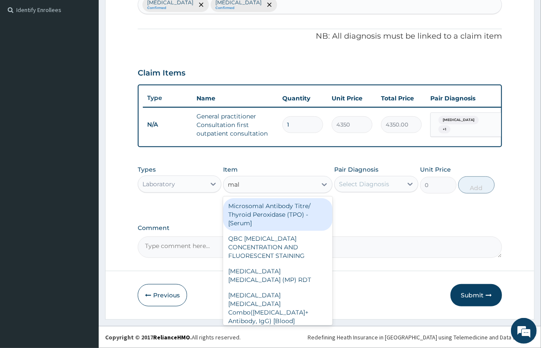
type input "mala"
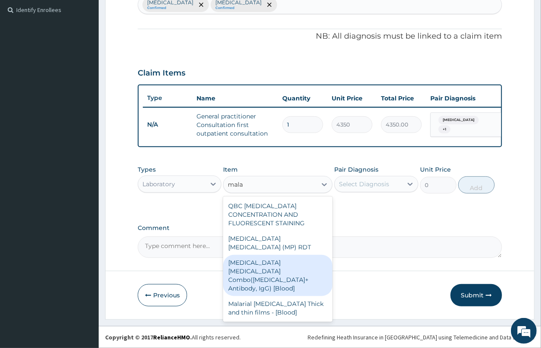
click at [285, 255] on div "Malaria Parasite Combo(Blood Film+ Antibody, IgG) [Blood]" at bounding box center [277, 275] width 109 height 41
type input "3600"
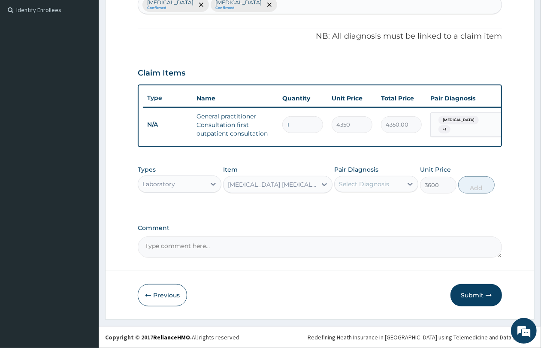
click at [368, 184] on div "Select Diagnosis" at bounding box center [364, 184] width 50 height 9
click at [367, 206] on label "[MEDICAL_DATA]" at bounding box center [374, 205] width 53 height 9
checkbox input "true"
click at [472, 186] on button "Add" at bounding box center [476, 184] width 36 height 17
type input "0"
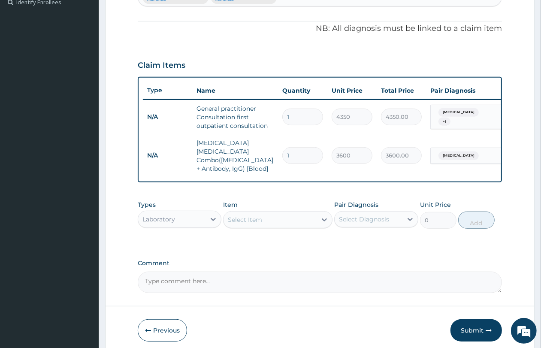
click at [255, 222] on div "Select Item" at bounding box center [245, 219] width 34 height 9
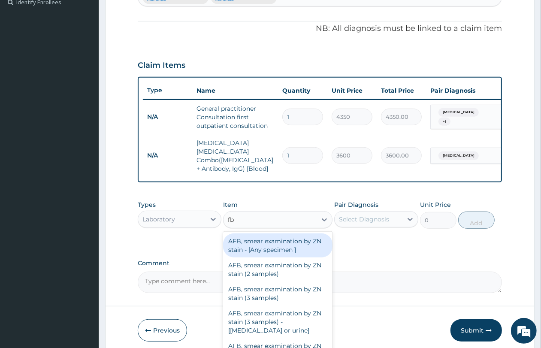
type input "fbc"
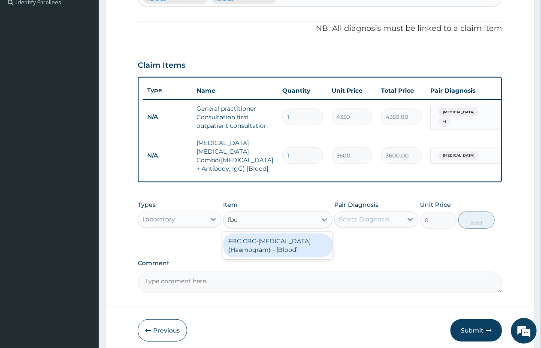
click at [266, 243] on div "FBC CBC-[MEDICAL_DATA] (Haemogram) - [Blood]" at bounding box center [277, 245] width 109 height 24
type input "5400"
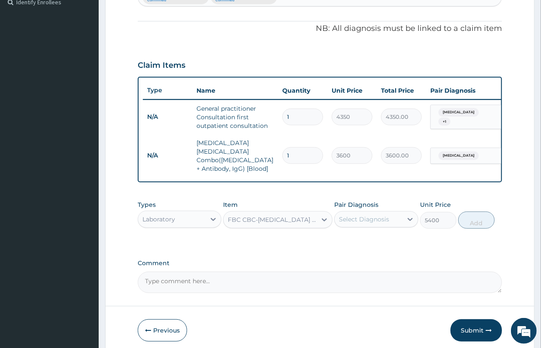
click at [374, 221] on div "Select Diagnosis" at bounding box center [364, 219] width 50 height 9
click at [371, 258] on label "[MEDICAL_DATA]" at bounding box center [374, 257] width 53 height 9
checkbox input "true"
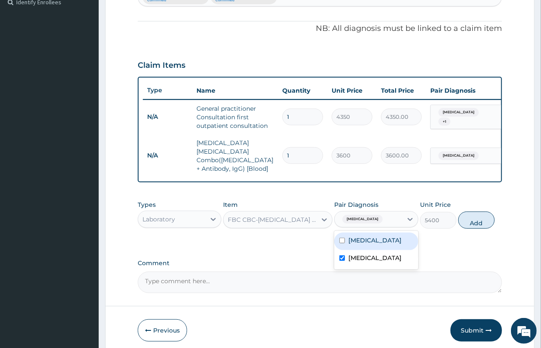
click at [376, 241] on div "[MEDICAL_DATA]" at bounding box center [376, 241] width 84 height 18
checkbox input "true"
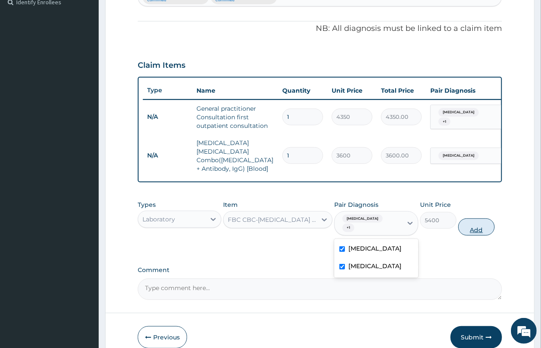
click at [464, 221] on button "Add" at bounding box center [476, 226] width 36 height 17
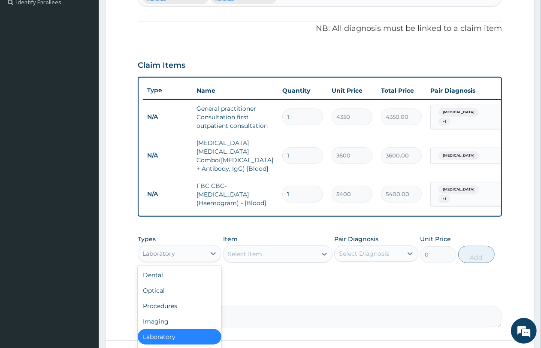
click at [189, 253] on div "Laboratory" at bounding box center [171, 253] width 67 height 14
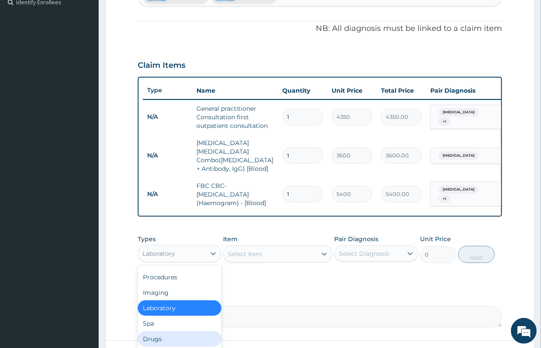
click at [179, 334] on div "Drugs" at bounding box center [180, 338] width 84 height 15
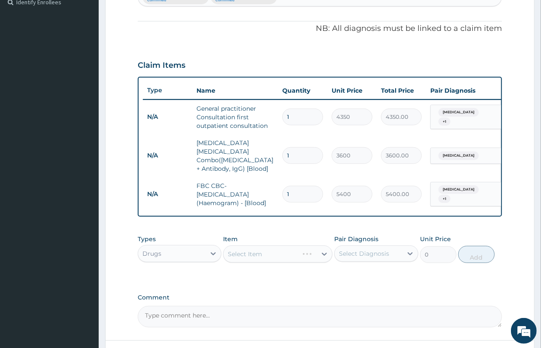
scroll to position [296, 0]
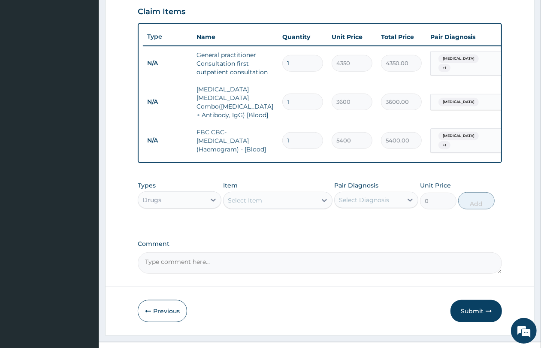
click at [273, 200] on div "Select Item" at bounding box center [269, 200] width 93 height 14
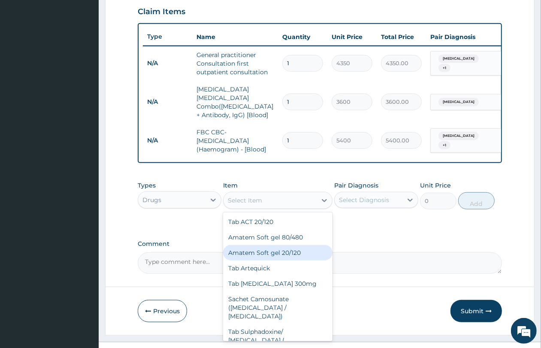
click at [281, 249] on div "Amatem Soft gel 20/120" at bounding box center [277, 252] width 109 height 15
type input "275"
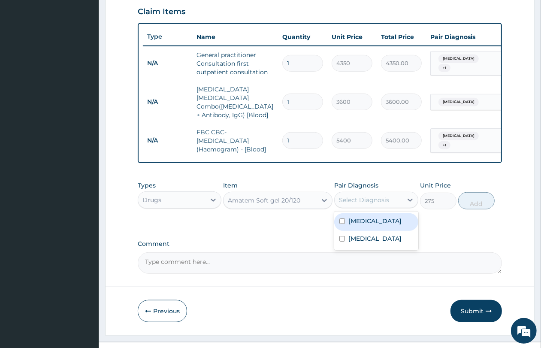
click at [378, 198] on div "Select Diagnosis" at bounding box center [364, 199] width 50 height 9
click at [380, 219] on div "[MEDICAL_DATA]" at bounding box center [376, 222] width 84 height 18
checkbox input "true"
click at [478, 198] on button "Add" at bounding box center [476, 200] width 36 height 17
type input "0"
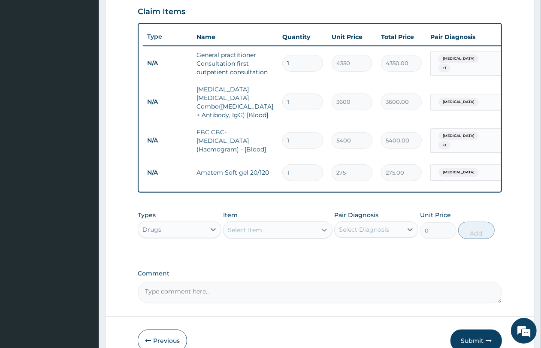
type input "18"
type input "4950.00"
type input "18"
click at [250, 230] on div "Select Item" at bounding box center [245, 229] width 34 height 9
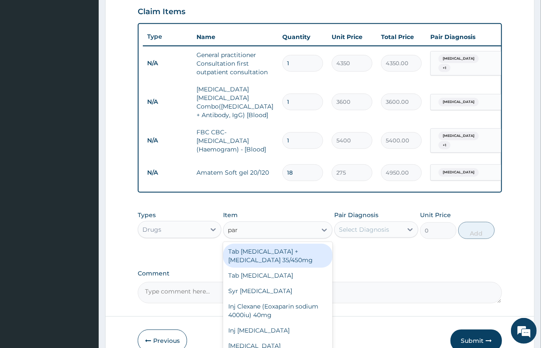
type input "para"
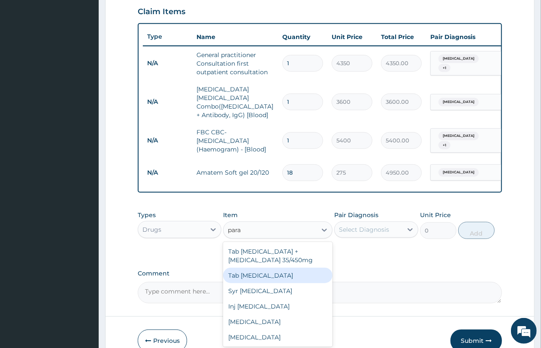
click at [269, 272] on div "Tab [MEDICAL_DATA]" at bounding box center [277, 274] width 109 height 15
type input "61.16"
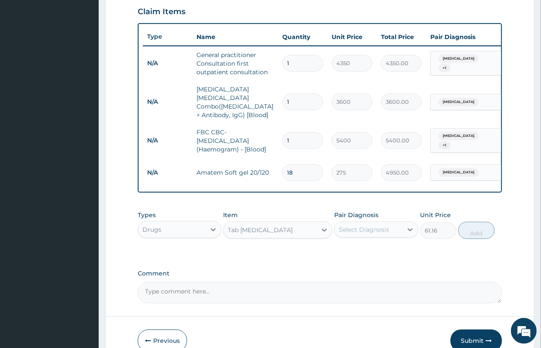
click at [347, 228] on div "Select Diagnosis" at bounding box center [364, 229] width 50 height 9
click at [371, 255] on div "[MEDICAL_DATA]" at bounding box center [376, 252] width 84 height 18
checkbox input "true"
click at [474, 227] on button "Add" at bounding box center [476, 230] width 36 height 17
type input "0"
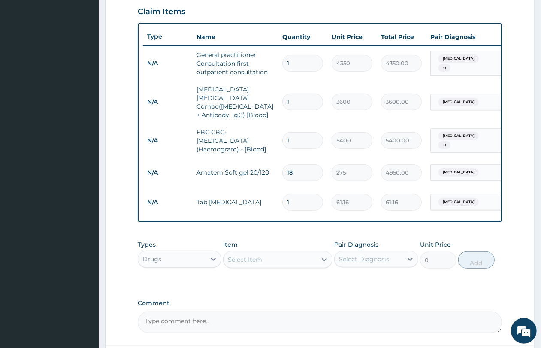
type input "0.00"
type input "9"
type input "550.44"
type input "9"
click at [244, 256] on div "Select Item" at bounding box center [245, 259] width 34 height 9
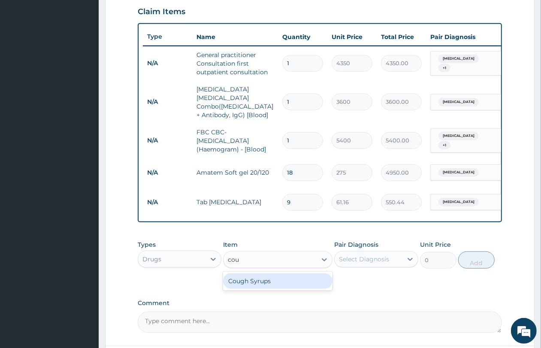
type input "coug"
click at [264, 281] on div "Cough Syrups" at bounding box center [277, 280] width 109 height 15
type input "2200"
click at [354, 260] on div "Select Diagnosis" at bounding box center [364, 259] width 50 height 9
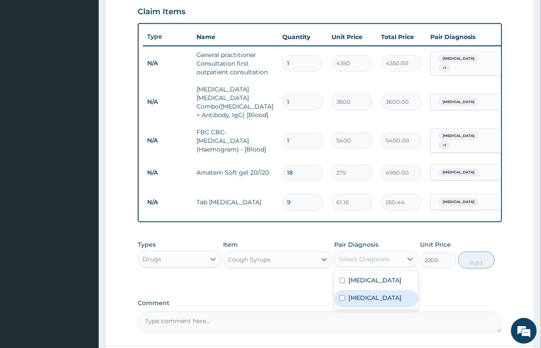
click at [388, 302] on label "[MEDICAL_DATA]" at bounding box center [374, 297] width 53 height 9
checkbox input "true"
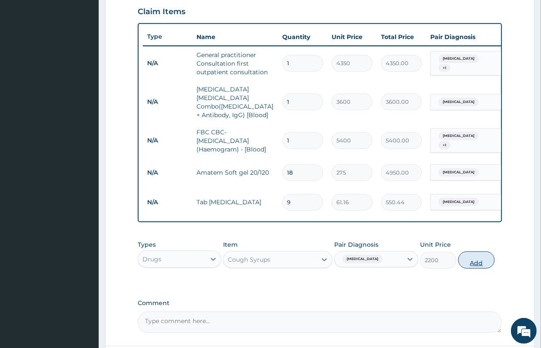
click at [479, 255] on button "Add" at bounding box center [476, 259] width 36 height 17
type input "0"
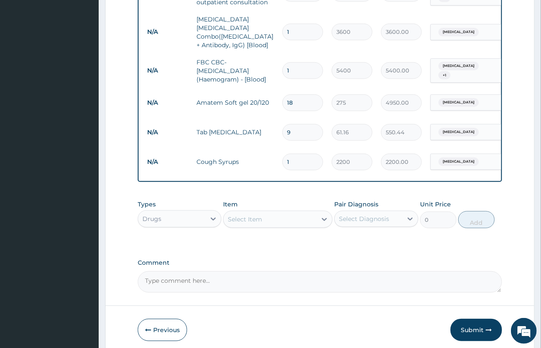
scroll to position [400, 0]
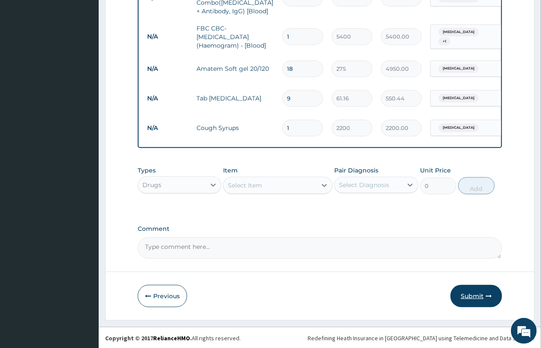
click at [482, 296] on button "Submit" at bounding box center [475, 296] width 51 height 22
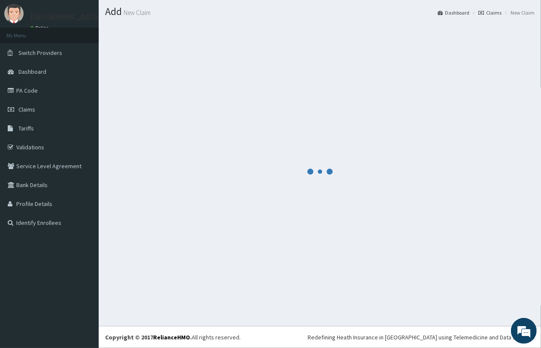
scroll to position [22, 0]
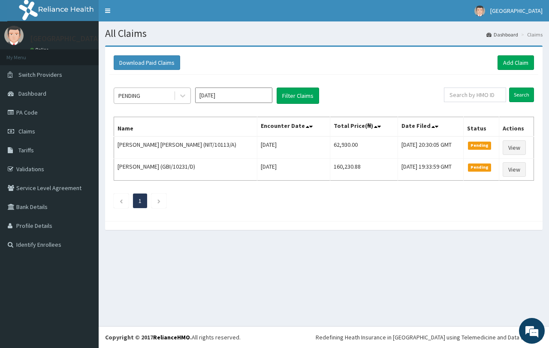
click at [162, 99] on div "PENDING" at bounding box center [144, 96] width 60 height 14
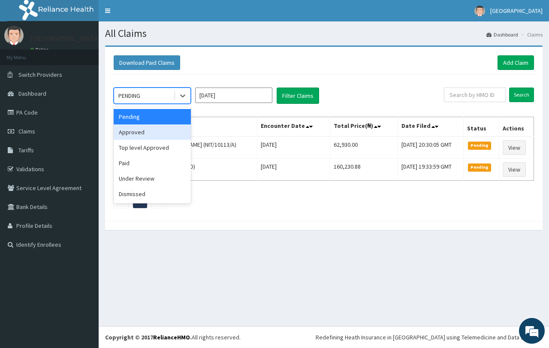
click at [169, 130] on div "Approved" at bounding box center [152, 131] width 77 height 15
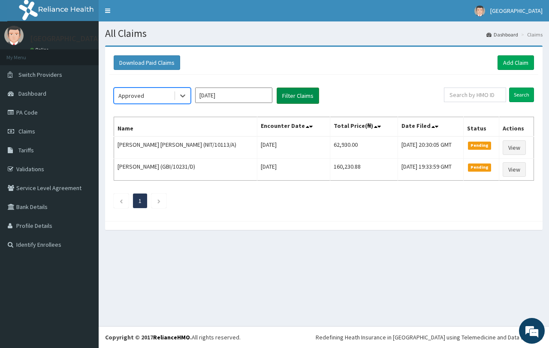
click at [313, 87] on button "Filter Claims" at bounding box center [297, 95] width 42 height 16
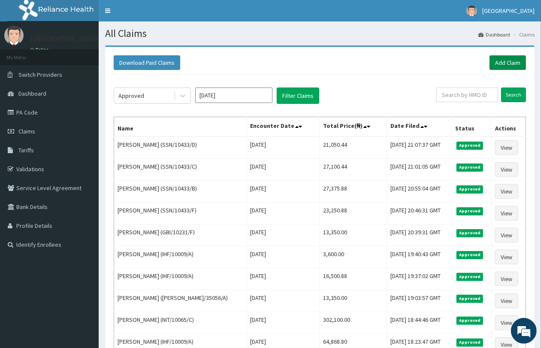
click at [513, 64] on link "Add Claim" at bounding box center [507, 62] width 36 height 15
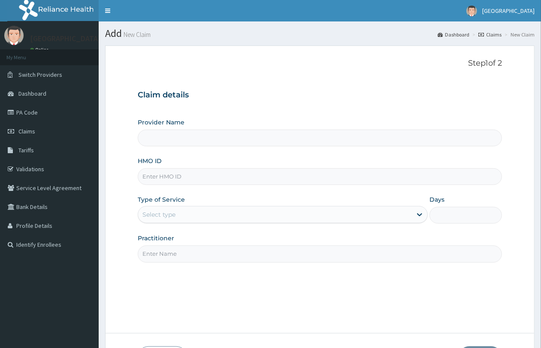
type input "QUEENS SPECIALIST HOSPITAL- [GEOGRAPHIC_DATA]"
paste input "SSN/10433/E"
type input "SSN/10433/E"
click at [193, 214] on div "Select type" at bounding box center [274, 214] width 273 height 14
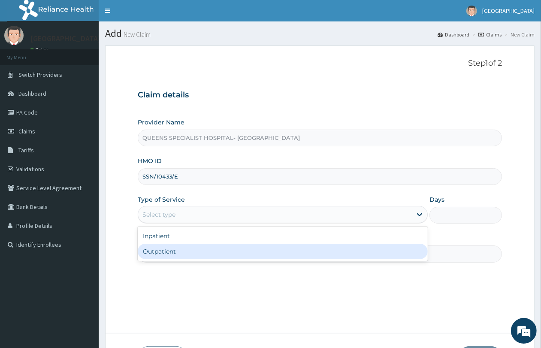
click at [197, 251] on div "Outpatient" at bounding box center [283, 250] width 290 height 15
type input "1"
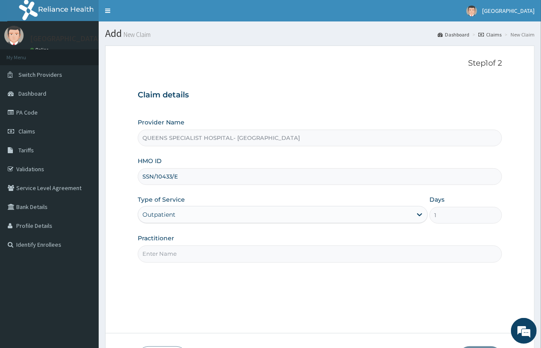
click at [198, 252] on input "Practitioner" at bounding box center [320, 253] width 364 height 17
type input "Gp"
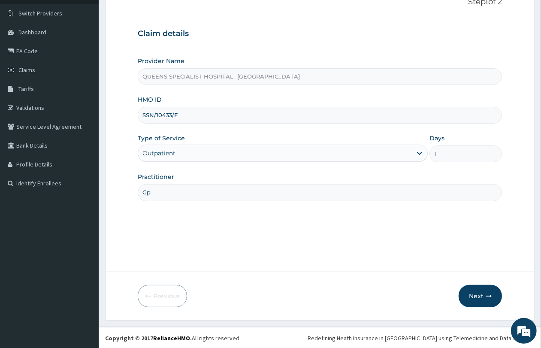
scroll to position [62, 0]
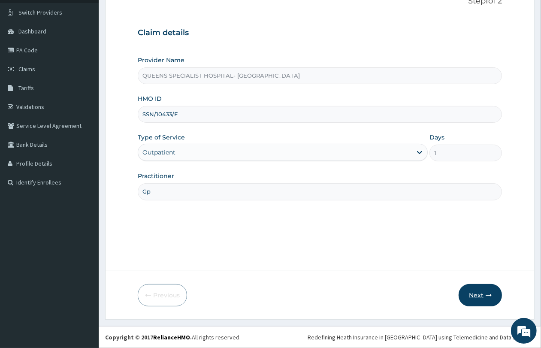
click at [475, 294] on button "Next" at bounding box center [479, 295] width 43 height 22
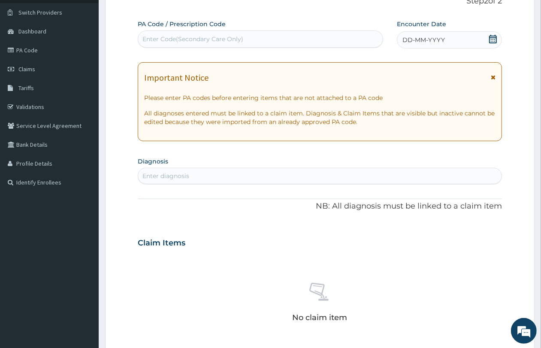
scroll to position [0, 0]
click at [247, 40] on div "Enter Code(Secondary Care Only)" at bounding box center [260, 39] width 244 height 14
paste input "PA/D62E06"
type input "PA/D62E06"
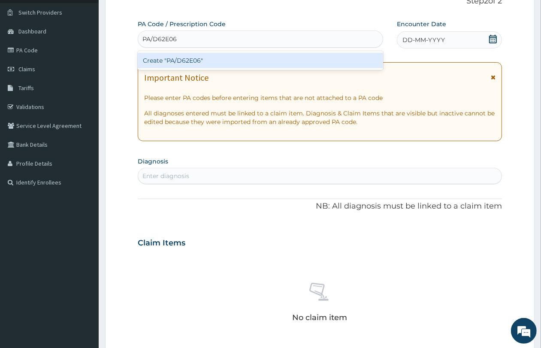
click at [243, 56] on div "Create "PA/D62E06"" at bounding box center [260, 60] width 245 height 15
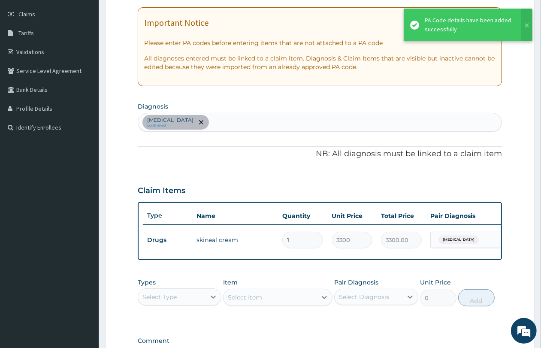
scroll to position [161, 0]
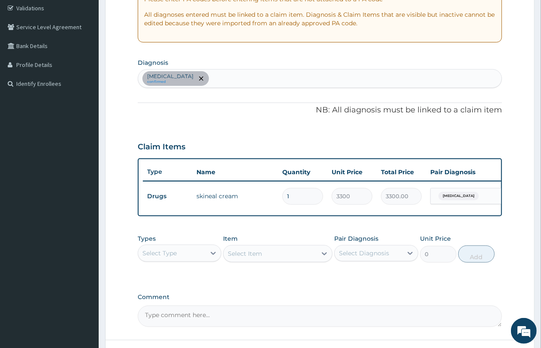
click at [251, 73] on div "[MEDICAL_DATA] confirmed" at bounding box center [319, 78] width 363 height 18
type input "malari"
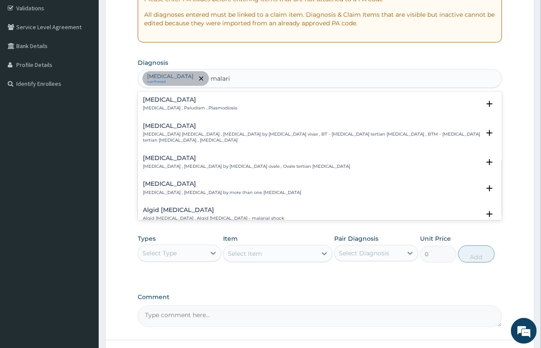
click at [237, 109] on div "[MEDICAL_DATA] [MEDICAL_DATA] , Paludism , Plasmodiosis" at bounding box center [320, 103] width 354 height 15
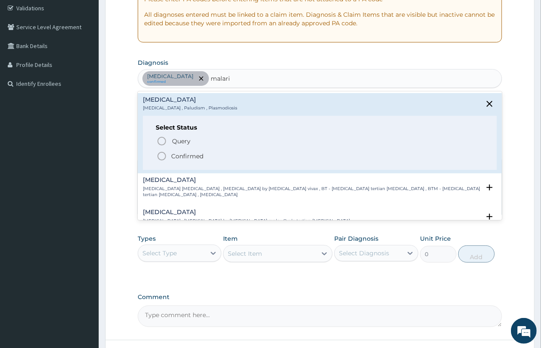
click at [221, 154] on span "Confirmed" at bounding box center [319, 156] width 327 height 10
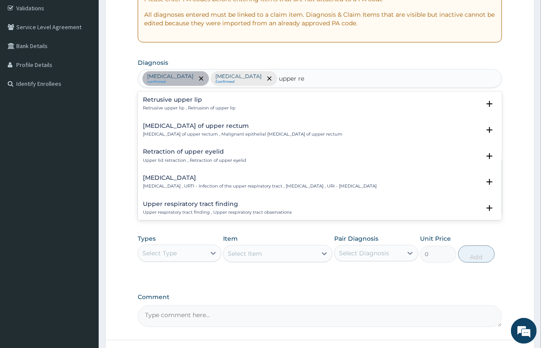
type input "upper res"
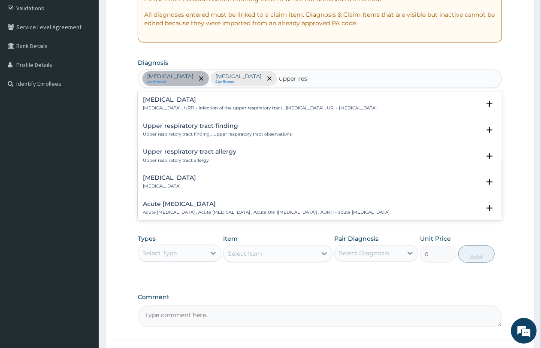
click at [223, 105] on p "[MEDICAL_DATA] , URTI - Infection of the upper respiratory tract , [MEDICAL_DAT…" at bounding box center [260, 108] width 234 height 6
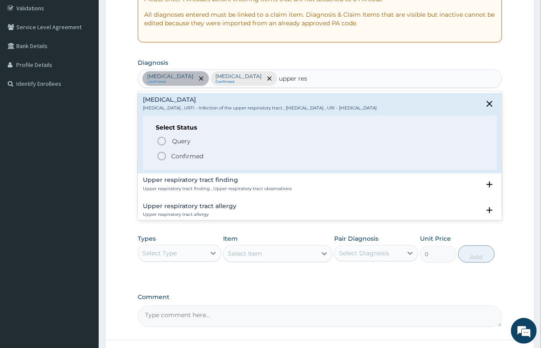
click at [222, 154] on span "Confirmed" at bounding box center [319, 156] width 327 height 10
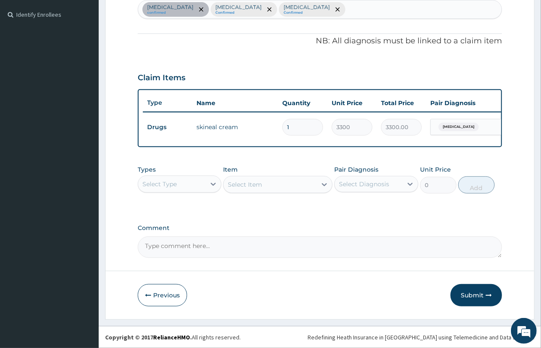
scroll to position [237, 0]
click at [200, 187] on div "Select Type" at bounding box center [171, 184] width 67 height 14
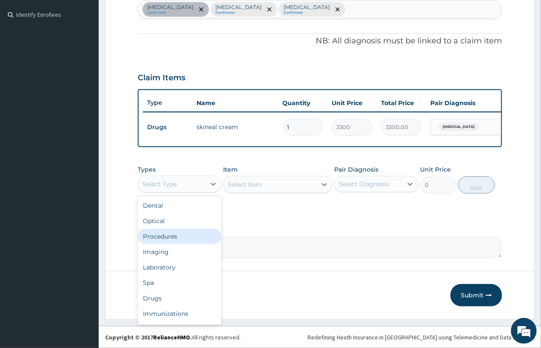
click at [186, 233] on div "Procedures" at bounding box center [180, 235] width 84 height 15
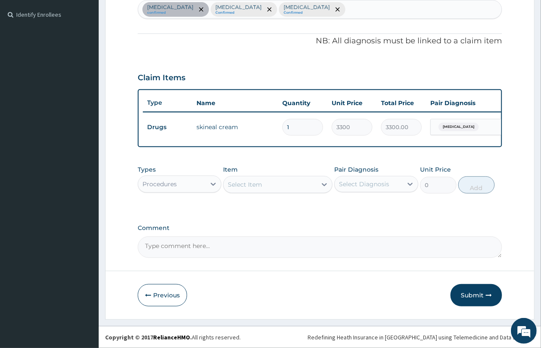
click at [231, 183] on div "Select Item" at bounding box center [245, 184] width 34 height 9
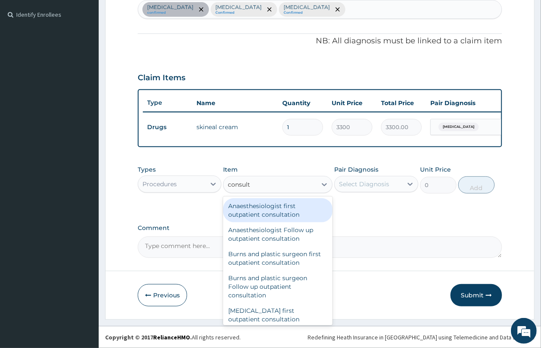
type input "consulta"
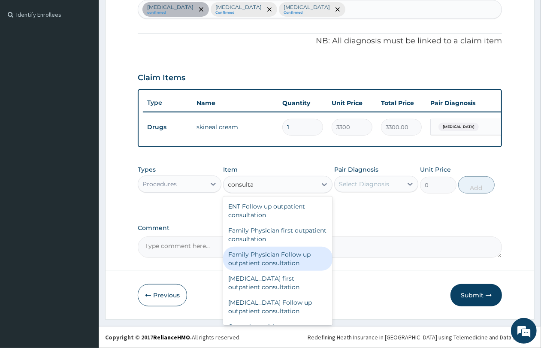
scroll to position [429, 0]
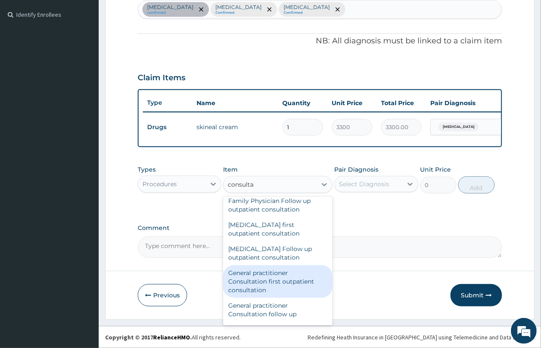
click at [282, 277] on div "General practitioner Consultation first outpatient consultation" at bounding box center [277, 281] width 109 height 33
type input "4350"
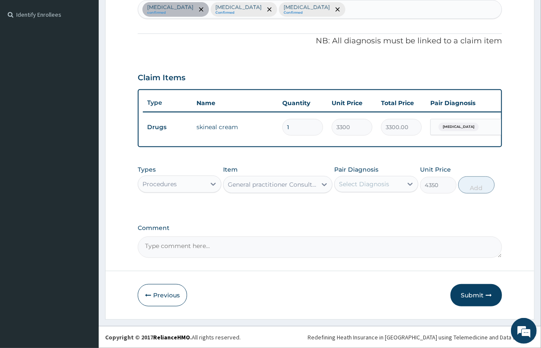
click at [346, 181] on div "Select Diagnosis" at bounding box center [364, 184] width 50 height 9
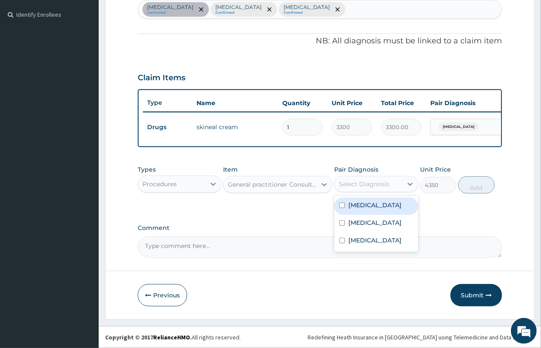
click at [350, 201] on label "[MEDICAL_DATA]" at bounding box center [374, 205] width 53 height 9
checkbox input "true"
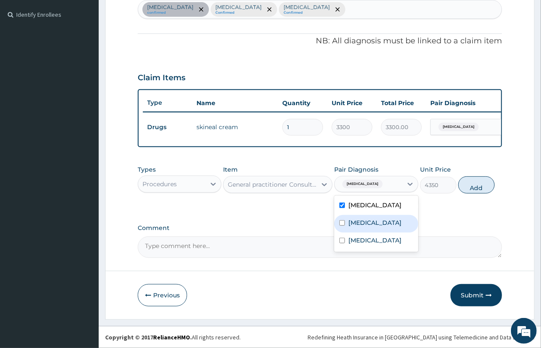
click at [355, 223] on label "[MEDICAL_DATA]" at bounding box center [374, 222] width 53 height 9
checkbox input "true"
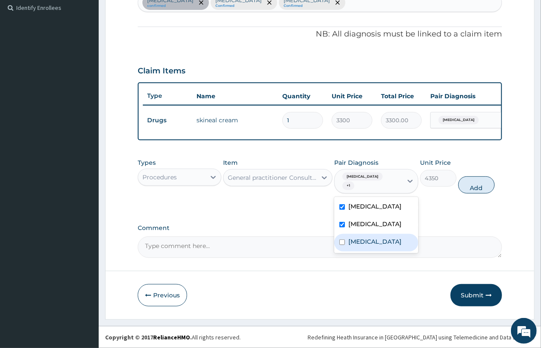
click at [360, 239] on label "[MEDICAL_DATA]" at bounding box center [374, 241] width 53 height 9
checkbox input "true"
click at [475, 180] on button "Add" at bounding box center [476, 184] width 36 height 17
type input "0"
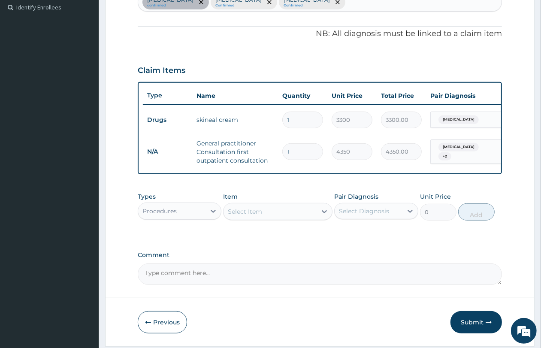
click at [180, 218] on div "Procedures" at bounding box center [171, 211] width 67 height 14
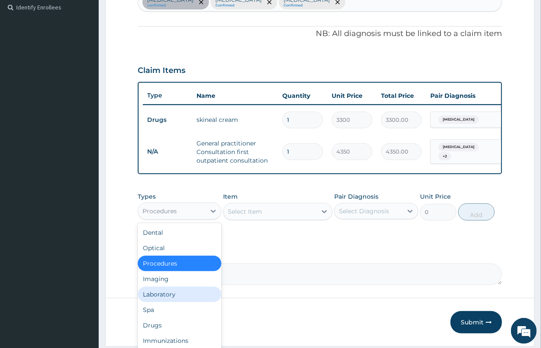
click at [178, 297] on div "Laboratory" at bounding box center [180, 293] width 84 height 15
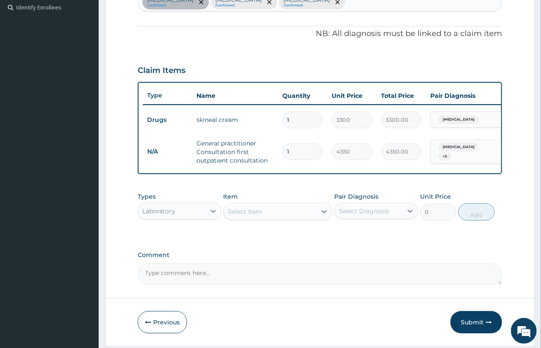
click at [275, 217] on div "Select Item" at bounding box center [269, 211] width 93 height 14
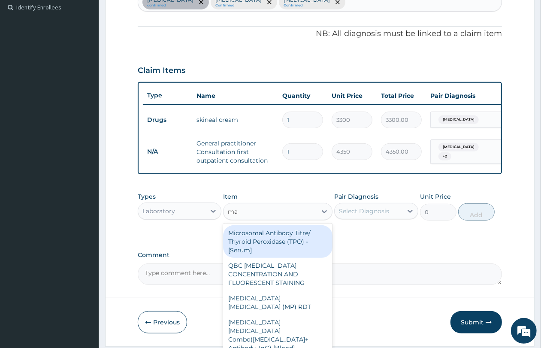
type input "mal"
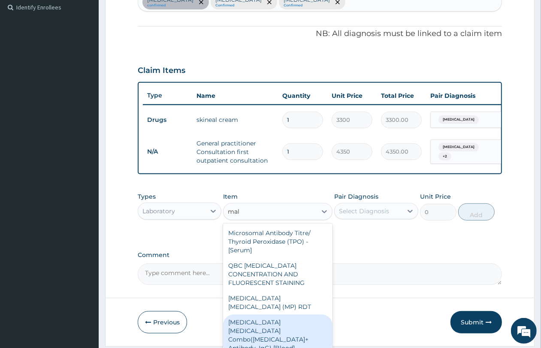
click at [292, 323] on div "Malaria Parasite Combo(Blood Film+ Antibody, IgG) [Blood]" at bounding box center [277, 334] width 109 height 41
type input "3600"
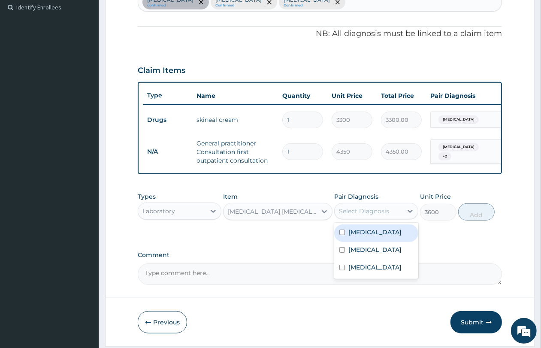
click at [342, 215] on div "Select Diagnosis" at bounding box center [364, 211] width 50 height 9
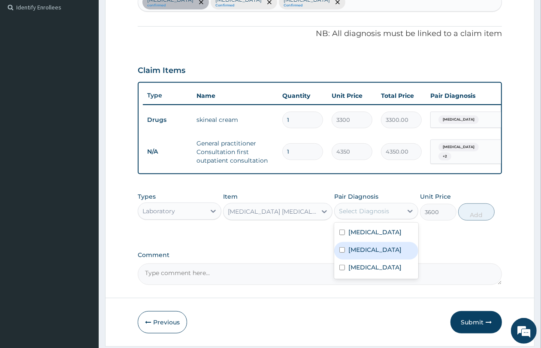
click at [360, 254] on label "Malaria" at bounding box center [374, 249] width 53 height 9
checkbox input "true"
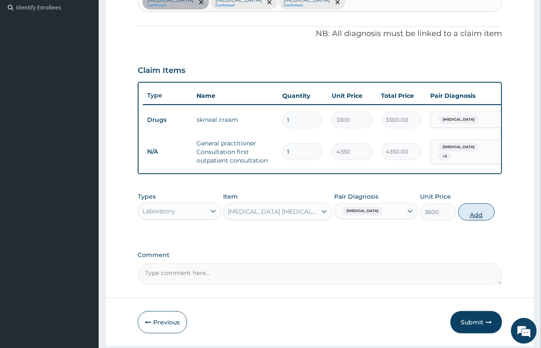
click at [481, 215] on button "Add" at bounding box center [476, 211] width 36 height 17
type input "0"
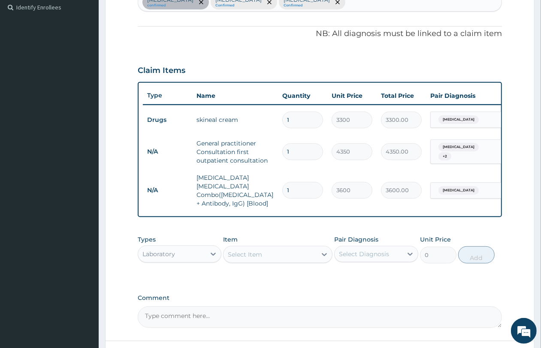
click at [279, 252] on div "Select Item" at bounding box center [269, 254] width 93 height 14
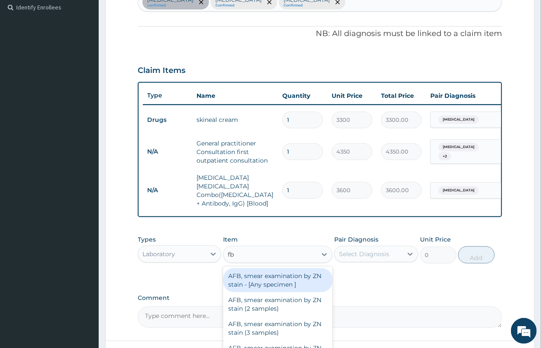
type input "fbc"
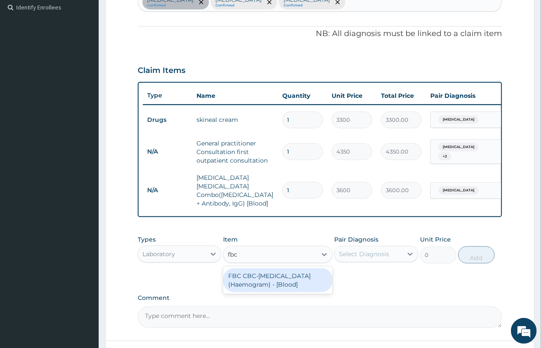
click at [282, 275] on div "FBC CBC-[MEDICAL_DATA] (Haemogram) - [Blood]" at bounding box center [277, 280] width 109 height 24
type input "5400"
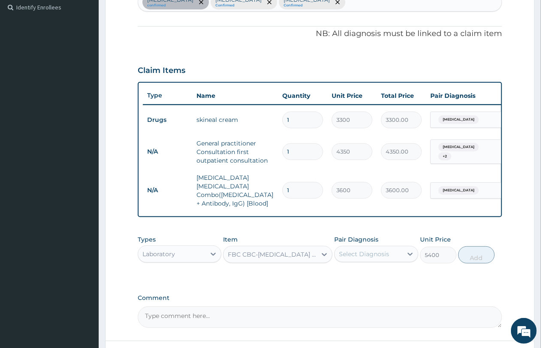
click at [374, 254] on div "Select Diagnosis" at bounding box center [364, 253] width 50 height 9
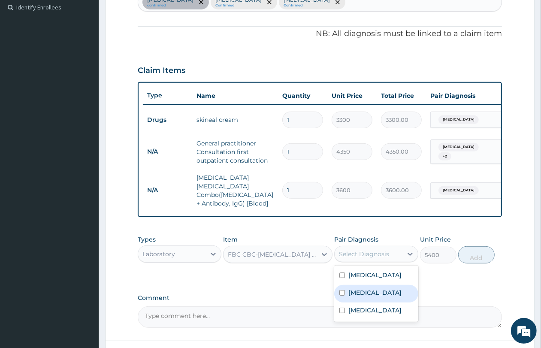
click at [378, 285] on div "[MEDICAL_DATA]" at bounding box center [376, 294] width 84 height 18
checkbox input "true"
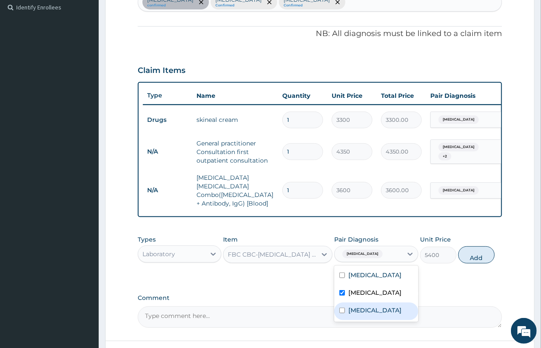
click at [379, 307] on label "[MEDICAL_DATA]" at bounding box center [374, 310] width 53 height 9
checkbox input "true"
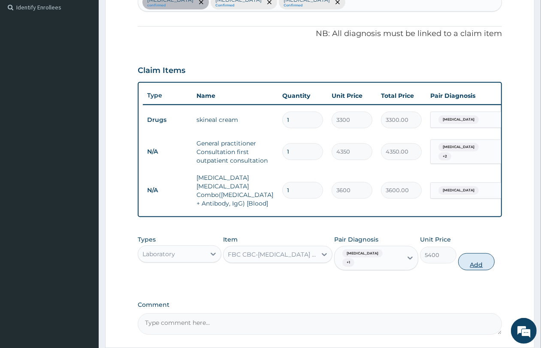
click at [487, 254] on button "Add" at bounding box center [476, 261] width 36 height 17
type input "0"
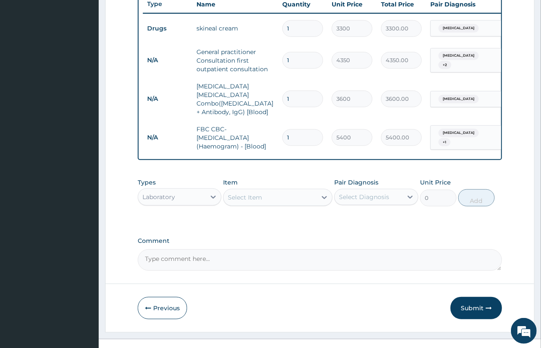
scroll to position [340, 0]
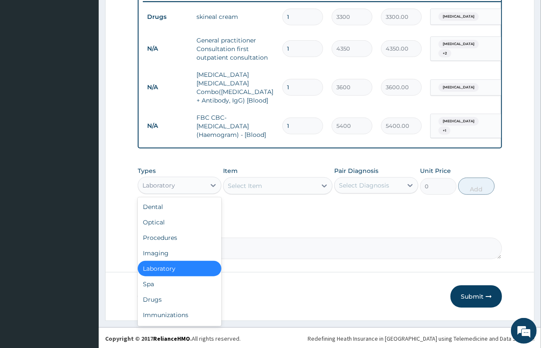
click at [164, 181] on div "Laboratory" at bounding box center [158, 185] width 33 height 9
drag, startPoint x: 176, startPoint y: 293, endPoint x: 181, endPoint y: 288, distance: 6.7
click at [176, 294] on div "Drugs" at bounding box center [180, 298] width 84 height 15
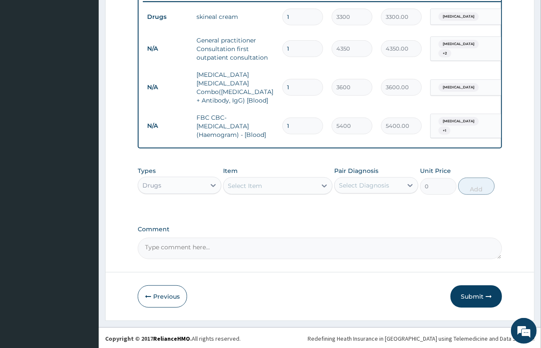
click at [256, 189] on div "Select Item" at bounding box center [269, 186] width 93 height 14
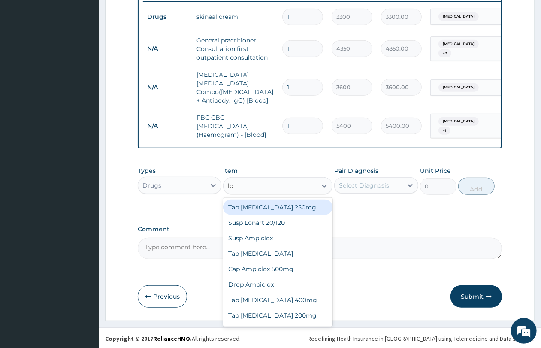
type input "lo"
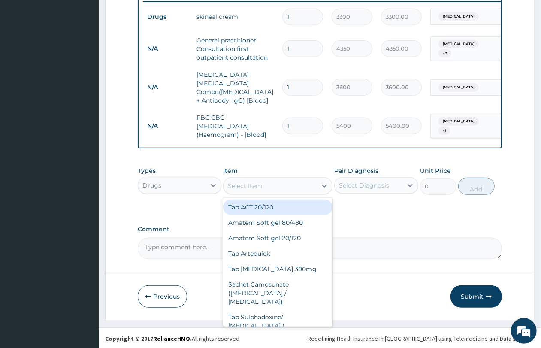
click at [270, 188] on div "Select Item" at bounding box center [269, 186] width 93 height 14
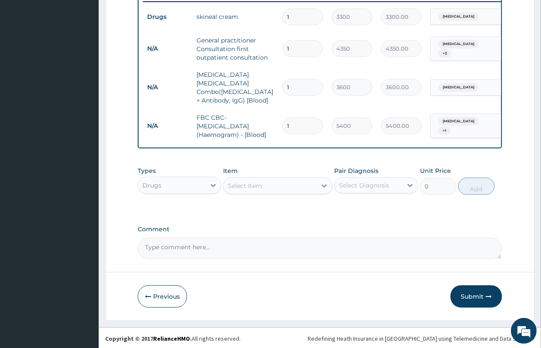
click at [271, 185] on div "Select Item" at bounding box center [269, 186] width 93 height 14
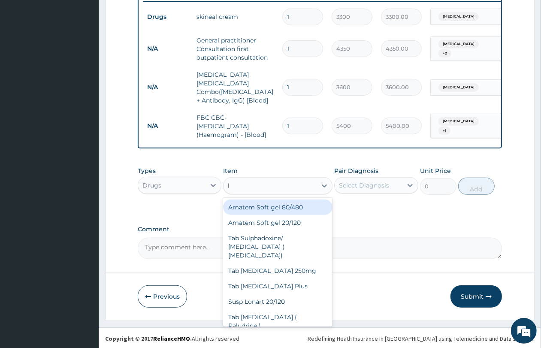
type input "lo"
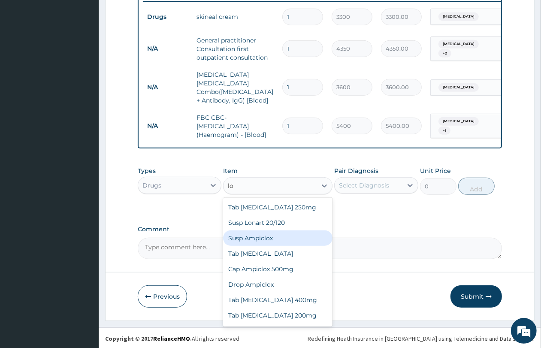
click at [275, 232] on div "Susp Ampiclox" at bounding box center [277, 237] width 109 height 15
type input "2200"
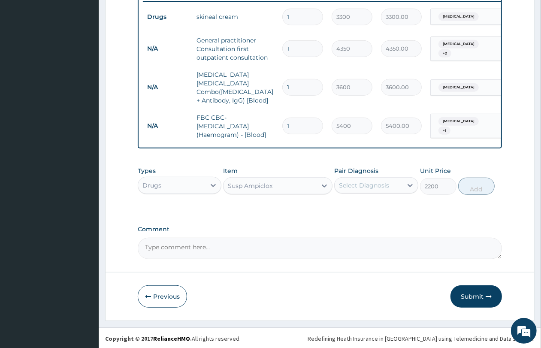
click at [276, 189] on div "Susp Ampiclox" at bounding box center [269, 186] width 93 height 14
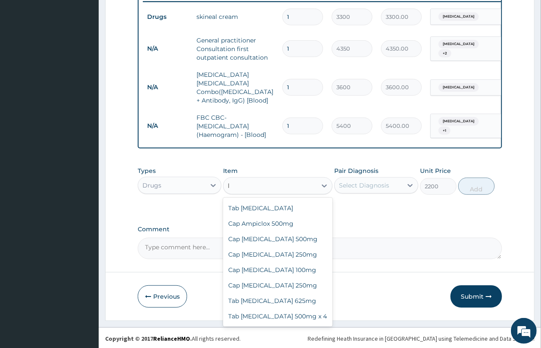
scroll to position [142, 0]
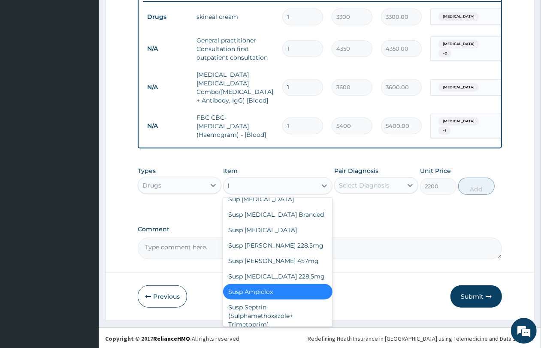
type input "lo"
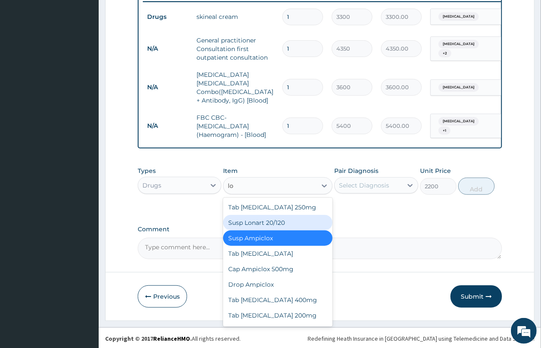
click at [281, 222] on div "Susp Lonart 20/120" at bounding box center [277, 222] width 109 height 15
type input "5500"
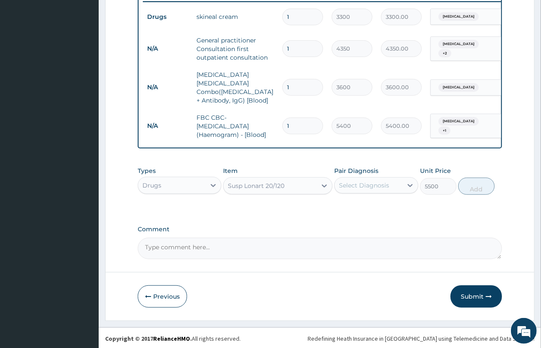
click at [357, 183] on div "Select Diagnosis" at bounding box center [364, 185] width 50 height 9
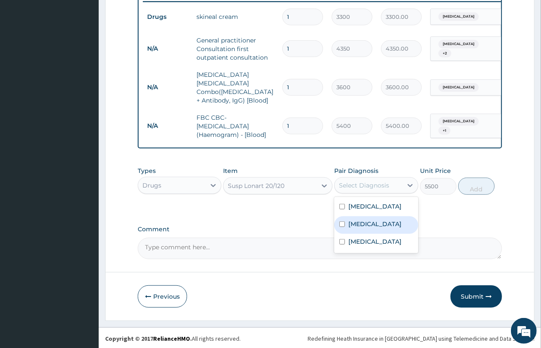
click at [356, 217] on div "Malaria" at bounding box center [376, 225] width 84 height 18
checkbox input "true"
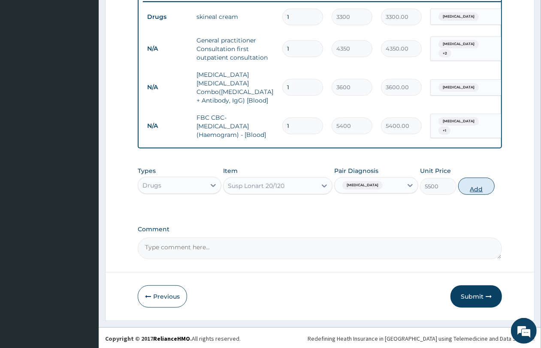
click at [478, 186] on button "Add" at bounding box center [476, 185] width 36 height 17
type input "0"
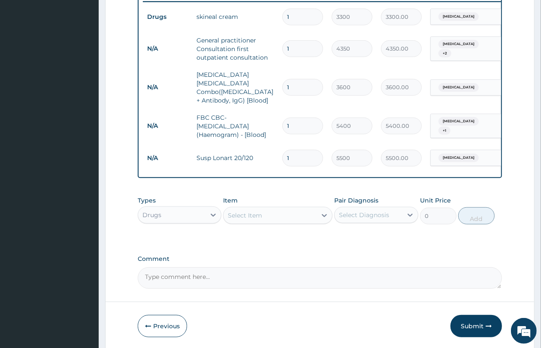
click at [295, 215] on div "Select Item" at bounding box center [269, 215] width 93 height 14
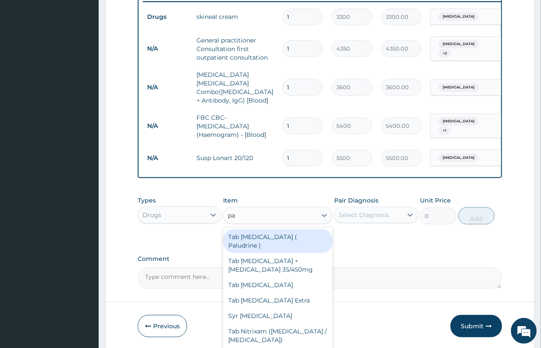
type input "par"
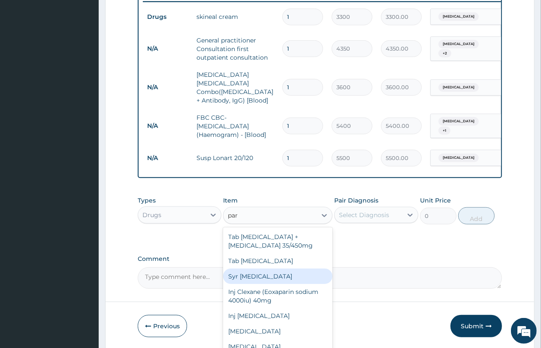
click at [282, 270] on div "Syr Paracetamol" at bounding box center [277, 275] width 109 height 15
type input "1650"
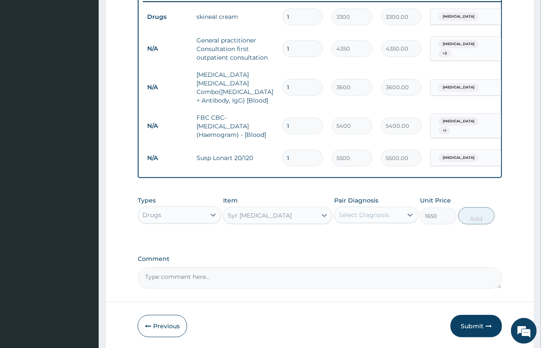
click at [370, 208] on div "Select Diagnosis" at bounding box center [367, 215] width 67 height 14
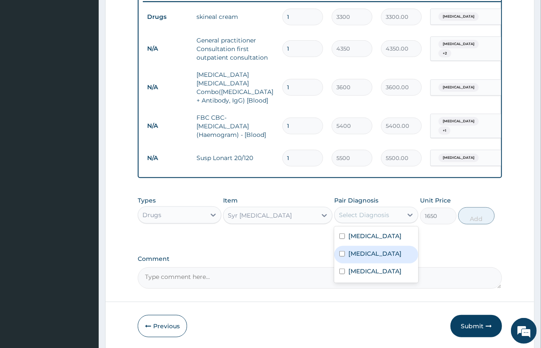
click at [371, 249] on div "Malaria" at bounding box center [376, 255] width 84 height 18
checkbox input "true"
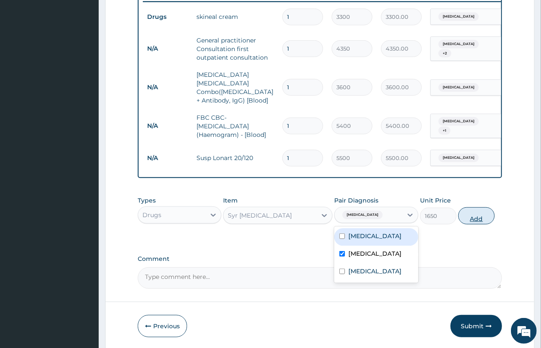
click at [473, 213] on button "Add" at bounding box center [476, 215] width 36 height 17
type input "0"
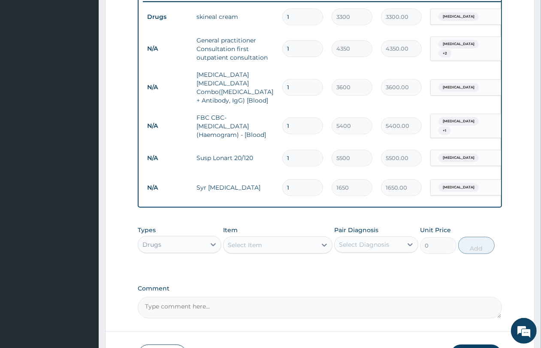
click at [279, 238] on div "Select Item" at bounding box center [269, 245] width 93 height 14
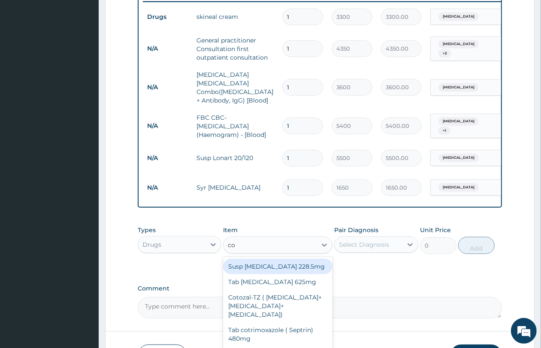
type input "cou"
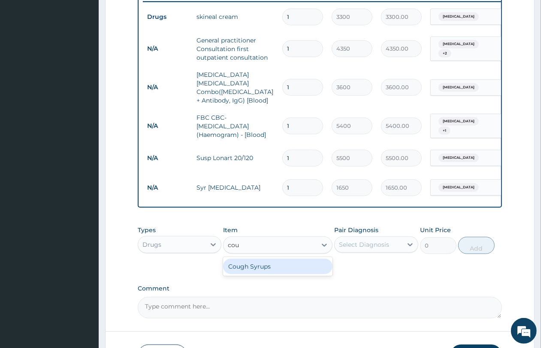
click at [278, 263] on div "Cough Syrups" at bounding box center [277, 265] width 109 height 15
type input "2200"
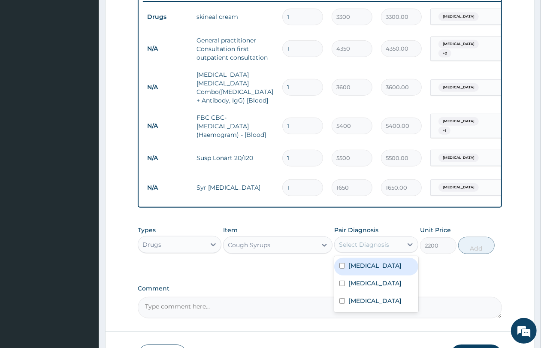
click at [365, 249] on div "Select Diagnosis" at bounding box center [367, 244] width 67 height 14
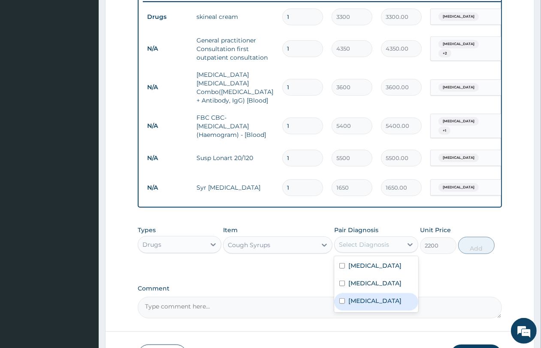
drag, startPoint x: 364, startPoint y: 300, endPoint x: 367, endPoint y: 298, distance: 4.4
click at [365, 300] on label "Upper respiratory infection" at bounding box center [374, 300] width 53 height 9
checkbox input "true"
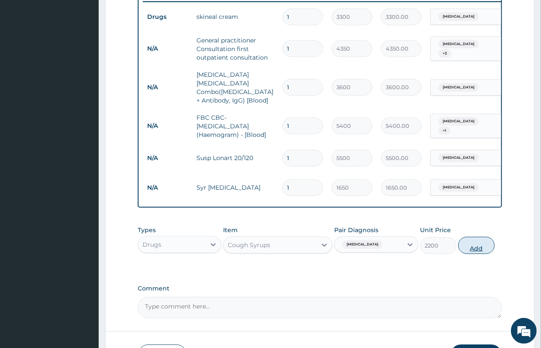
click at [475, 243] on button "Add" at bounding box center [476, 245] width 36 height 17
type input "0"
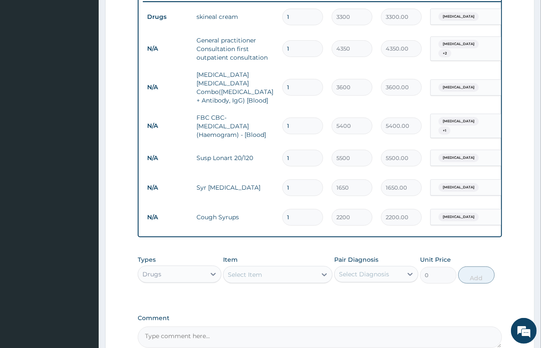
click at [266, 269] on div "Select Item" at bounding box center [269, 274] width 93 height 14
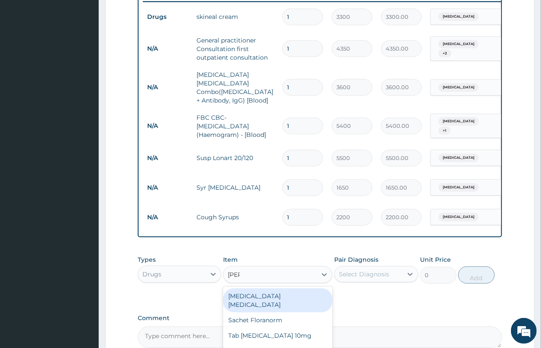
type input "lorat"
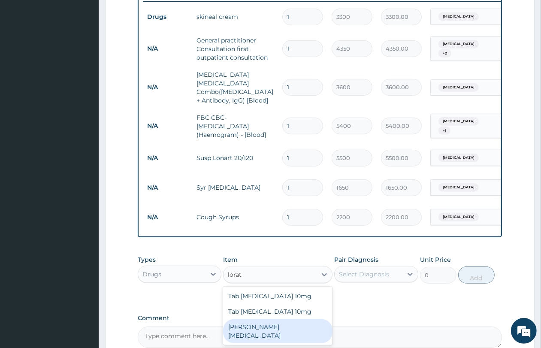
click at [288, 324] on div "Syr Loratadine" at bounding box center [277, 331] width 109 height 24
type input "2750"
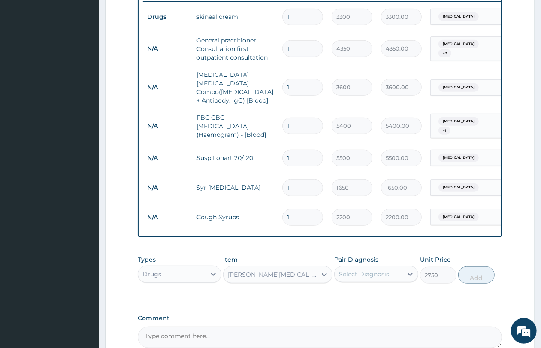
click at [370, 275] on div "Select Diagnosis" at bounding box center [364, 274] width 50 height 9
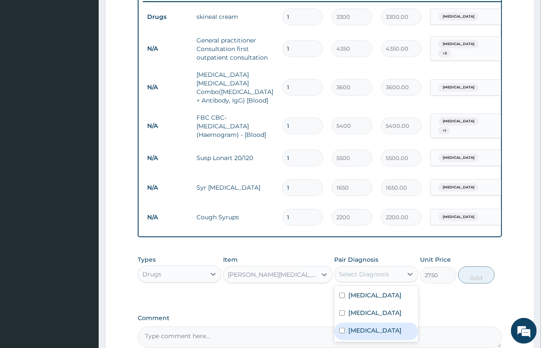
click at [373, 328] on label "Upper respiratory infection" at bounding box center [374, 330] width 53 height 9
checkbox input "true"
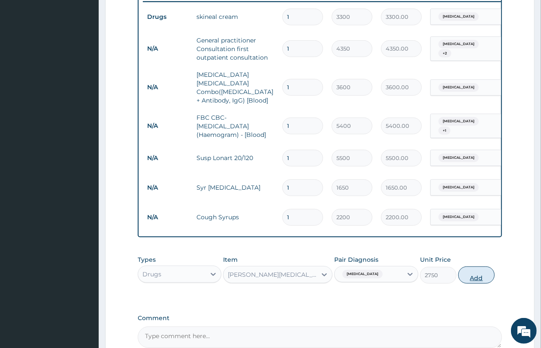
click at [480, 276] on button "Add" at bounding box center [476, 274] width 36 height 17
type input "0"
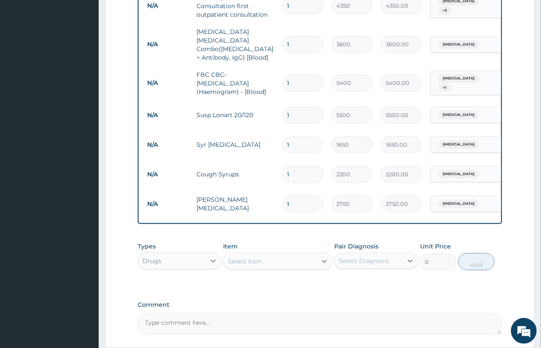
scroll to position [459, 0]
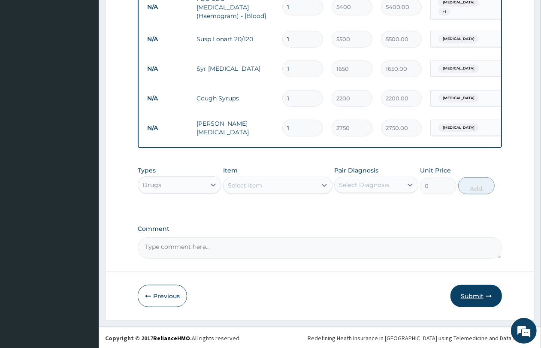
click at [462, 285] on button "Submit" at bounding box center [475, 296] width 51 height 22
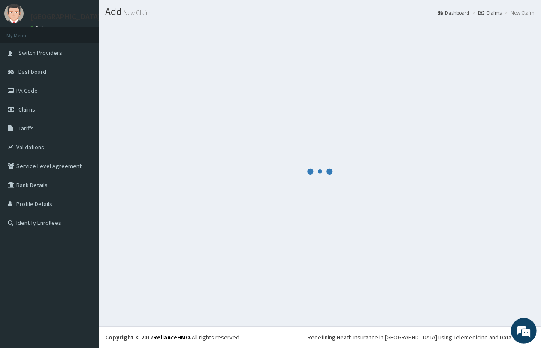
scroll to position [22, 0]
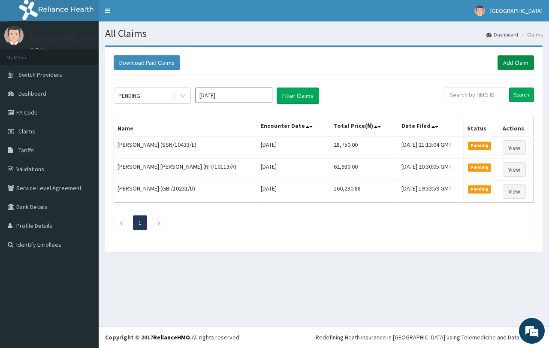
click at [505, 63] on link "Add Claim" at bounding box center [515, 62] width 36 height 15
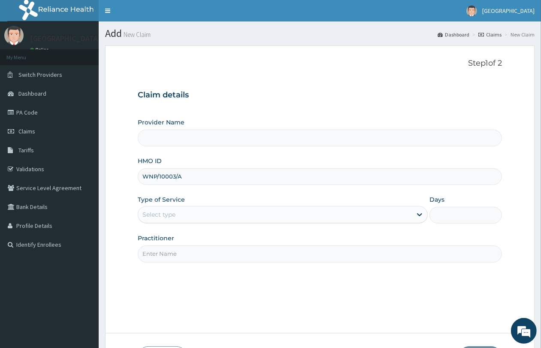
type input "WNP/10003/A"
click at [198, 218] on div "Select type" at bounding box center [274, 214] width 273 height 14
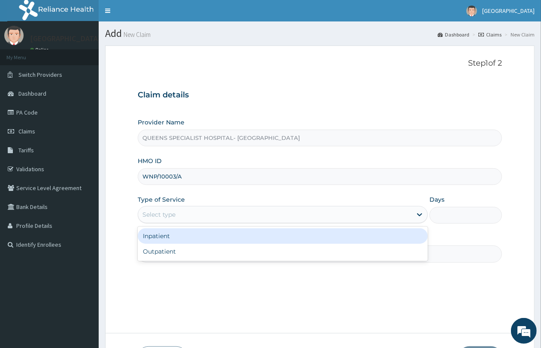
type input "QUEENS SPECIALIST HOSPITAL- [GEOGRAPHIC_DATA]"
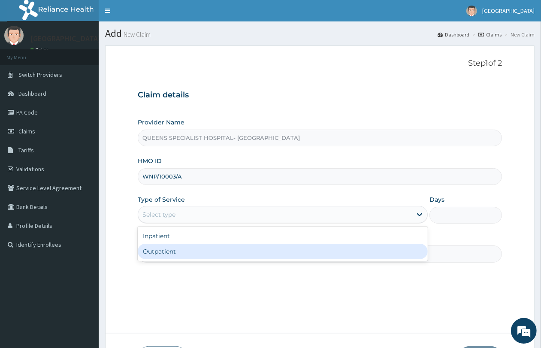
click at [189, 253] on div "Outpatient" at bounding box center [283, 250] width 290 height 15
type input "1"
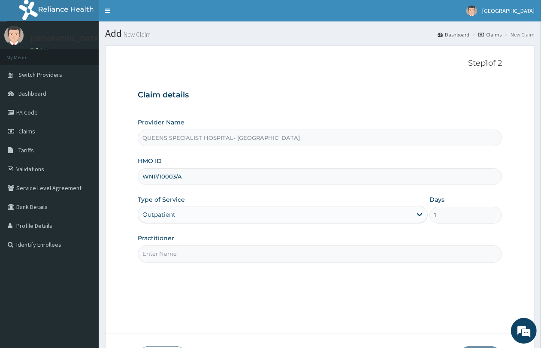
click at [189, 253] on input "Practitioner" at bounding box center [320, 253] width 364 height 17
type input "Gp"
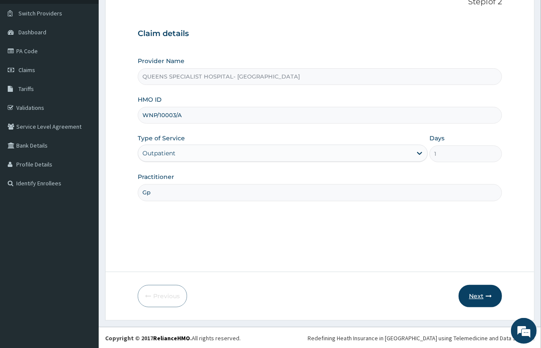
scroll to position [62, 0]
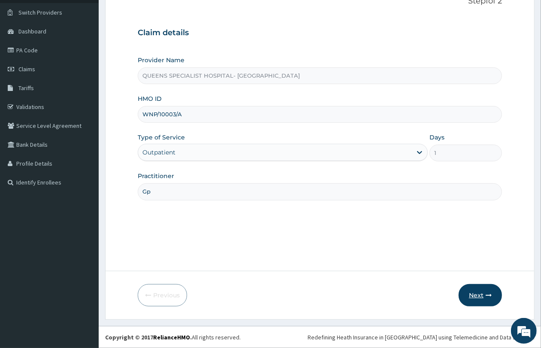
click at [489, 301] on button "Next" at bounding box center [479, 295] width 43 height 22
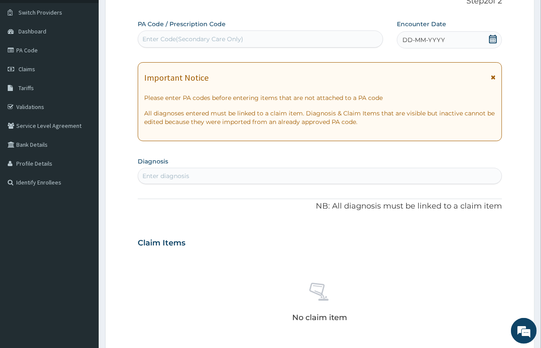
scroll to position [0, 0]
click at [205, 42] on div "Enter Code(Secondary Care Only)" at bounding box center [192, 39] width 101 height 9
paste input "PA/F0DAB1"
type input "PA/F0DAB1"
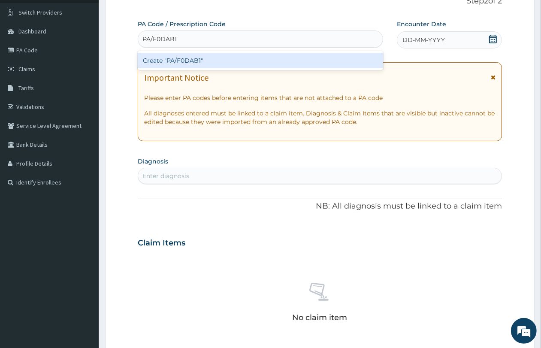
click at [207, 56] on div "Create "PA/F0DAB1"" at bounding box center [260, 60] width 245 height 15
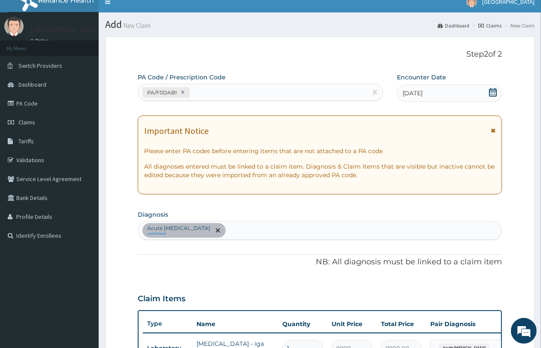
scroll to position [9, 0]
click at [244, 95] on div "PA/F0DAB1" at bounding box center [252, 93] width 229 height 14
paste input "PA/2D94BE"
type input "PA/2D94BE"
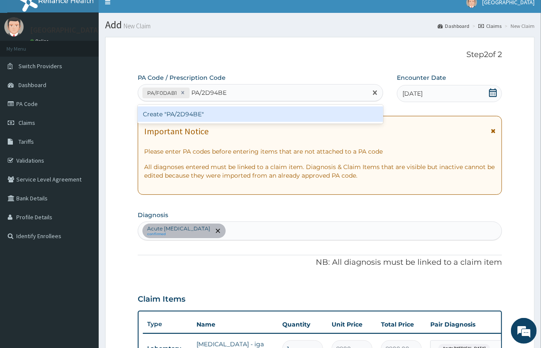
click at [245, 111] on div "Create "PA/2D94BE"" at bounding box center [260, 113] width 245 height 15
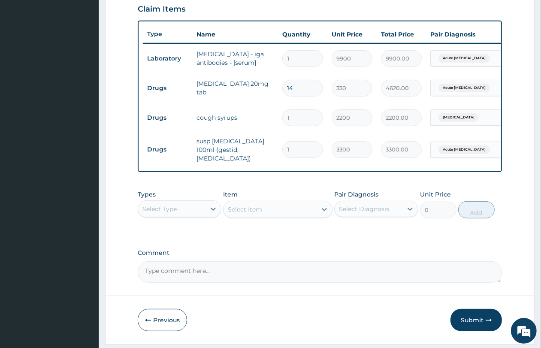
scroll to position [326, 0]
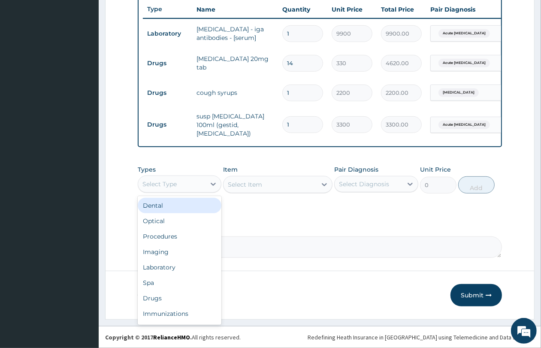
click at [189, 183] on div "Select Type" at bounding box center [171, 184] width 67 height 14
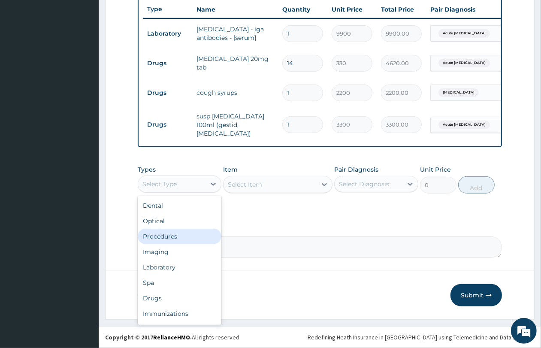
click at [193, 229] on div "Procedures" at bounding box center [180, 235] width 84 height 15
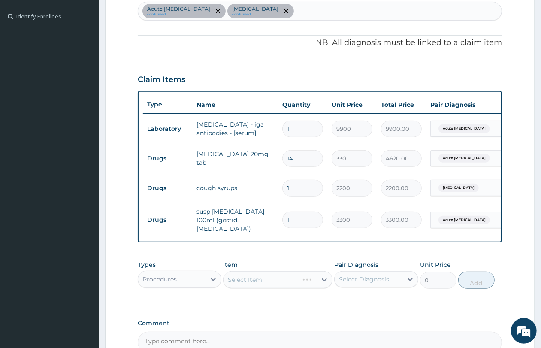
scroll to position [165, 0]
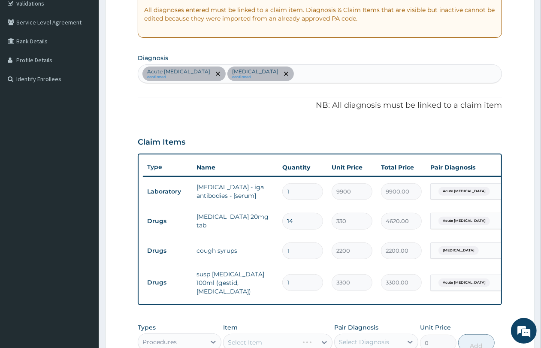
click at [322, 75] on div "Acute peptic ulcer confirmed Upper respiratory infection confirmed" at bounding box center [319, 74] width 363 height 18
type input "malar"
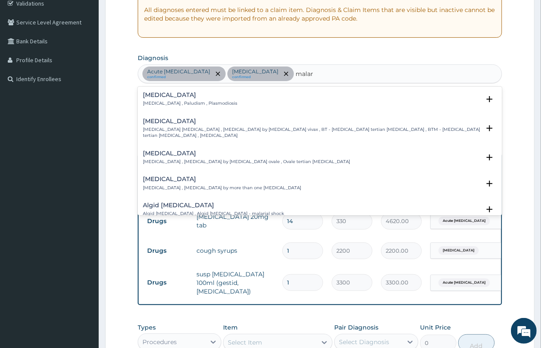
click at [213, 102] on div "Malaria Malaria , Paludism , Plasmodiosis" at bounding box center [320, 99] width 354 height 15
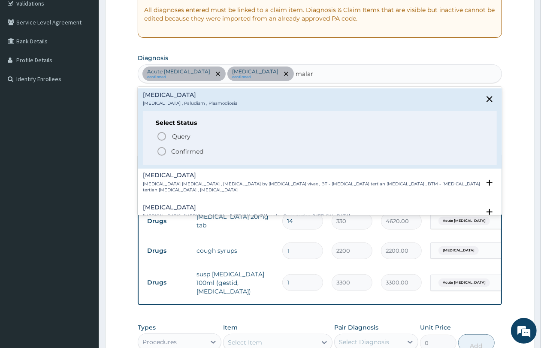
click at [216, 150] on span "Confirmed" at bounding box center [319, 151] width 327 height 10
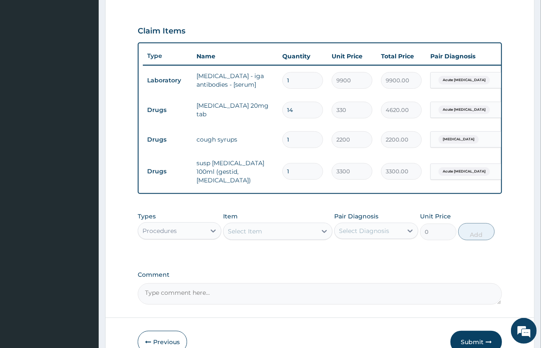
scroll to position [326, 0]
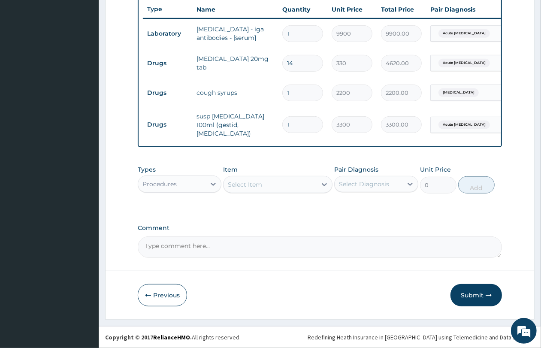
click at [245, 186] on div "Select Item" at bounding box center [245, 184] width 34 height 9
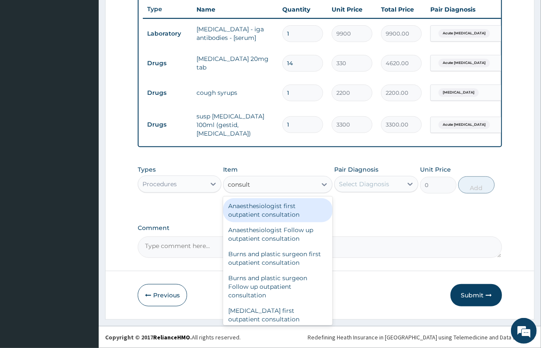
type input "consulta"
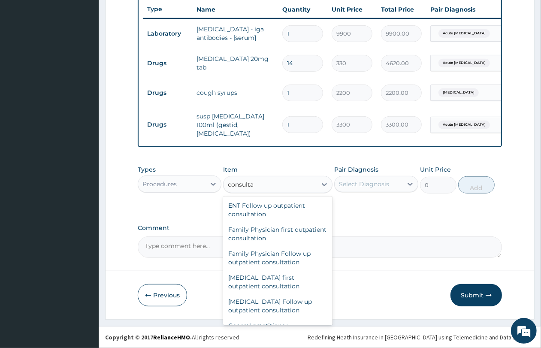
scroll to position [482, 0]
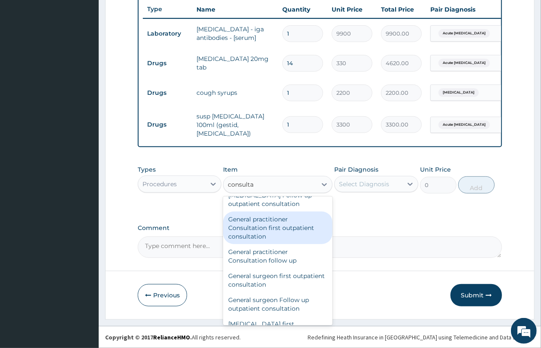
click at [282, 240] on div "General practitioner Consultation first outpatient consultation" at bounding box center [277, 227] width 109 height 33
type input "4350"
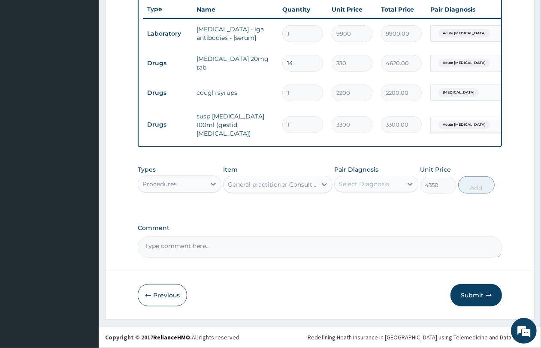
click at [369, 174] on div "Pair Diagnosis Select Diagnosis" at bounding box center [376, 179] width 84 height 28
click at [370, 181] on div "Select Diagnosis" at bounding box center [364, 184] width 50 height 9
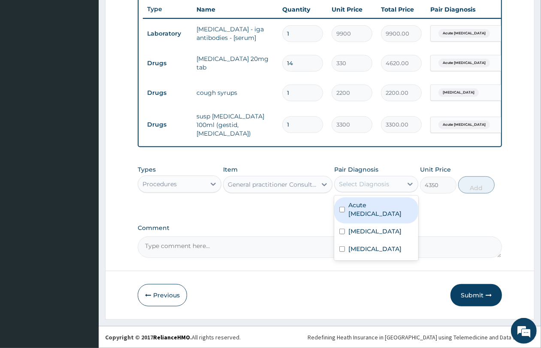
click at [371, 206] on label "Acute peptic ulcer" at bounding box center [380, 209] width 64 height 17
checkbox input "true"
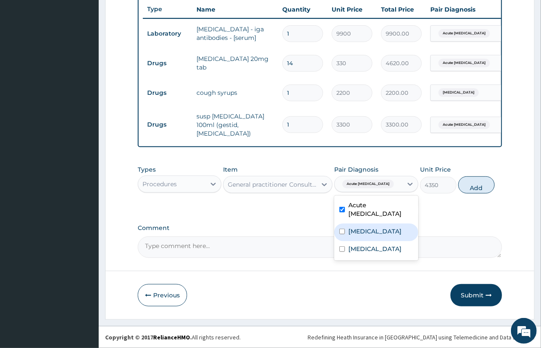
click at [385, 231] on label "Upper respiratory infection" at bounding box center [374, 231] width 53 height 9
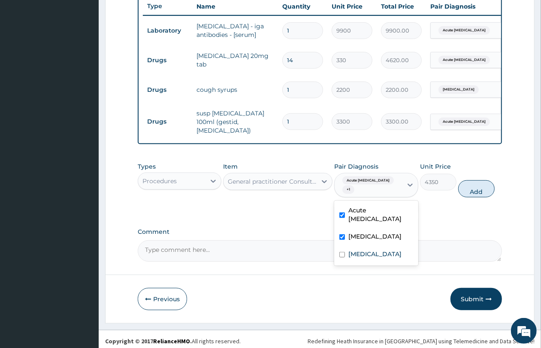
click at [368, 246] on div "Upper respiratory infection" at bounding box center [376, 237] width 84 height 18
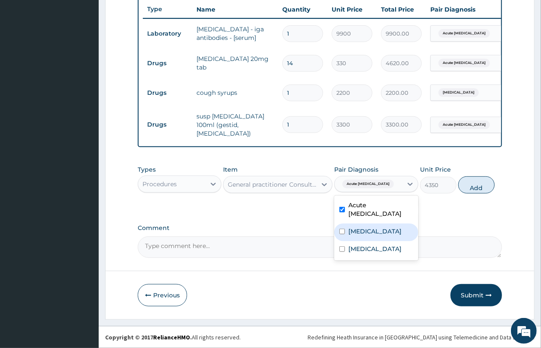
click at [373, 223] on div "Upper respiratory infection" at bounding box center [376, 232] width 84 height 18
checkbox input "true"
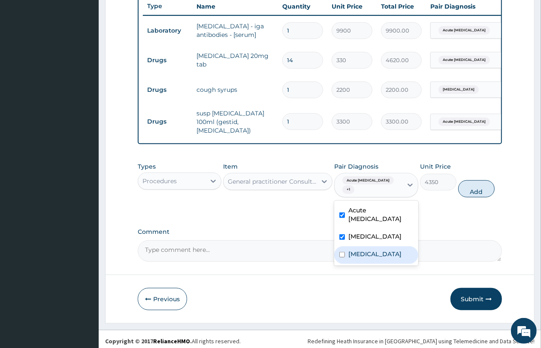
click at [356, 253] on label "Malaria" at bounding box center [374, 253] width 53 height 9
checkbox input "true"
click at [473, 191] on button "Add" at bounding box center [476, 188] width 36 height 17
type input "0"
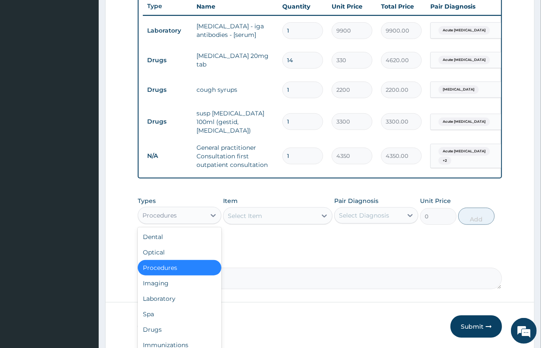
click at [187, 222] on div "Procedures" at bounding box center [171, 215] width 67 height 14
click at [185, 297] on div "Laboratory" at bounding box center [180, 298] width 84 height 15
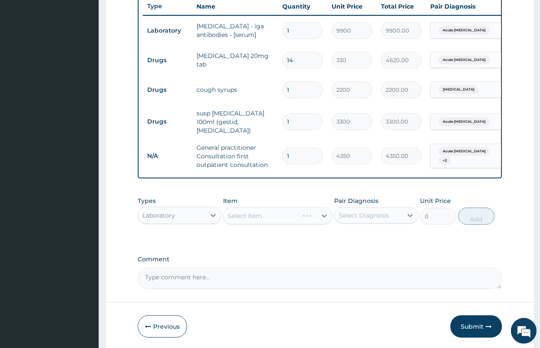
click at [276, 222] on div "Select Item" at bounding box center [277, 215] width 109 height 17
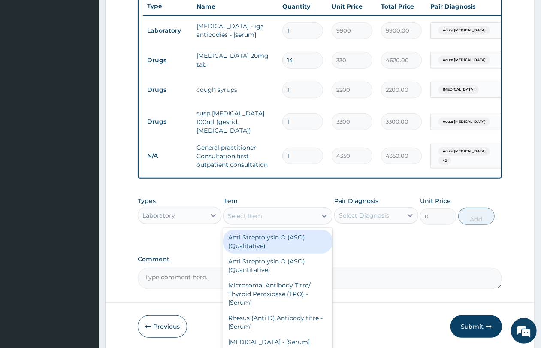
click at [276, 219] on div "Select Item" at bounding box center [269, 216] width 93 height 14
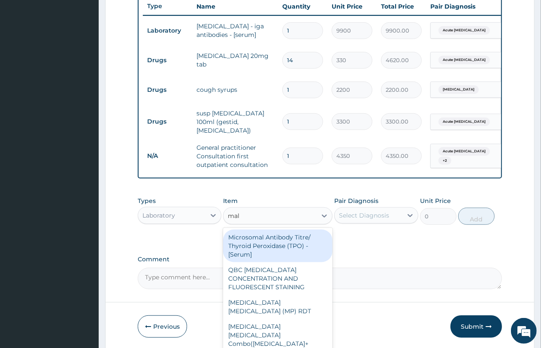
type input "mala"
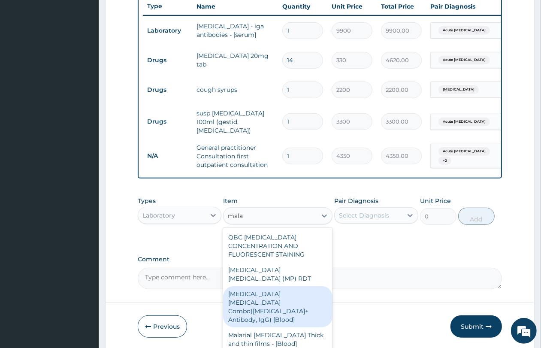
click at [283, 291] on div "Malaria Parasite Combo(Blood Film+ Antibody, IgG) [Blood]" at bounding box center [277, 306] width 109 height 41
type input "3600"
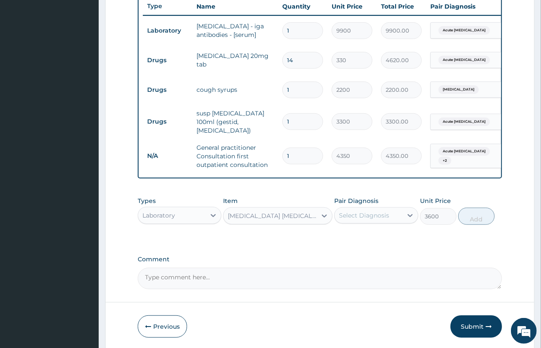
click at [371, 222] on div "Select Diagnosis" at bounding box center [367, 215] width 67 height 14
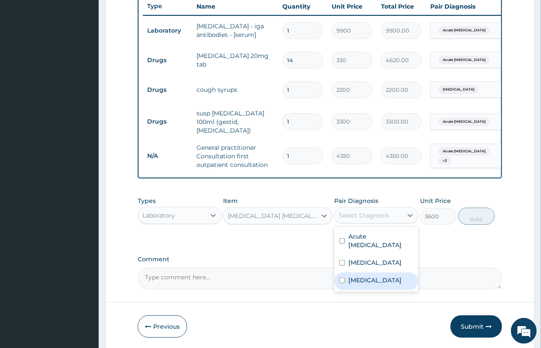
click at [373, 282] on div "Malaria" at bounding box center [376, 281] width 84 height 18
checkbox input "true"
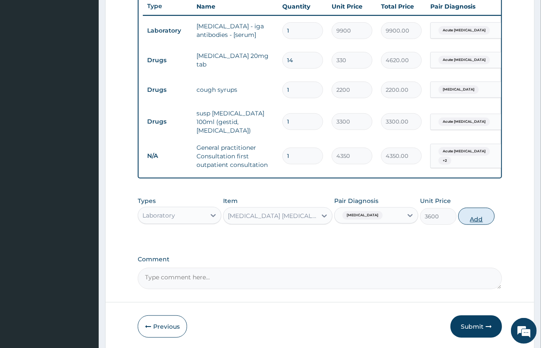
click at [487, 219] on button "Add" at bounding box center [476, 215] width 36 height 17
type input "0"
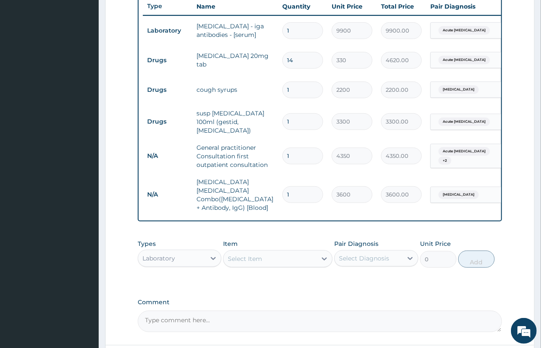
click at [294, 252] on div "Select Item" at bounding box center [269, 259] width 93 height 14
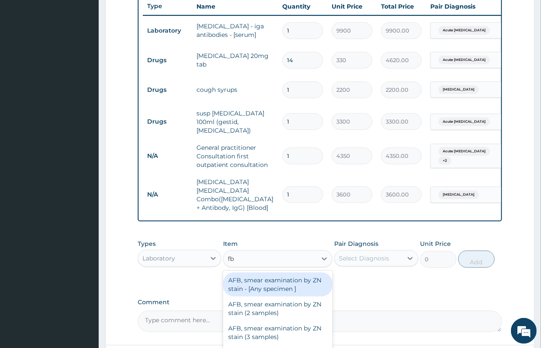
type input "fbc"
click at [294, 273] on div "FBC CBC-Complete Blood Count (Haemogram) - [Blood]" at bounding box center [277, 284] width 109 height 24
type input "5400"
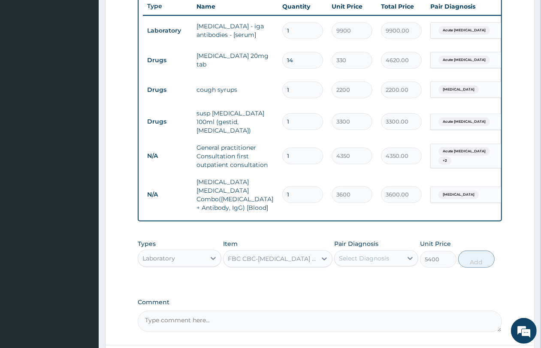
click at [374, 251] on div "Select Diagnosis" at bounding box center [367, 258] width 67 height 14
click at [357, 301] on label "Upper respiratory infection" at bounding box center [374, 305] width 53 height 9
checkbox input "true"
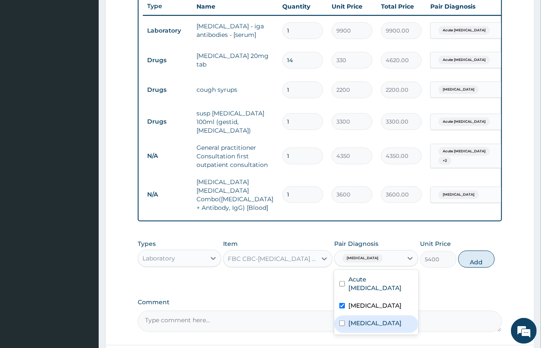
click at [367, 318] on label "Malaria" at bounding box center [374, 322] width 53 height 9
checkbox input "true"
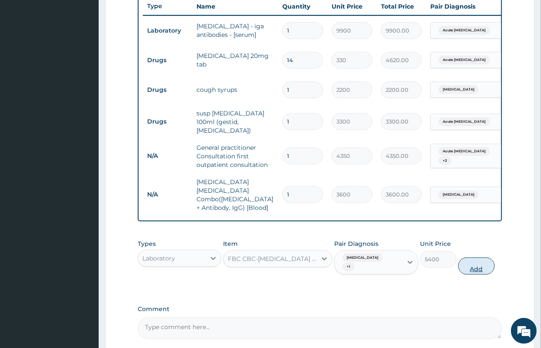
click at [487, 260] on button "Add" at bounding box center [476, 265] width 36 height 17
type input "0"
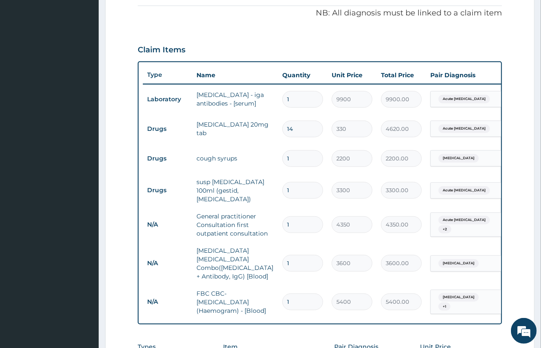
scroll to position [215, 0]
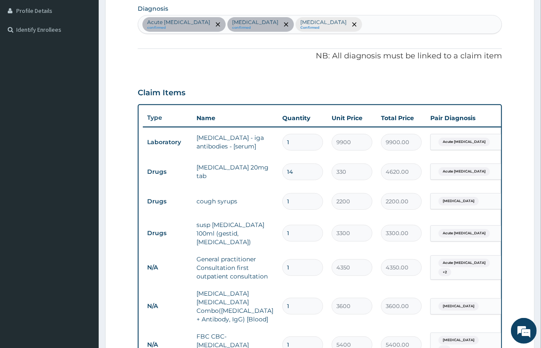
click at [382, 24] on div "Acute peptic ulcer confirmed Upper respiratory infection confirmed Malaria Conf…" at bounding box center [319, 24] width 363 height 18
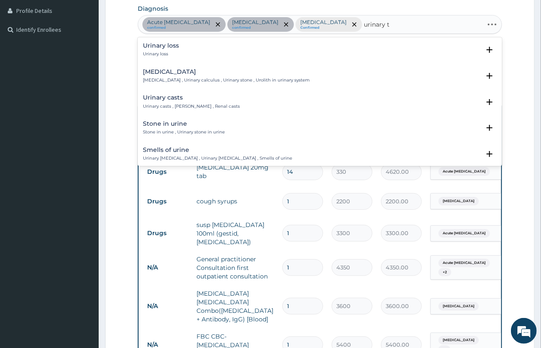
type input "urinary tr"
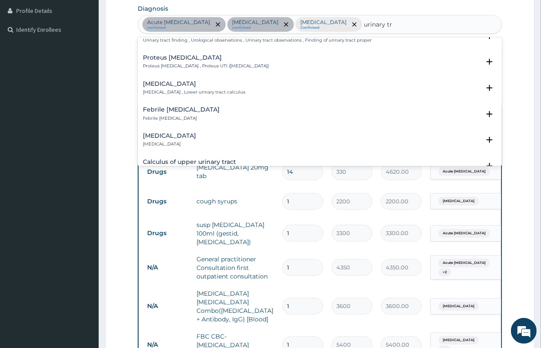
scroll to position [589, 0]
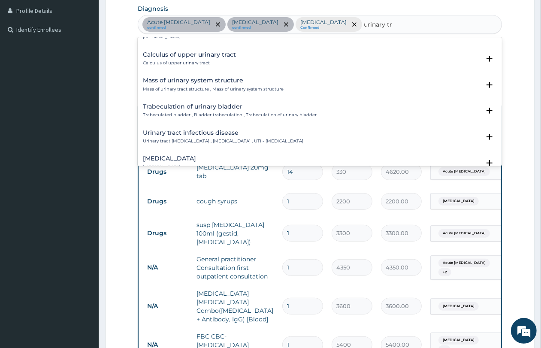
click at [243, 135] on h4 "Urinary tract infectious disease" at bounding box center [223, 132] width 160 height 6
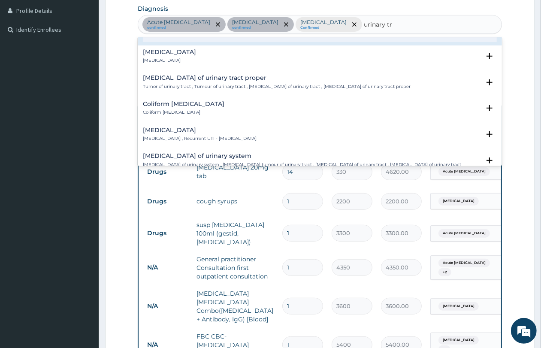
scroll to position [697, 0]
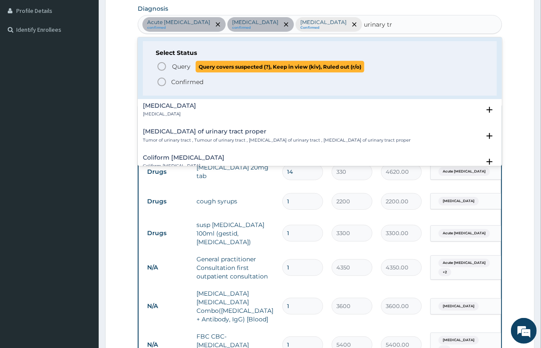
click at [235, 69] on span "Query covers suspected (?), Keep in view (kiv), Ruled out (r/o)" at bounding box center [279, 67] width 168 height 12
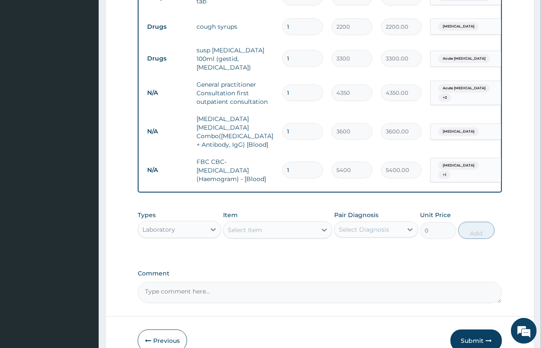
scroll to position [322, 0]
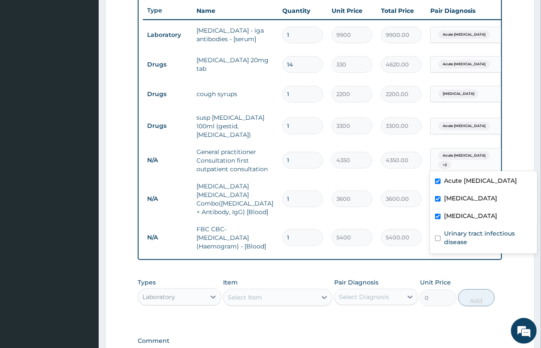
click at [491, 155] on div "Acute peptic ulcer + 2" at bounding box center [464, 160] width 58 height 21
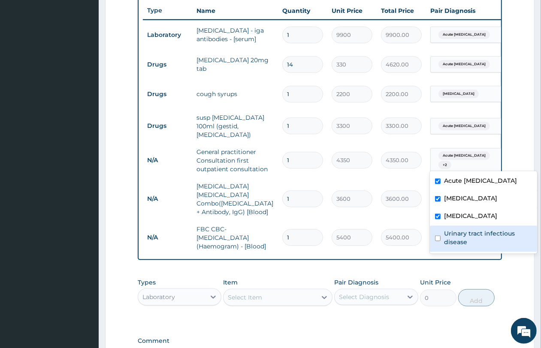
click at [481, 234] on label "Urinary tract infectious disease" at bounding box center [488, 237] width 88 height 17
checkbox input "true"
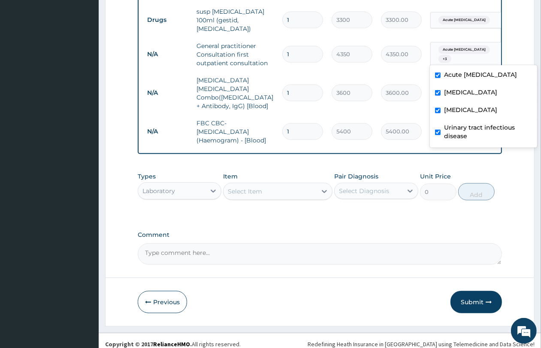
scroll to position [429, 0]
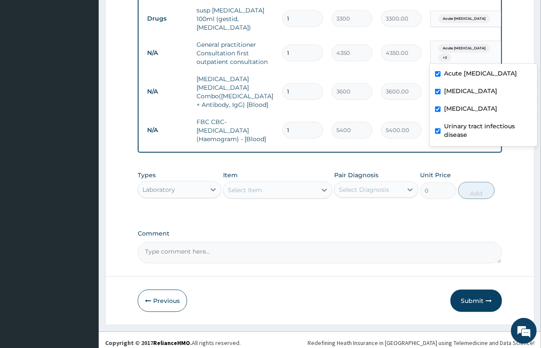
click at [253, 186] on div "Select Item" at bounding box center [245, 190] width 34 height 9
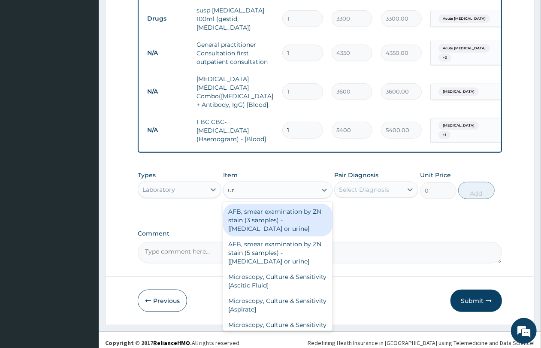
type input "uri"
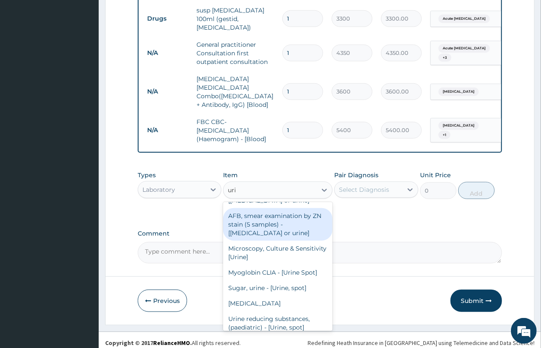
scroll to position [54, 0]
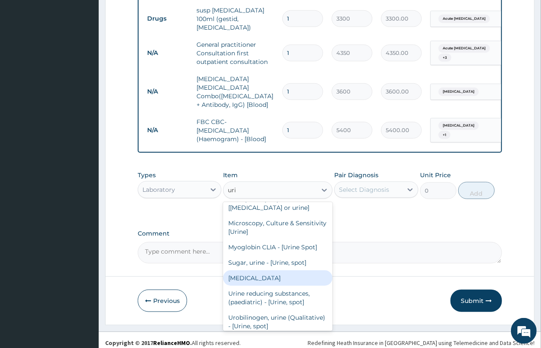
click at [271, 270] on div "[MEDICAL_DATA]" at bounding box center [277, 277] width 109 height 15
type input "3600"
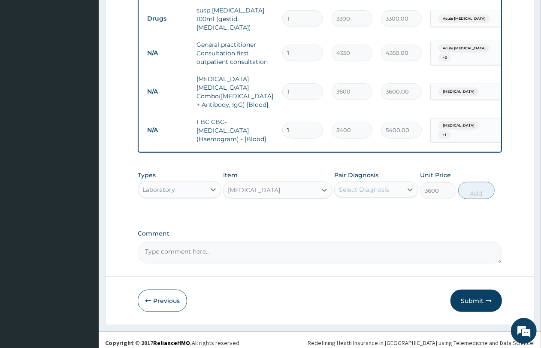
click at [361, 185] on div "Select Diagnosis" at bounding box center [364, 189] width 50 height 9
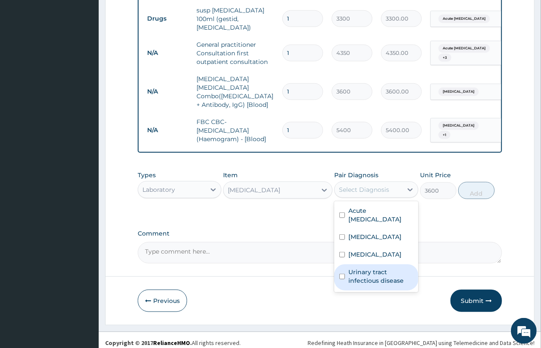
click at [370, 269] on label "Urinary tract infectious disease" at bounding box center [380, 275] width 64 height 17
checkbox input "true"
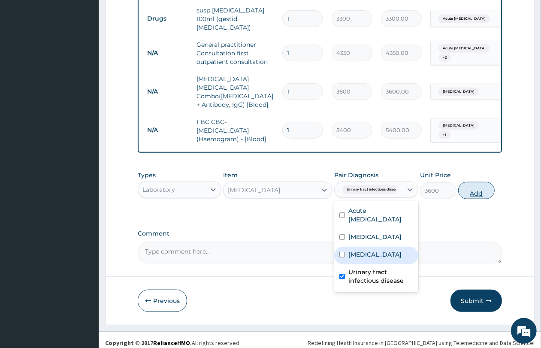
click at [482, 192] on button "Add" at bounding box center [476, 190] width 36 height 17
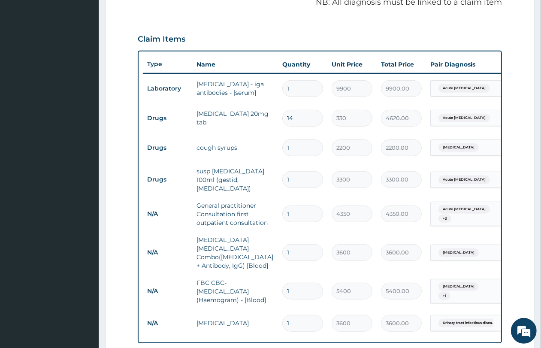
scroll to position [376, 0]
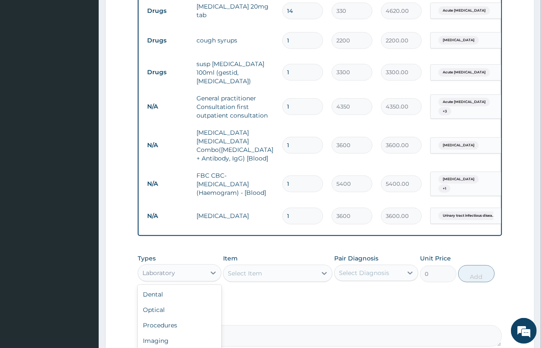
click at [174, 268] on div "Laboratory" at bounding box center [158, 272] width 33 height 9
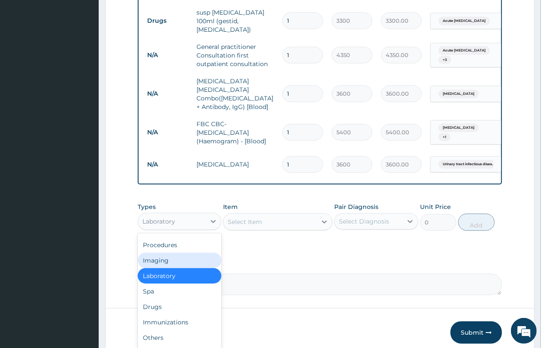
scroll to position [459, 0]
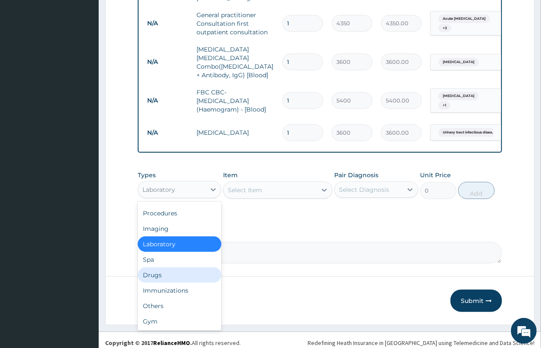
click at [177, 267] on div "Drugs" at bounding box center [180, 274] width 84 height 15
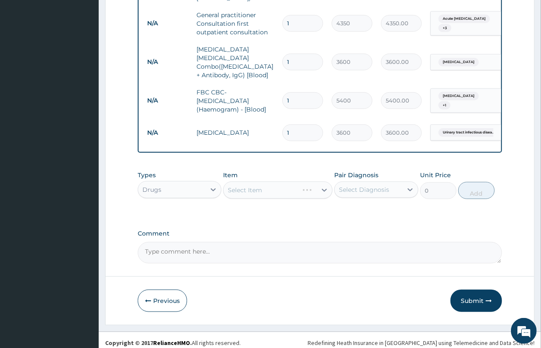
click at [262, 186] on div "Select Item" at bounding box center [277, 189] width 109 height 17
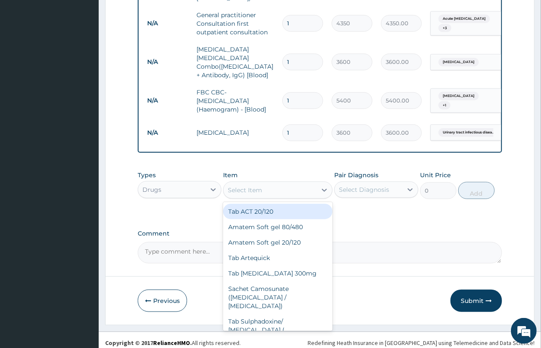
click at [264, 186] on div "Select Item" at bounding box center [269, 190] width 93 height 14
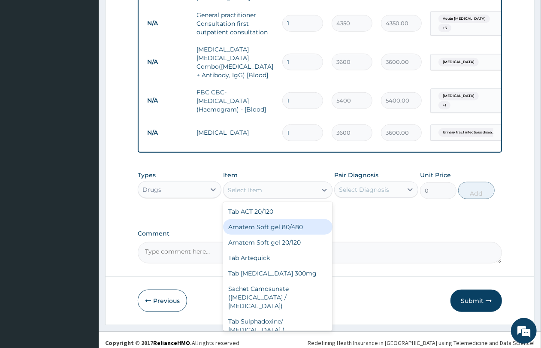
click at [270, 223] on div "Amatem Soft gel 80/480" at bounding box center [277, 226] width 109 height 15
type input "1100"
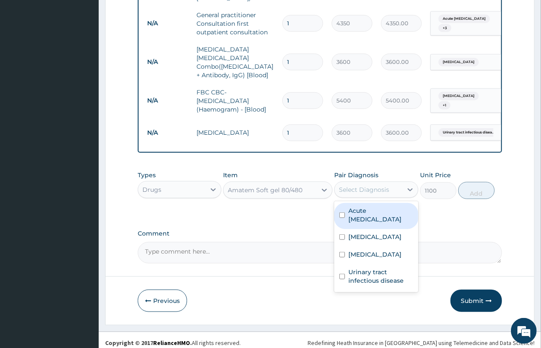
click at [374, 183] on div "Select Diagnosis" at bounding box center [367, 190] width 67 height 14
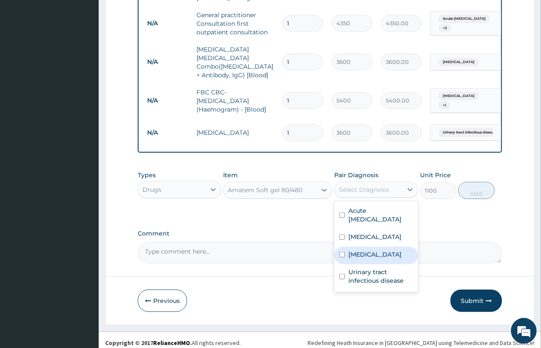
click at [367, 250] on label "Malaria" at bounding box center [374, 254] width 53 height 9
checkbox input "true"
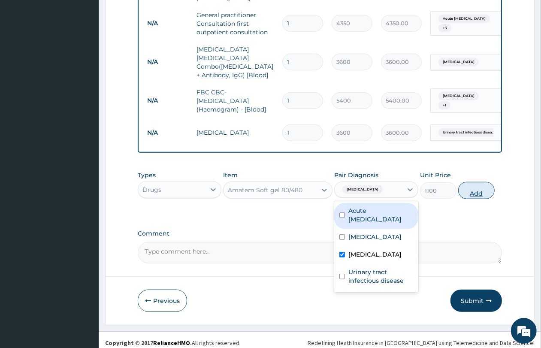
click at [463, 191] on button "Add" at bounding box center [476, 190] width 36 height 17
type input "0"
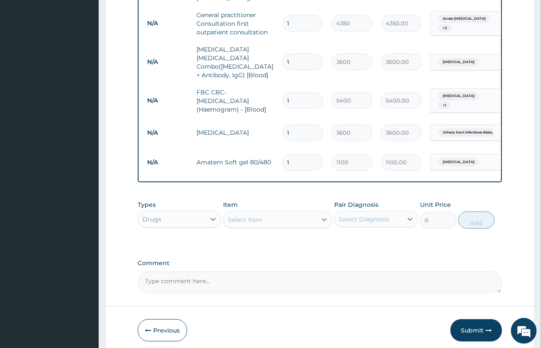
click at [279, 215] on div "Select Item" at bounding box center [269, 220] width 93 height 14
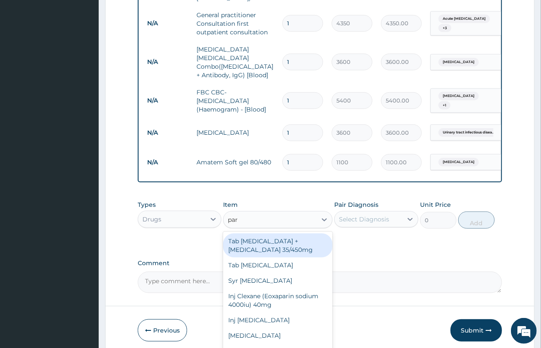
type input "para"
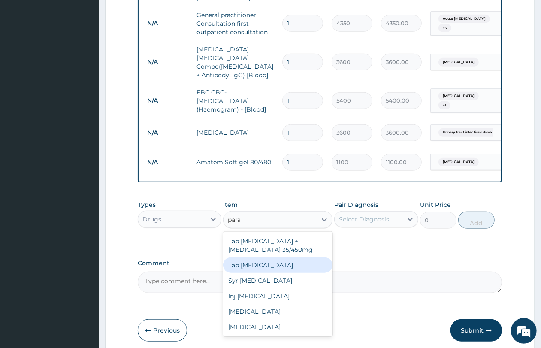
click at [264, 258] on div "Tab Paracetamol" at bounding box center [277, 264] width 109 height 15
type input "61.16"
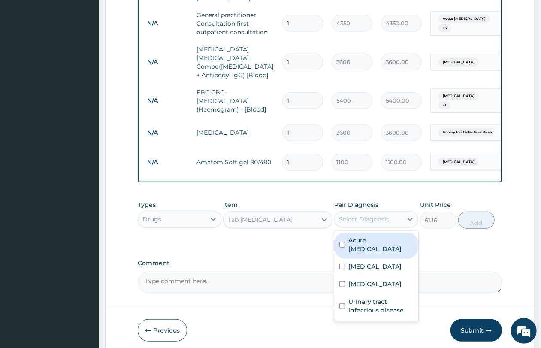
click at [366, 215] on div "Select Diagnosis" at bounding box center [364, 219] width 50 height 9
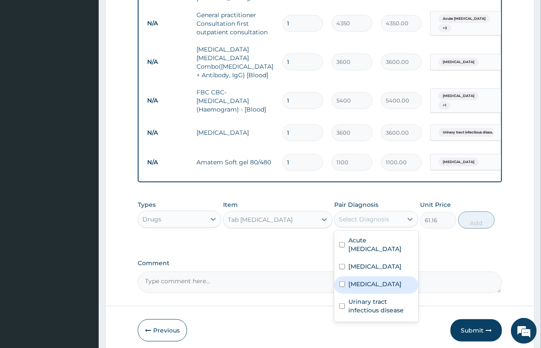
click at [367, 279] on label "Malaria" at bounding box center [374, 283] width 53 height 9
checkbox input "true"
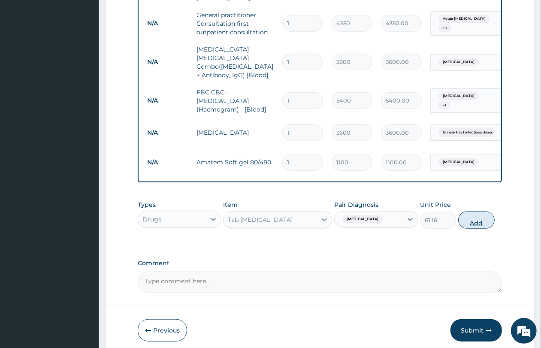
click at [484, 211] on button "Add" at bounding box center [476, 219] width 36 height 17
type input "0"
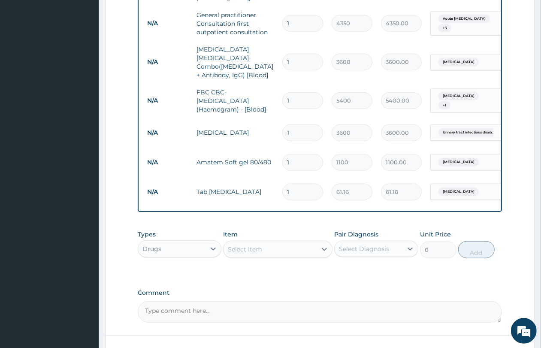
type input "18"
type input "1100.88"
type input "18"
click at [303, 154] on input "1" at bounding box center [302, 162] width 41 height 17
type input "0.00"
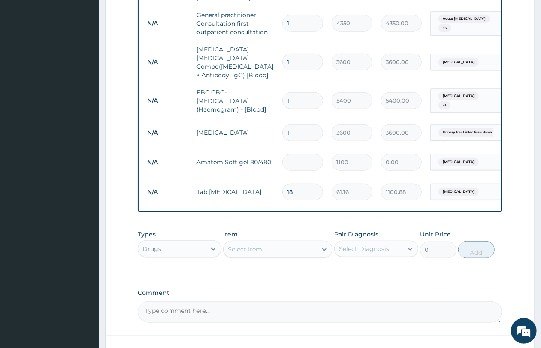
type input "6"
type input "6600.00"
type input "6"
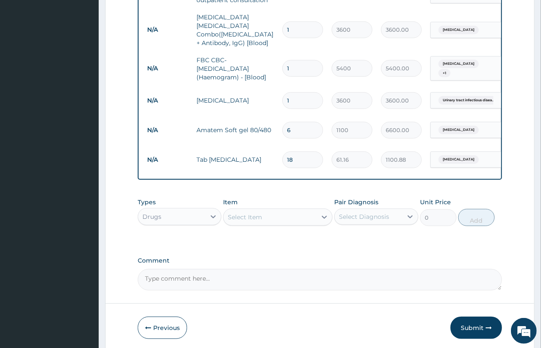
scroll to position [517, 0]
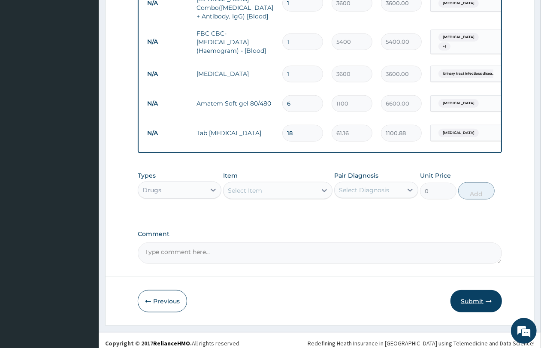
click at [472, 290] on button "Submit" at bounding box center [475, 301] width 51 height 22
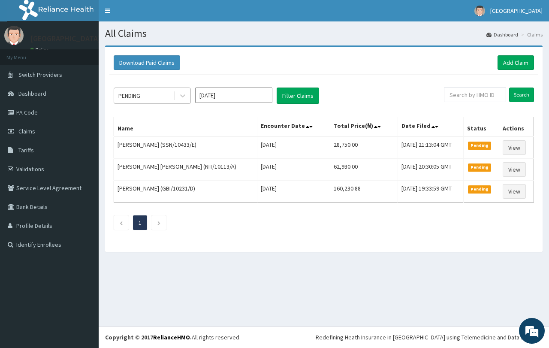
click at [148, 96] on div "PENDING" at bounding box center [144, 96] width 60 height 14
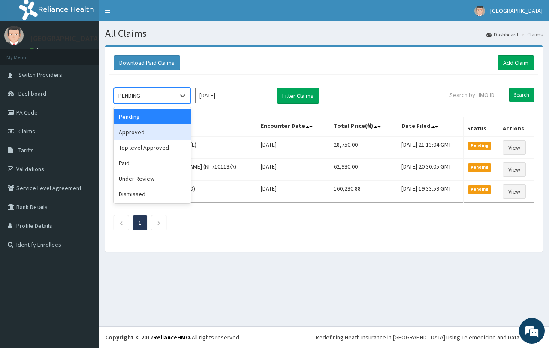
click at [150, 136] on div "Approved" at bounding box center [152, 131] width 77 height 15
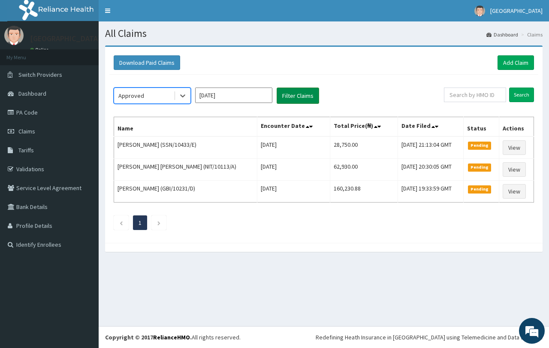
click at [289, 99] on button "Filter Claims" at bounding box center [297, 95] width 42 height 16
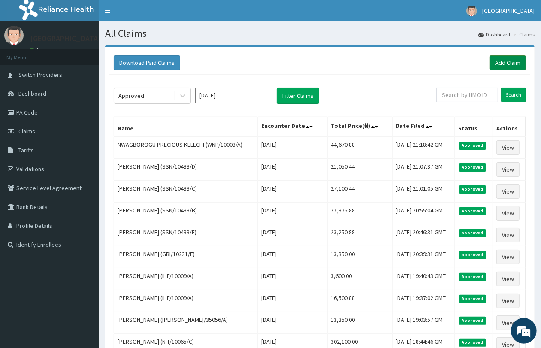
click at [508, 63] on link "Add Claim" at bounding box center [507, 62] width 36 height 15
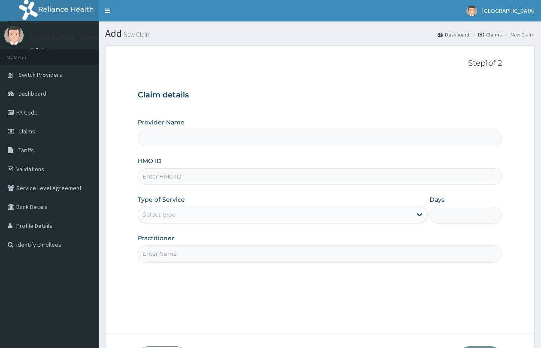
type input "QUEENS SPECIALIST HOSPITAL- [GEOGRAPHIC_DATA]"
paste input "GBI/10231/C"
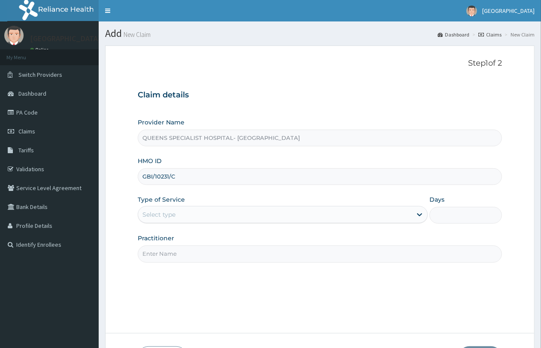
type input "GBI/10231/C"
click at [185, 215] on div "Select type" at bounding box center [274, 214] width 273 height 14
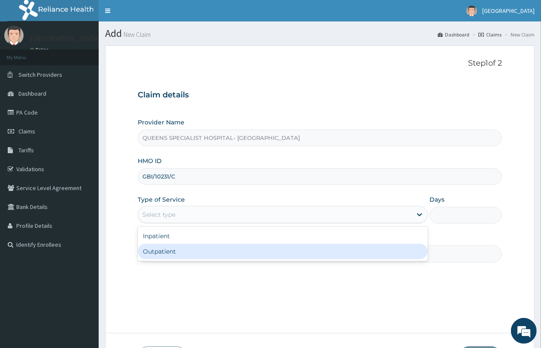
click at [172, 249] on div "Outpatient" at bounding box center [283, 250] width 290 height 15
type input "1"
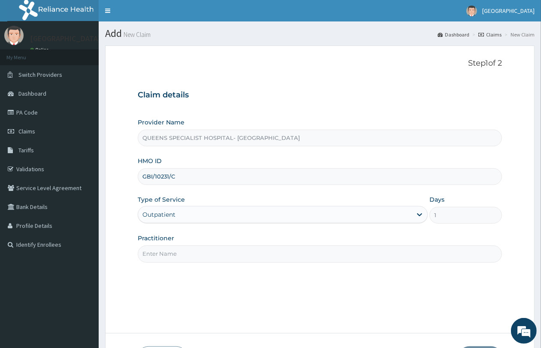
click at [172, 252] on input "Practitioner" at bounding box center [320, 253] width 364 height 17
type input "Gp"
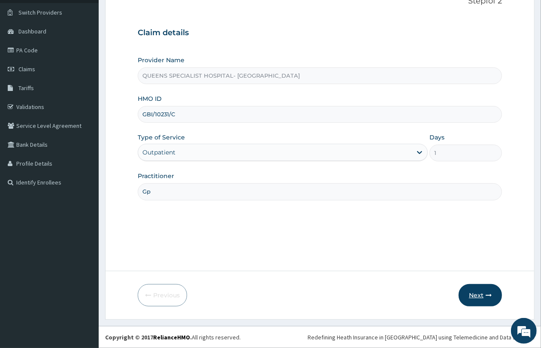
click at [473, 296] on button "Next" at bounding box center [479, 295] width 43 height 22
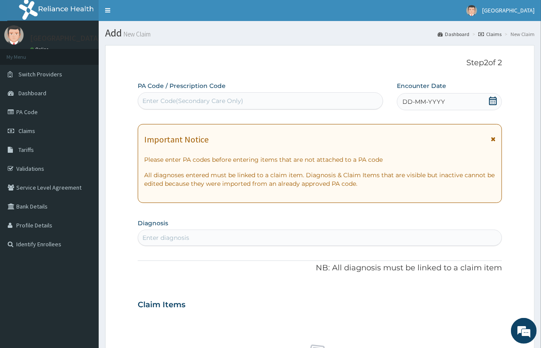
scroll to position [0, 0]
click at [202, 103] on div "Enter Code(Secondary Care Only)" at bounding box center [192, 101] width 101 height 9
paste input "PA/8DC5FA"
type input "PA/8DC5FA"
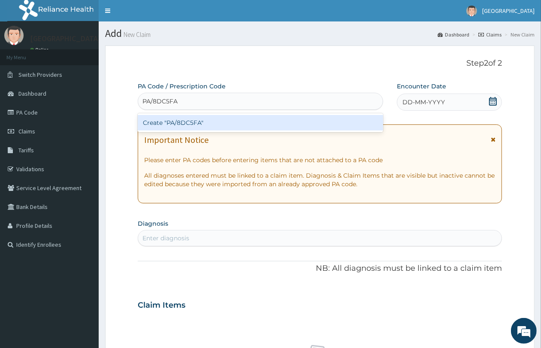
click at [236, 120] on div "Create "PA/8DC5FA"" at bounding box center [260, 122] width 245 height 15
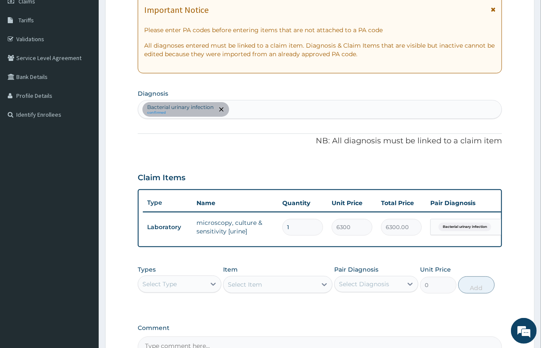
scroll to position [129, 0]
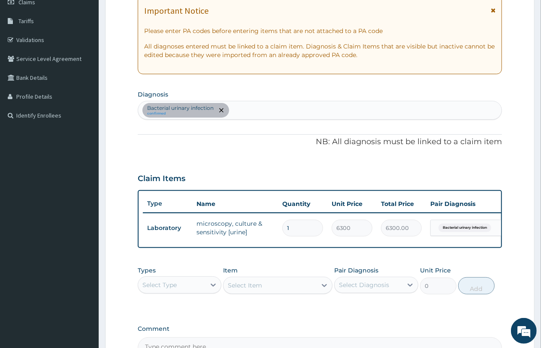
click at [249, 114] on div "Bacterial urinary infection confirmed" at bounding box center [319, 110] width 363 height 18
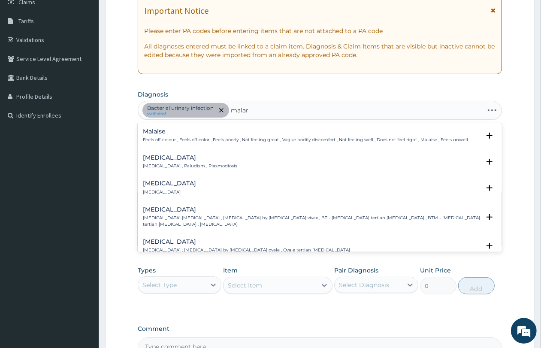
type input "malari"
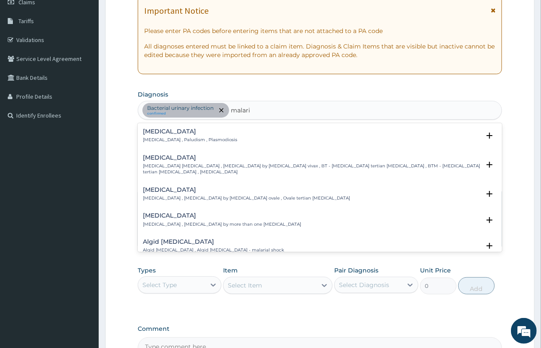
click at [194, 138] on p "Malaria , Paludism , Plasmodiosis" at bounding box center [190, 140] width 94 height 6
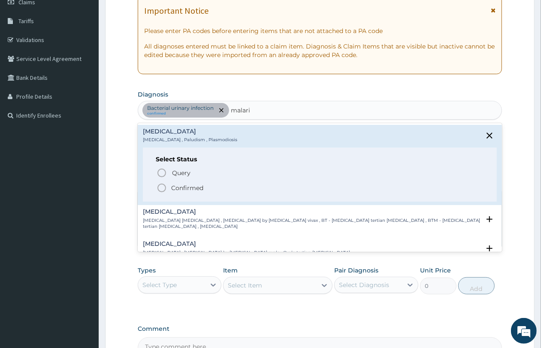
click at [208, 189] on span "Confirmed" at bounding box center [319, 188] width 327 height 10
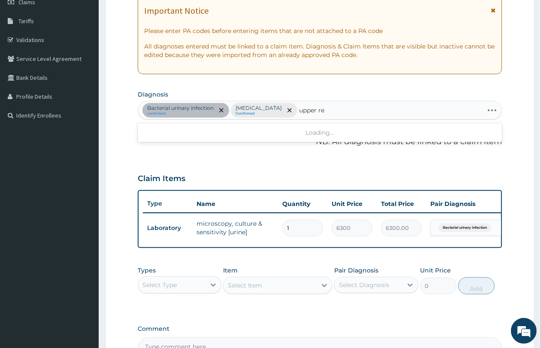
type input "upper res"
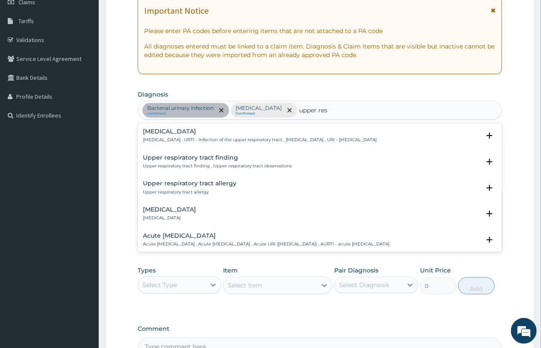
click at [251, 141] on p "Upper respiratory infection , URTI - Infection of the upper respiratory tract ,…" at bounding box center [260, 140] width 234 height 6
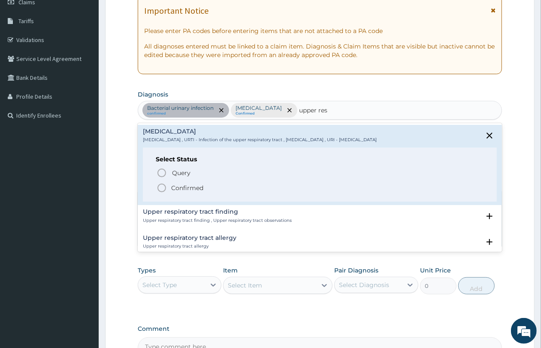
click at [198, 194] on div "Select Status Query Query covers suspected (?), Keep in view (kiv), Ruled out (…" at bounding box center [320, 174] width 354 height 54
click at [207, 190] on span "Confirmed" at bounding box center [319, 188] width 327 height 10
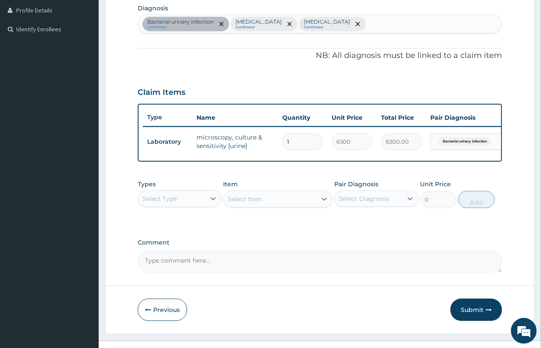
scroll to position [237, 0]
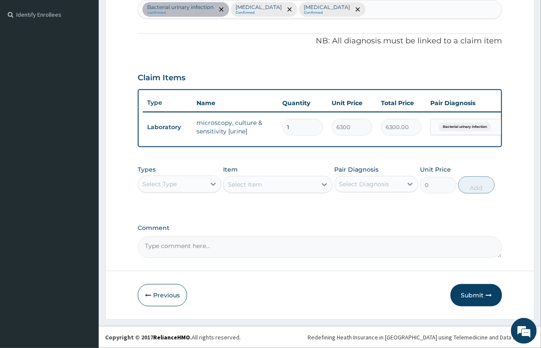
click at [188, 187] on div "Select Type" at bounding box center [171, 184] width 67 height 14
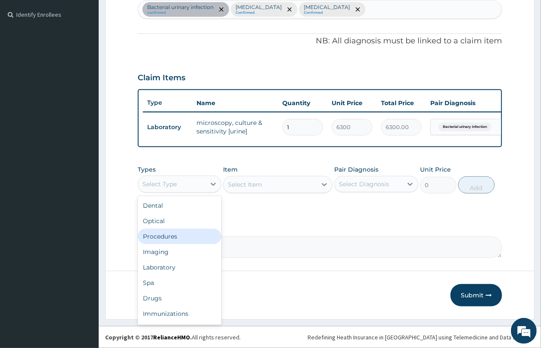
click at [181, 235] on div "Procedures" at bounding box center [180, 235] width 84 height 15
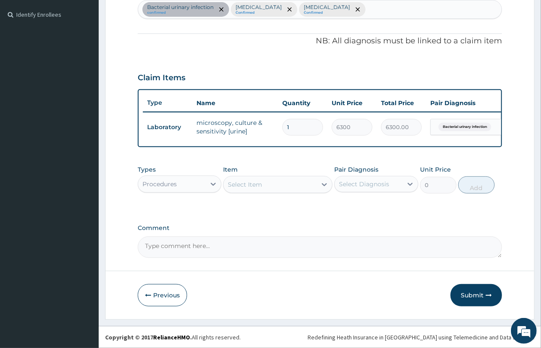
click at [266, 185] on div "Select Item" at bounding box center [269, 184] width 93 height 14
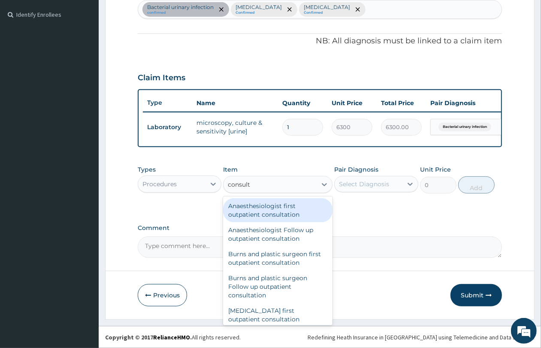
type input "consulta"
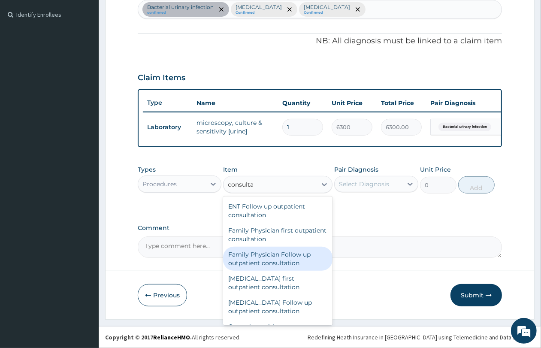
scroll to position [429, 0]
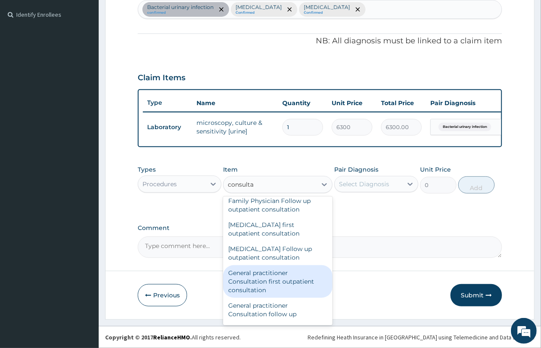
click at [269, 277] on div "General practitioner Consultation first outpatient consultation" at bounding box center [277, 281] width 109 height 33
type input "4350"
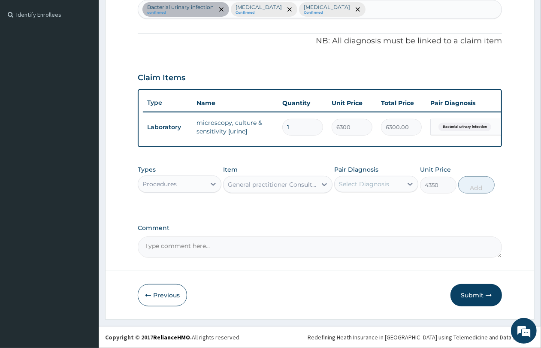
click at [369, 181] on div "Select Diagnosis" at bounding box center [364, 184] width 50 height 9
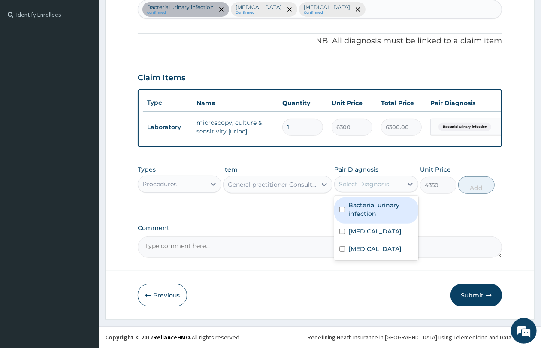
click at [367, 204] on label "Bacterial urinary infection" at bounding box center [380, 209] width 64 height 17
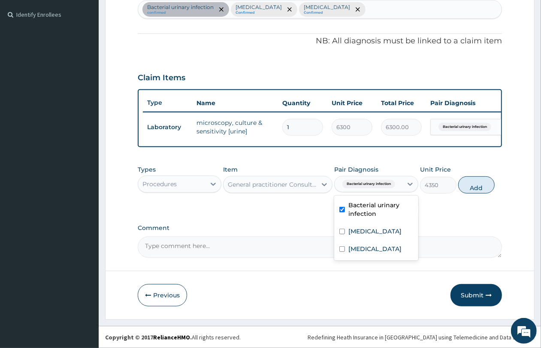
click at [367, 222] on div "Bacterial urinary infection" at bounding box center [376, 210] width 84 height 26
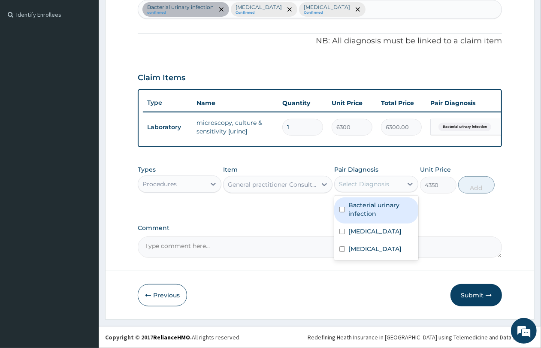
click at [372, 216] on label "Bacterial urinary infection" at bounding box center [380, 209] width 64 height 17
checkbox input "true"
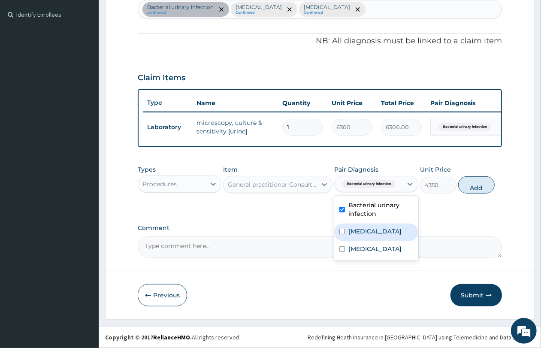
click at [367, 228] on label "Malaria" at bounding box center [374, 231] width 53 height 9
checkbox input "true"
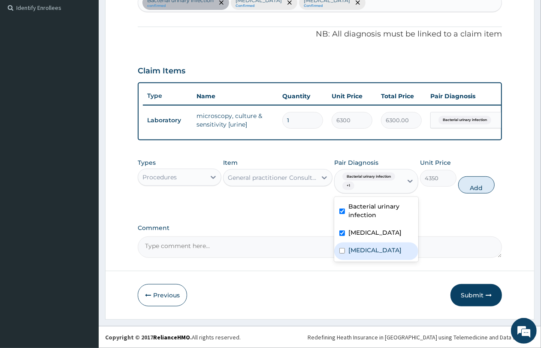
click at [367, 250] on div "Upper respiratory infection" at bounding box center [376, 251] width 84 height 18
checkbox input "true"
click at [468, 192] on button "Add" at bounding box center [476, 184] width 36 height 17
type input "0"
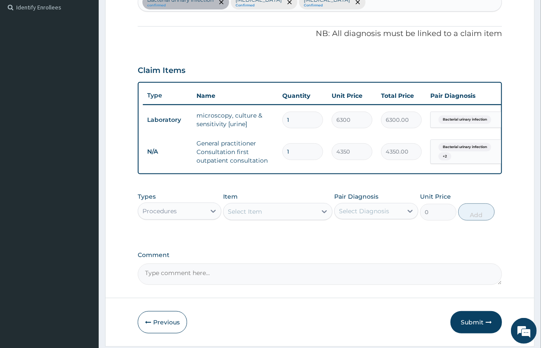
scroll to position [271, 0]
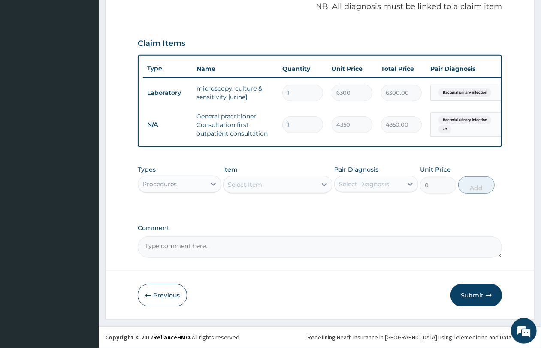
click at [174, 185] on div "Procedures" at bounding box center [159, 184] width 34 height 9
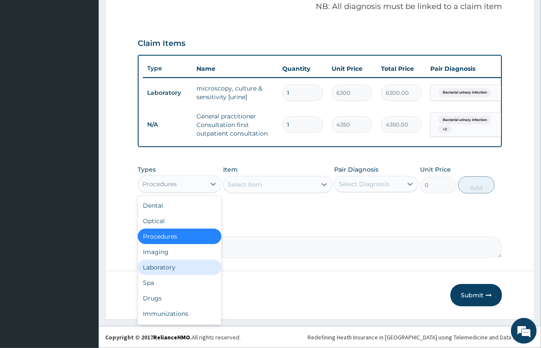
click at [171, 264] on div "Laboratory" at bounding box center [180, 266] width 84 height 15
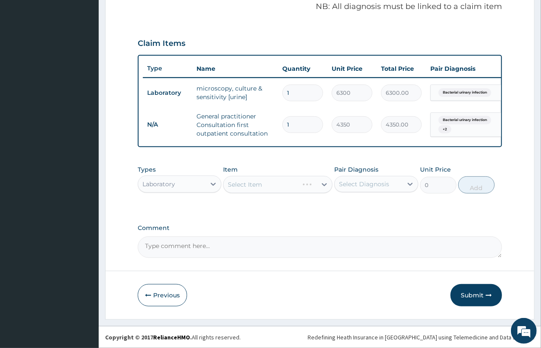
click at [279, 187] on div "Select Item" at bounding box center [277, 184] width 109 height 17
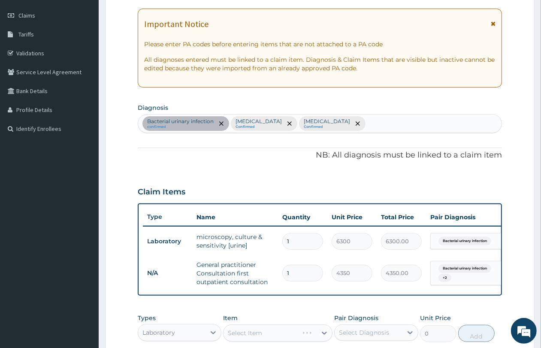
scroll to position [111, 0]
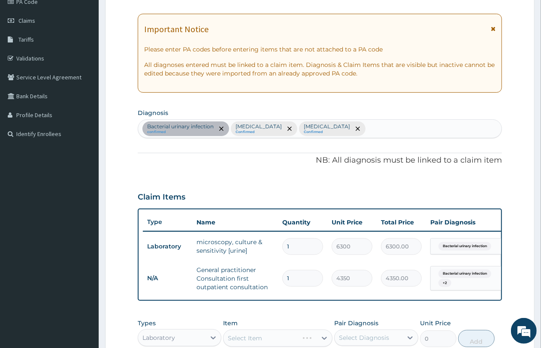
click at [382, 128] on div "Bacterial urinary infection confirmed Malaria Confirmed Upper respiratory infec…" at bounding box center [319, 129] width 363 height 18
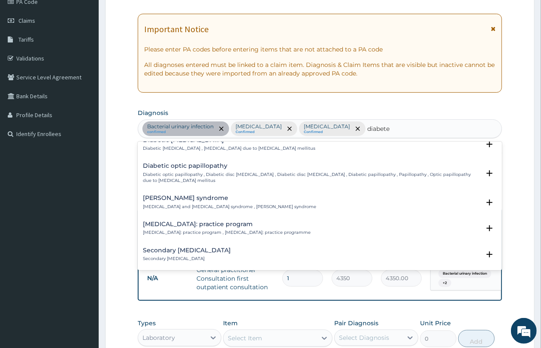
scroll to position [1139, 0]
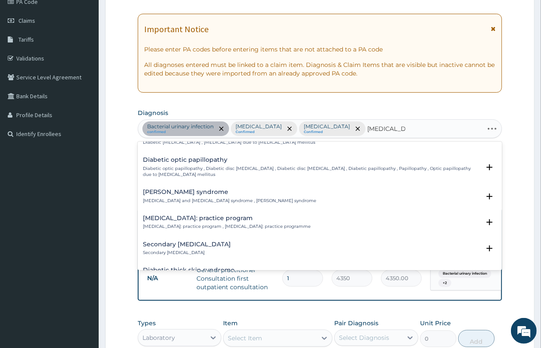
type input "diabetes mell"
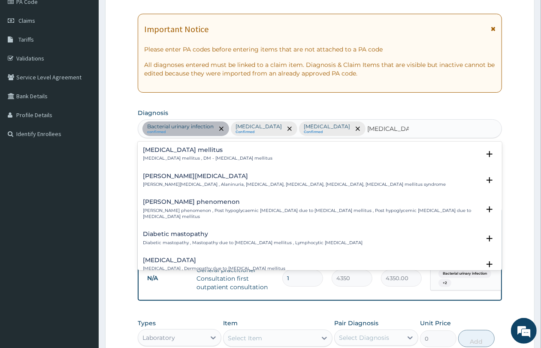
scroll to position [0, 0]
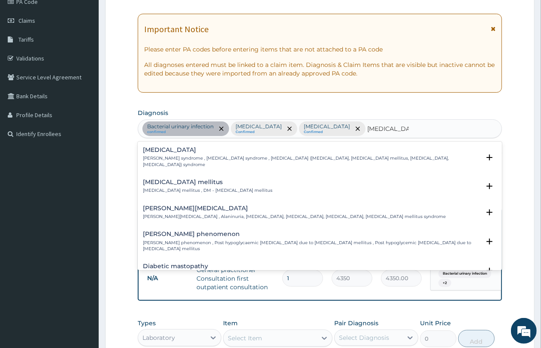
click at [206, 185] on h4 "Diabetes mellitus" at bounding box center [207, 182] width 129 height 6
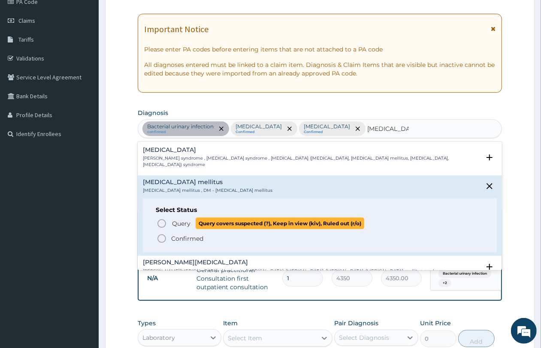
click at [196, 221] on span "Query covers suspected (?), Keep in view (kiv), Ruled out (r/o)" at bounding box center [279, 223] width 168 height 12
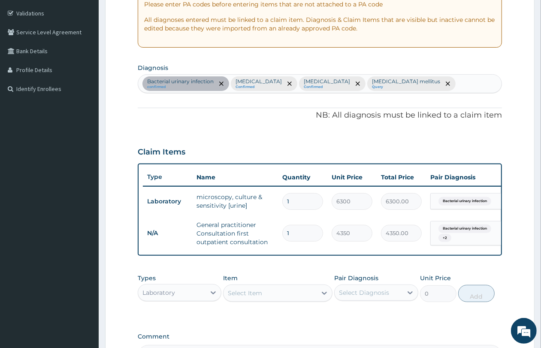
scroll to position [218, 0]
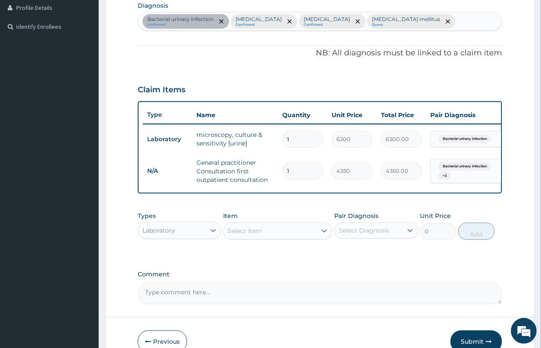
click at [255, 235] on div "Select Item" at bounding box center [245, 230] width 34 height 9
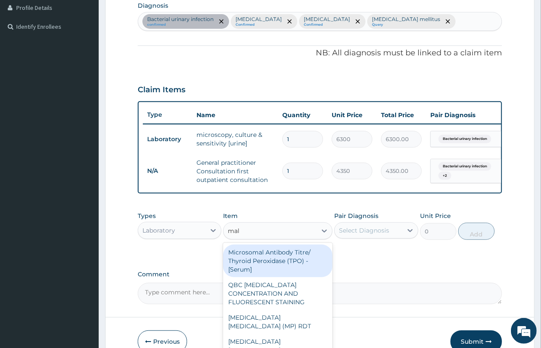
type input "mala"
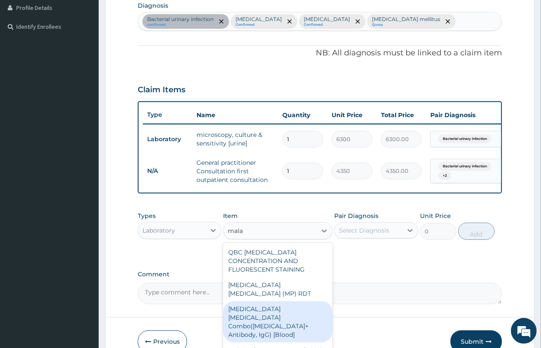
click at [283, 315] on div "Malaria Parasite Combo(Blood Film+ Antibody, IgG) [Blood]" at bounding box center [277, 321] width 109 height 41
type input "3600"
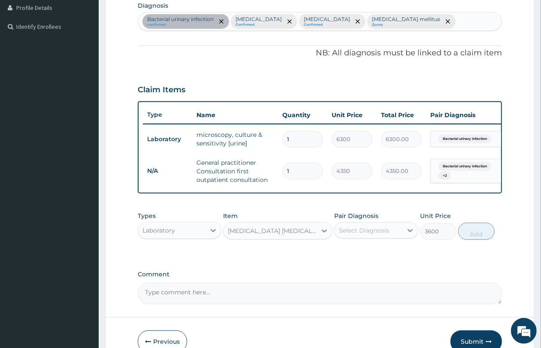
click at [376, 234] on div "Select Diagnosis" at bounding box center [364, 230] width 50 height 9
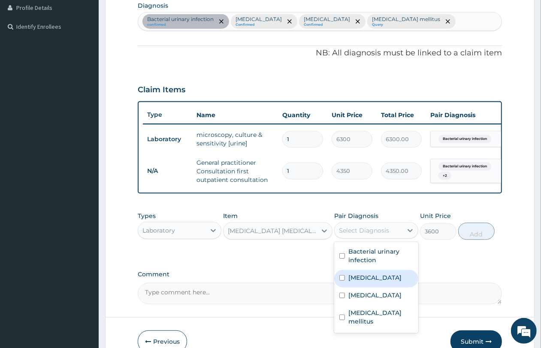
click at [369, 282] on label "Malaria" at bounding box center [374, 277] width 53 height 9
checkbox input "true"
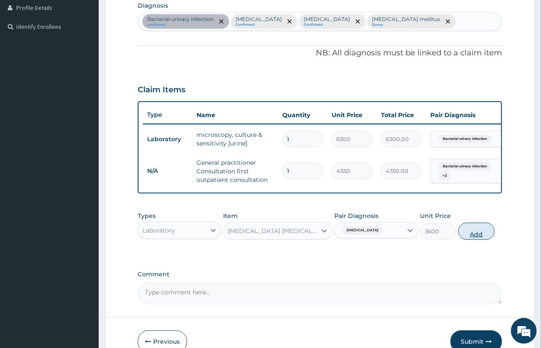
click at [473, 240] on button "Add" at bounding box center [476, 230] width 36 height 17
type input "0"
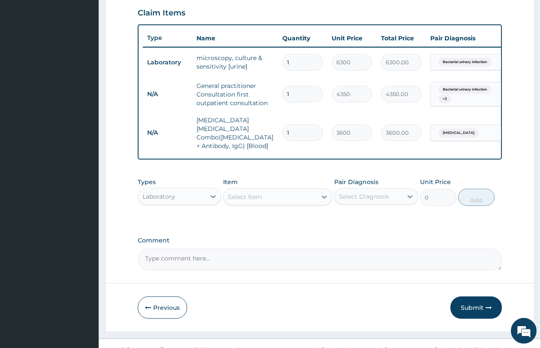
scroll to position [306, 0]
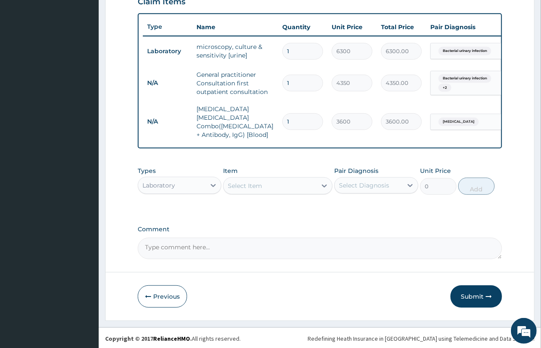
click at [262, 185] on div "Select Item" at bounding box center [269, 186] width 93 height 14
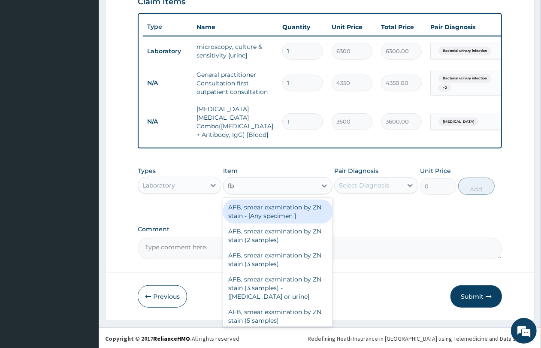
type input "fbc"
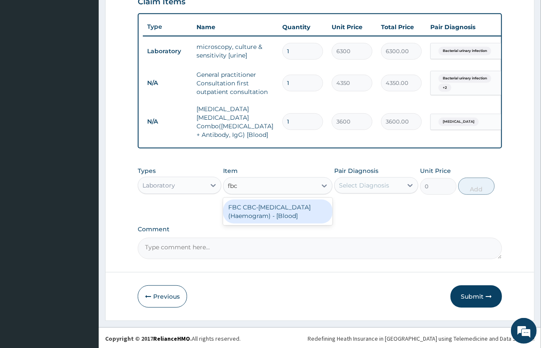
click at [263, 213] on div "FBC CBC-Complete Blood Count (Haemogram) - [Blood]" at bounding box center [277, 211] width 109 height 24
type input "5400"
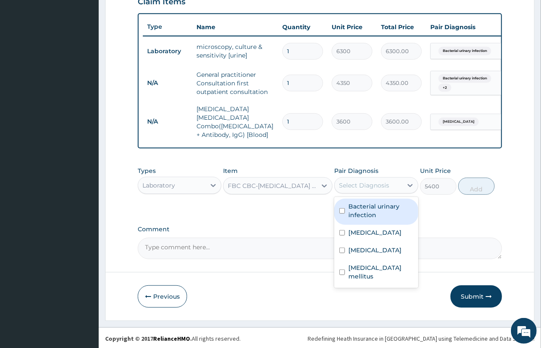
click at [380, 186] on div "Select Diagnosis" at bounding box center [364, 185] width 50 height 9
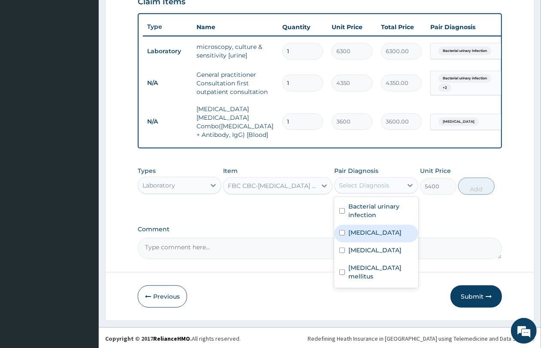
click at [364, 233] on label "Malaria" at bounding box center [374, 232] width 53 height 9
checkbox input "true"
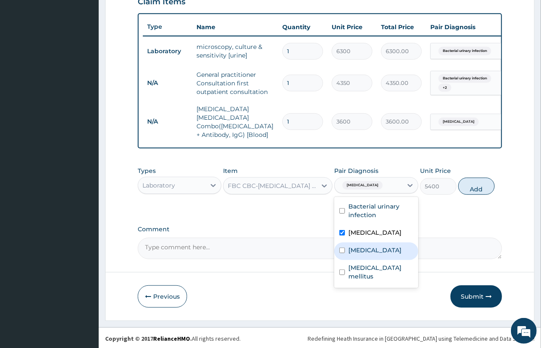
click at [365, 248] on label "Upper respiratory infection" at bounding box center [374, 250] width 53 height 9
checkbox input "true"
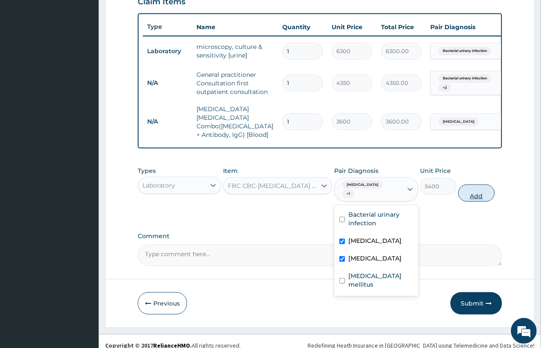
click at [481, 187] on button "Add" at bounding box center [476, 192] width 36 height 17
type input "0"
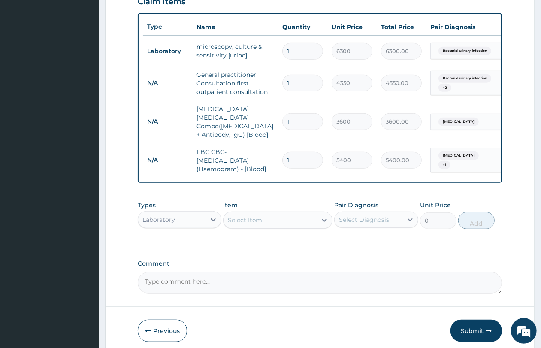
click at [259, 221] on div "Select Item" at bounding box center [245, 220] width 34 height 9
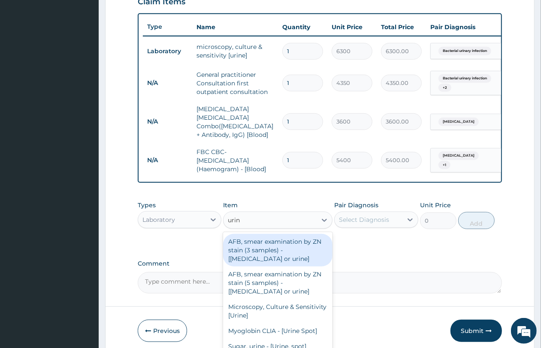
type input "urina"
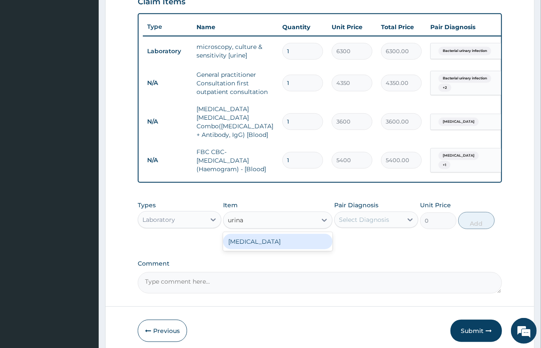
click at [265, 237] on div "URINALYSIS" at bounding box center [277, 241] width 109 height 15
type input "3600"
click at [368, 216] on div "Select Diagnosis" at bounding box center [364, 219] width 50 height 9
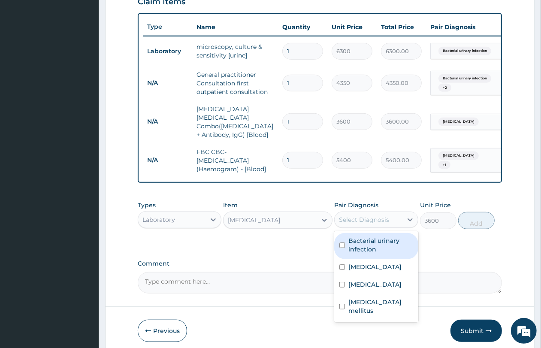
click at [380, 240] on label "Bacterial urinary infection" at bounding box center [380, 244] width 64 height 17
checkbox input "true"
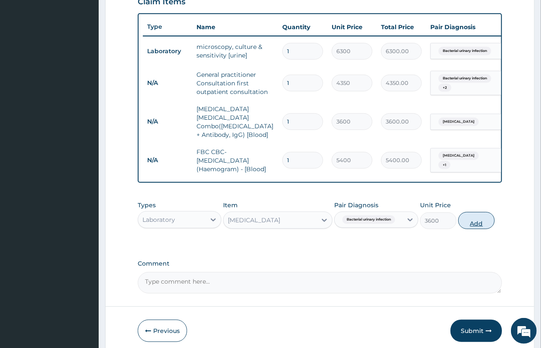
click at [471, 217] on button "Add" at bounding box center [476, 220] width 36 height 17
type input "0"
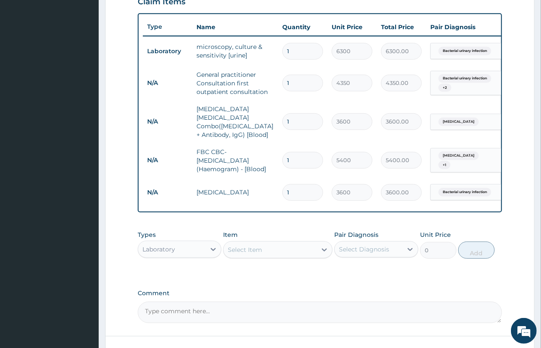
click at [245, 246] on div "Select Item" at bounding box center [245, 249] width 34 height 9
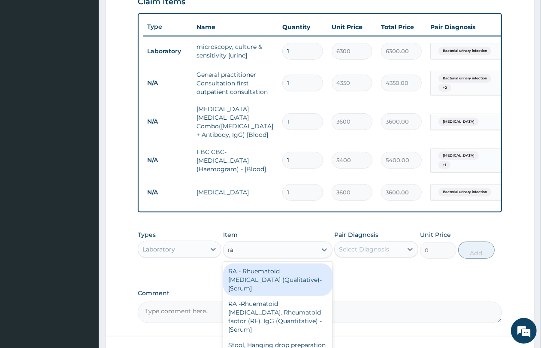
type input "ran"
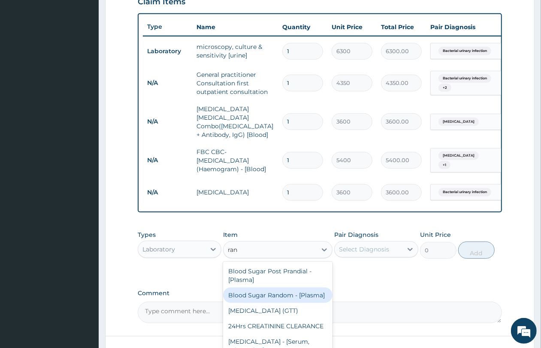
click at [261, 292] on div "Blood Sugar Random - [Plasma]" at bounding box center [277, 294] width 109 height 15
type input "2700"
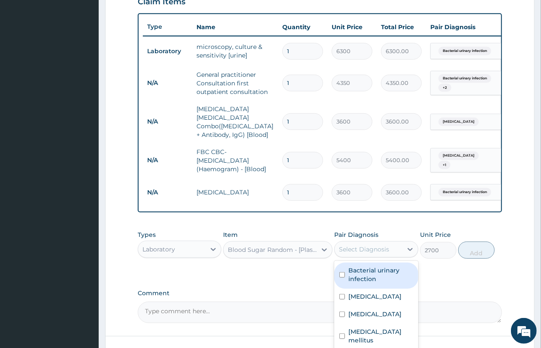
click at [360, 242] on div "Select Diagnosis" at bounding box center [367, 249] width 67 height 14
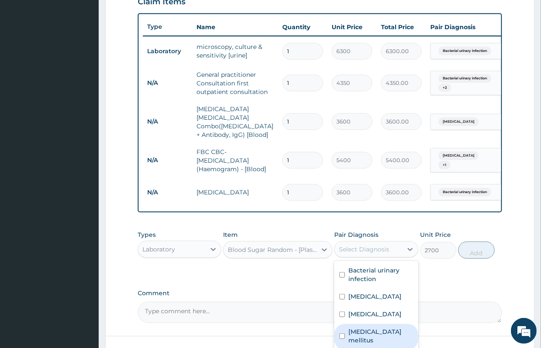
click at [374, 331] on div "Diabetes mellitus" at bounding box center [376, 337] width 84 height 26
checkbox input "true"
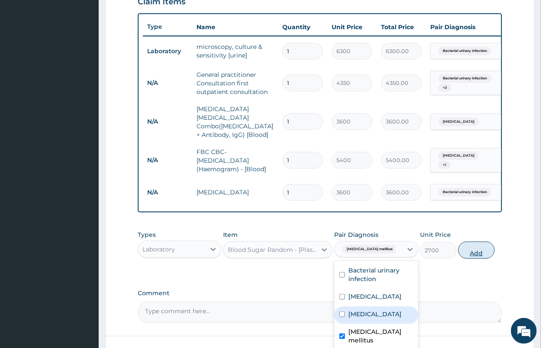
click at [486, 252] on button "Add" at bounding box center [476, 249] width 36 height 17
type input "0"
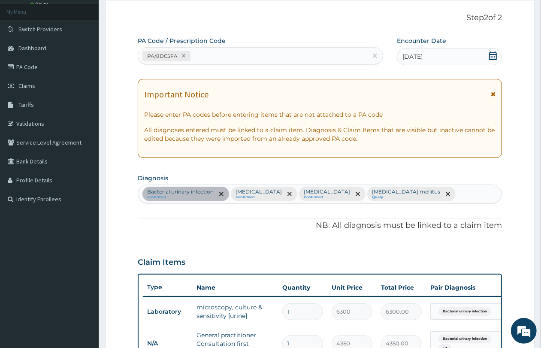
scroll to position [38, 0]
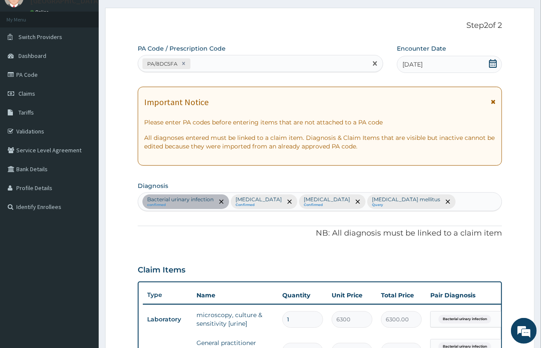
click at [247, 66] on div "PA/8DC5FA" at bounding box center [252, 64] width 229 height 14
paste input "PA/B9B0C4"
type input "PA/B9B0C4"
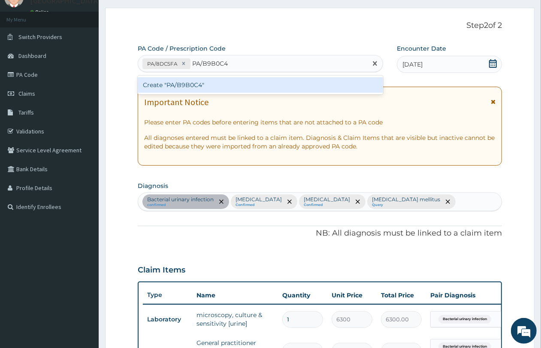
click at [232, 85] on div "Create "PA/B9B0C4"" at bounding box center [260, 84] width 245 height 15
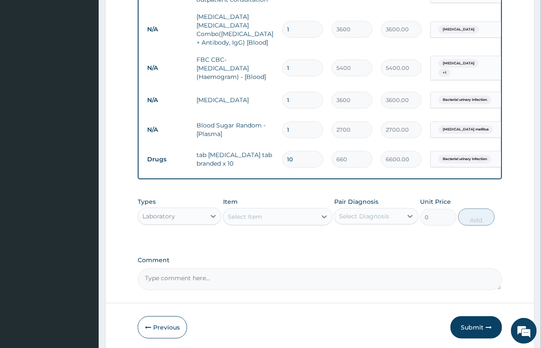
scroll to position [427, 0]
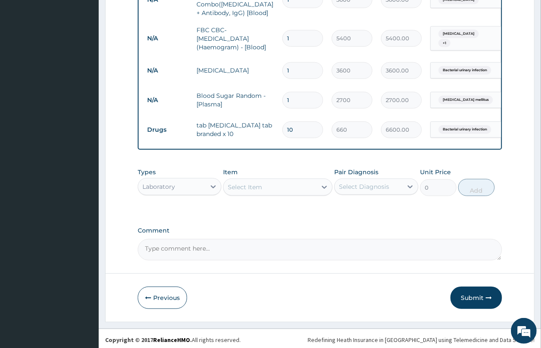
click at [190, 186] on div "Laboratory" at bounding box center [171, 187] width 67 height 14
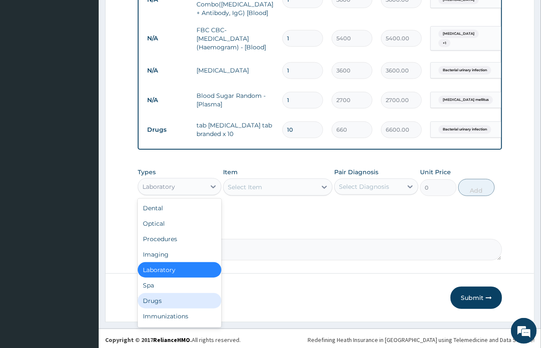
click at [186, 294] on div "Drugs" at bounding box center [180, 300] width 84 height 15
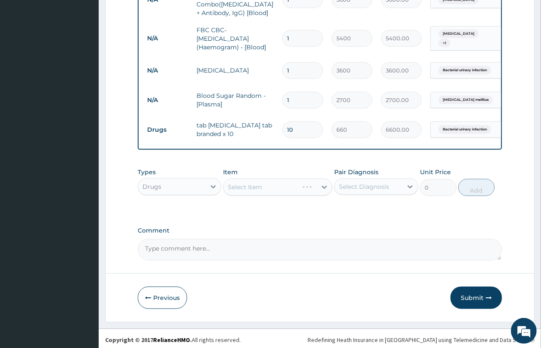
click at [253, 190] on div "Select Item" at bounding box center [277, 186] width 109 height 17
click at [253, 190] on div "Select Item" at bounding box center [269, 187] width 93 height 14
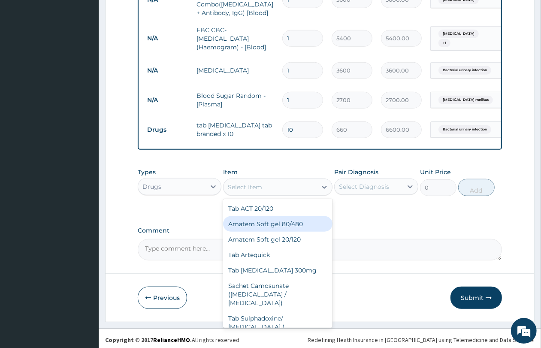
click at [279, 223] on div "Amatem Soft gel 80/480" at bounding box center [277, 223] width 109 height 15
type input "1100"
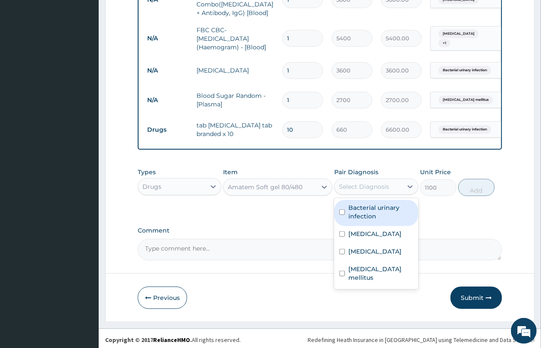
click at [382, 185] on div "Select Diagnosis" at bounding box center [364, 186] width 50 height 9
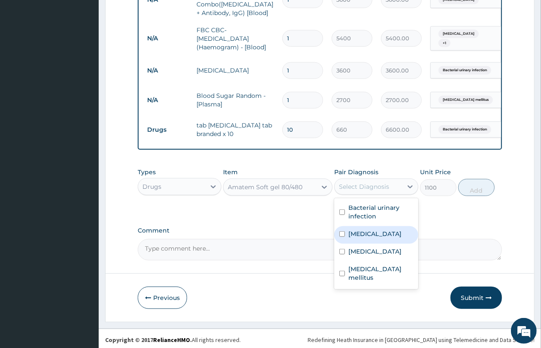
click at [379, 228] on div "Malaria" at bounding box center [376, 235] width 84 height 18
checkbox input "true"
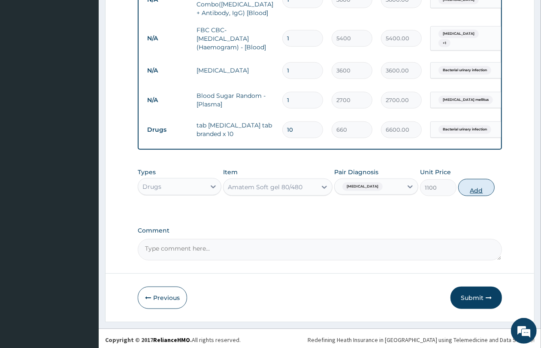
click at [468, 186] on button "Add" at bounding box center [476, 187] width 36 height 17
type input "0"
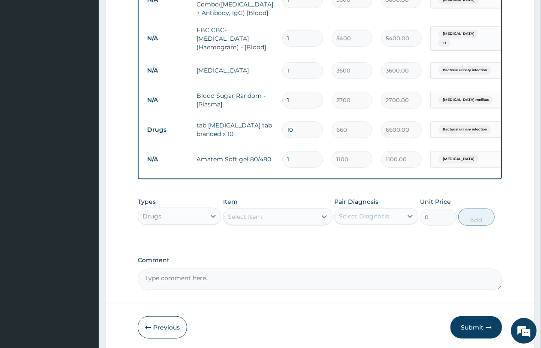
click at [283, 221] on div "Select Item" at bounding box center [269, 217] width 93 height 14
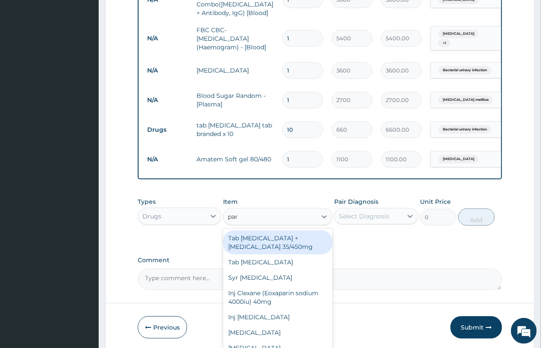
type input "para"
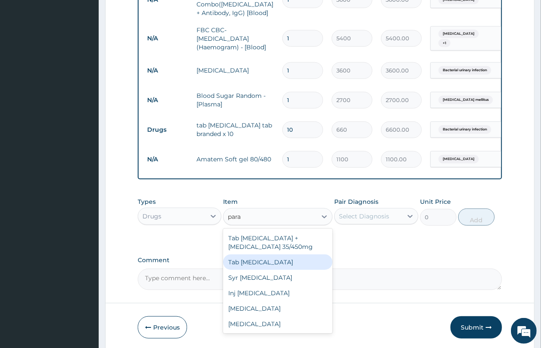
click at [281, 260] on div "Tab Paracetamol" at bounding box center [277, 261] width 109 height 15
type input "61.16"
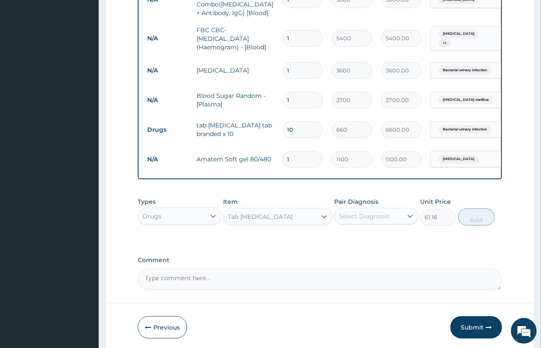
click at [344, 215] on div "Select Diagnosis" at bounding box center [364, 216] width 50 height 9
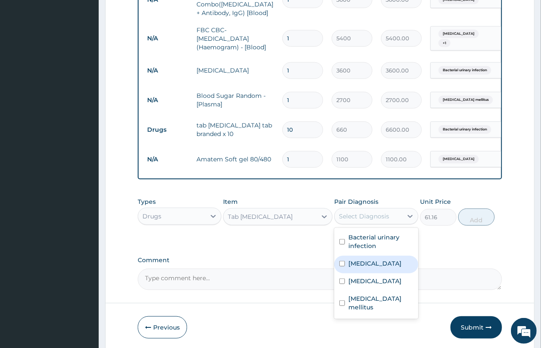
click at [356, 263] on label "Malaria" at bounding box center [374, 263] width 53 height 9
checkbox input "true"
click at [481, 216] on button "Add" at bounding box center [476, 216] width 36 height 17
type input "0"
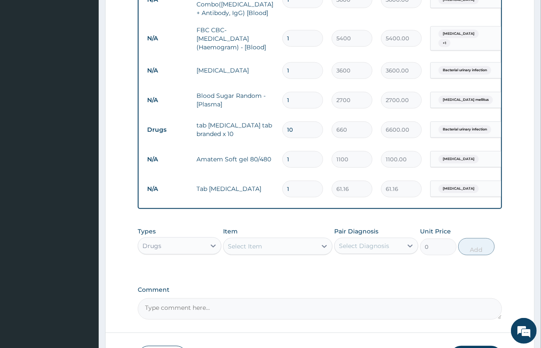
type input "18"
type input "1100.88"
type input "18"
click at [303, 151] on input "1" at bounding box center [302, 159] width 41 height 17
type input "0.00"
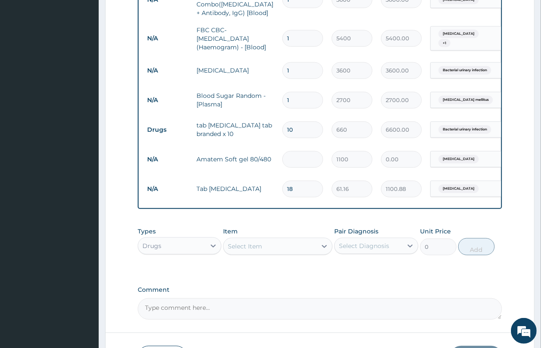
type input "6"
type input "6600.00"
type input "6"
click at [249, 245] on div "Select Item" at bounding box center [245, 246] width 34 height 9
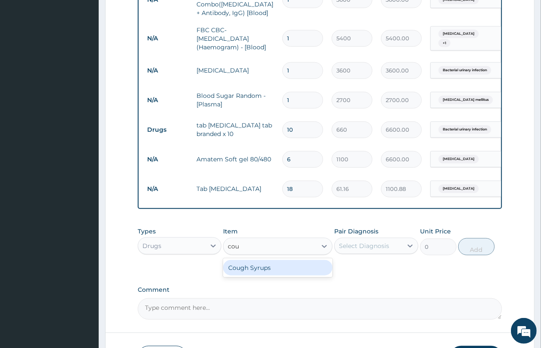
type input "coug"
click at [264, 268] on div "Cough Syrups" at bounding box center [277, 267] width 109 height 15
type input "2200"
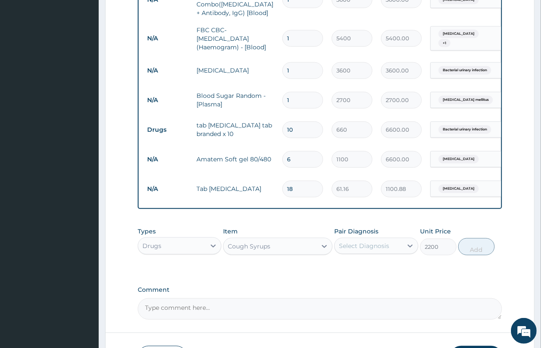
click at [344, 243] on div "Select Diagnosis" at bounding box center [364, 245] width 50 height 9
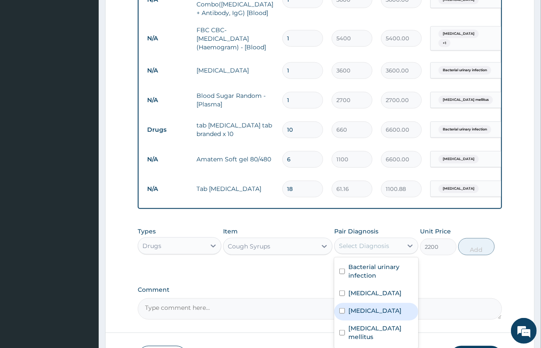
click at [378, 314] on label "Upper respiratory infection" at bounding box center [374, 310] width 53 height 9
checkbox input "true"
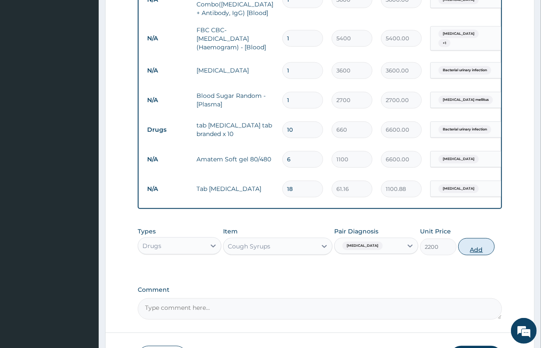
click at [485, 239] on button "Add" at bounding box center [476, 246] width 36 height 17
type input "0"
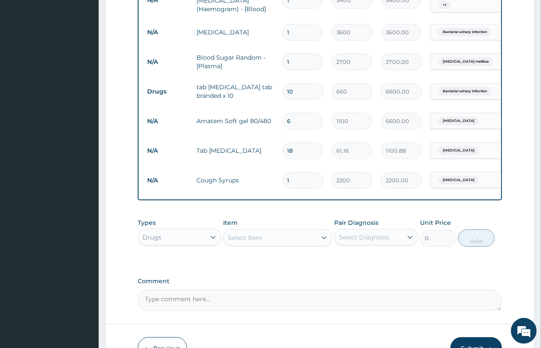
scroll to position [517, 0]
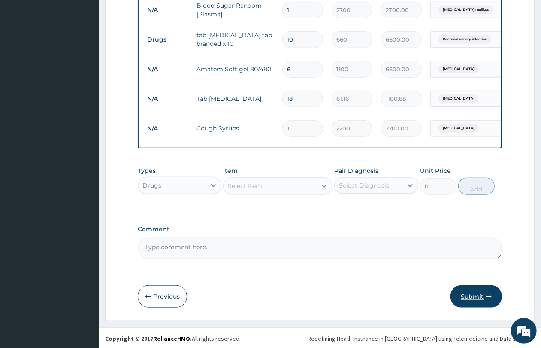
click at [468, 296] on button "Submit" at bounding box center [475, 296] width 51 height 22
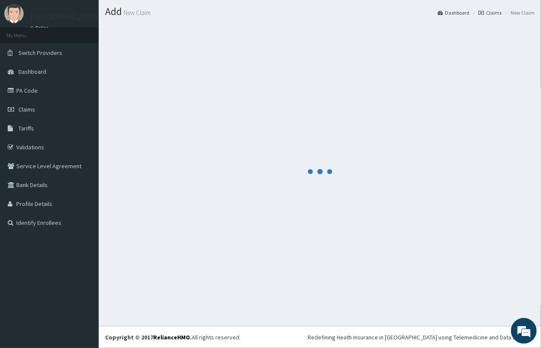
scroll to position [22, 0]
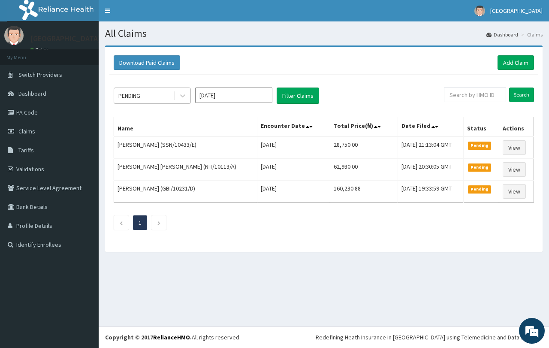
click at [147, 91] on div "PENDING" at bounding box center [144, 96] width 60 height 14
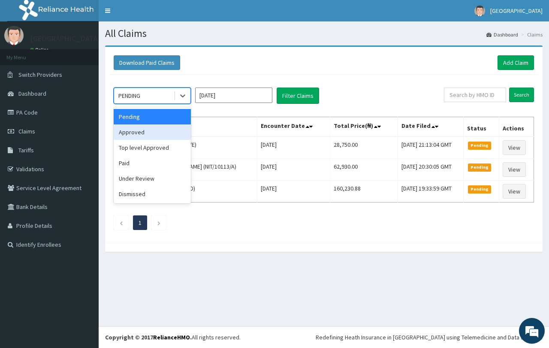
click at [153, 139] on div "Approved" at bounding box center [152, 131] width 77 height 15
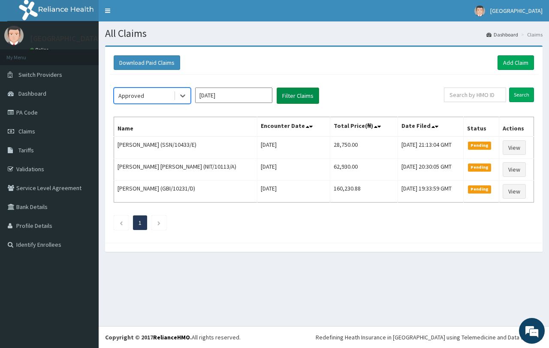
click at [295, 95] on button "Filter Claims" at bounding box center [297, 95] width 42 height 16
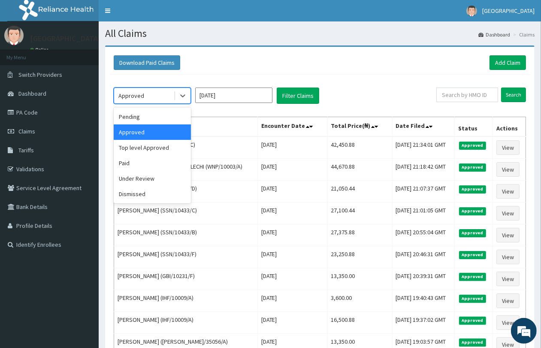
click at [154, 101] on div "Approved" at bounding box center [144, 96] width 60 height 14
click at [150, 164] on div "Paid" at bounding box center [152, 162] width 77 height 15
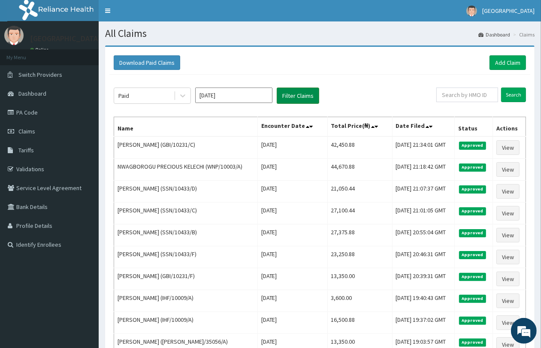
click at [288, 99] on button "Filter Claims" at bounding box center [297, 95] width 42 height 16
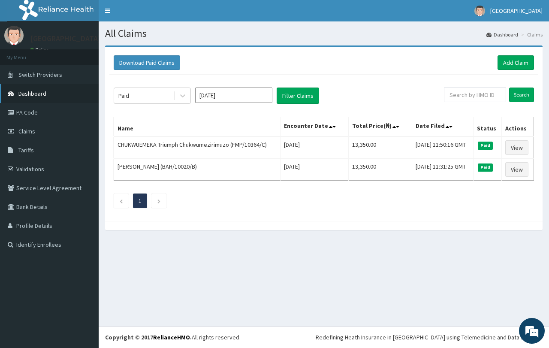
click at [49, 92] on link "Dashboard" at bounding box center [49, 93] width 99 height 19
